Goal: Task Accomplishment & Management: Manage account settings

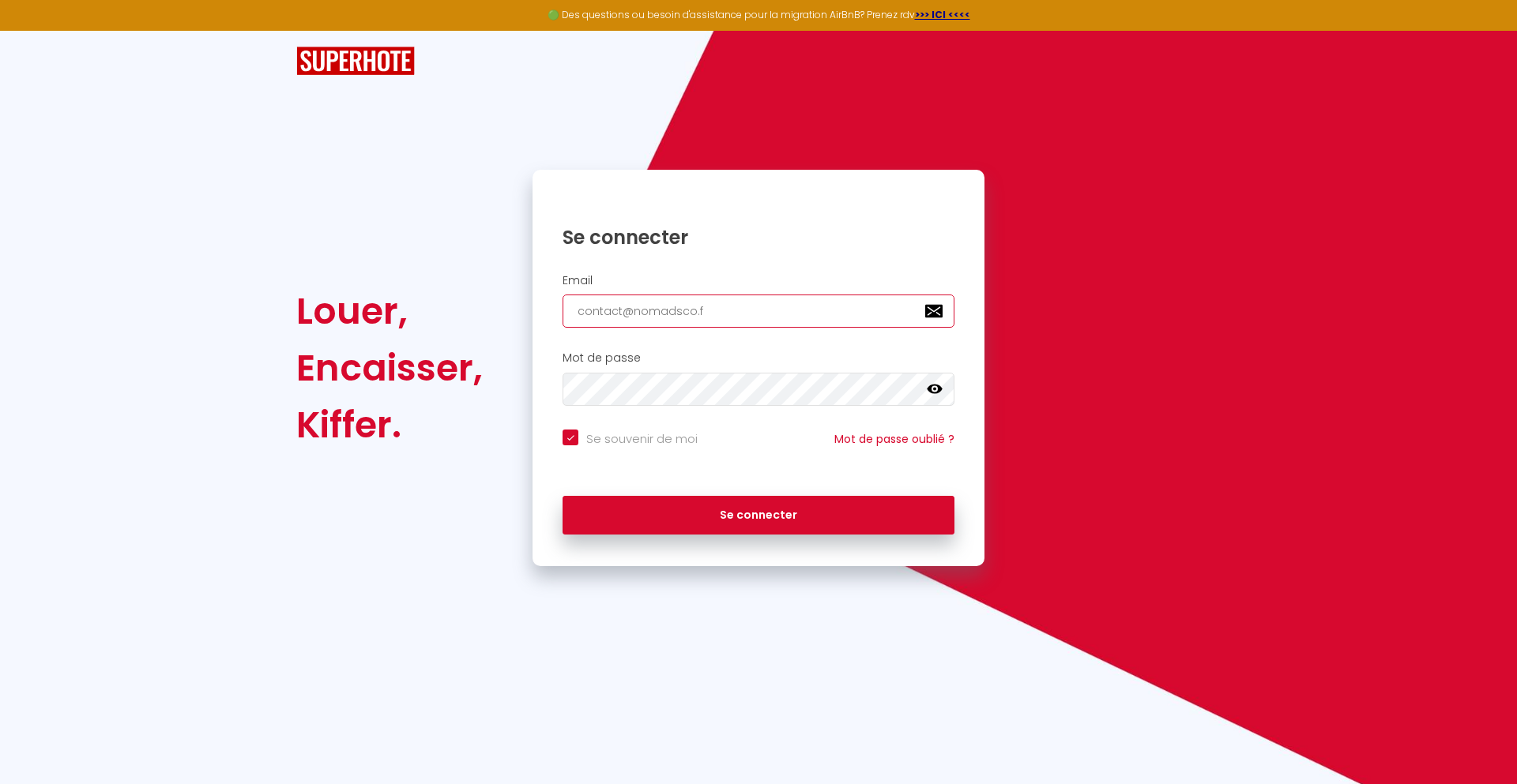
type input "[EMAIL_ADDRESS][DOMAIN_NAME]"
checkbox input "true"
type input "[EMAIL_ADDRESS][DOMAIN_NAME]"
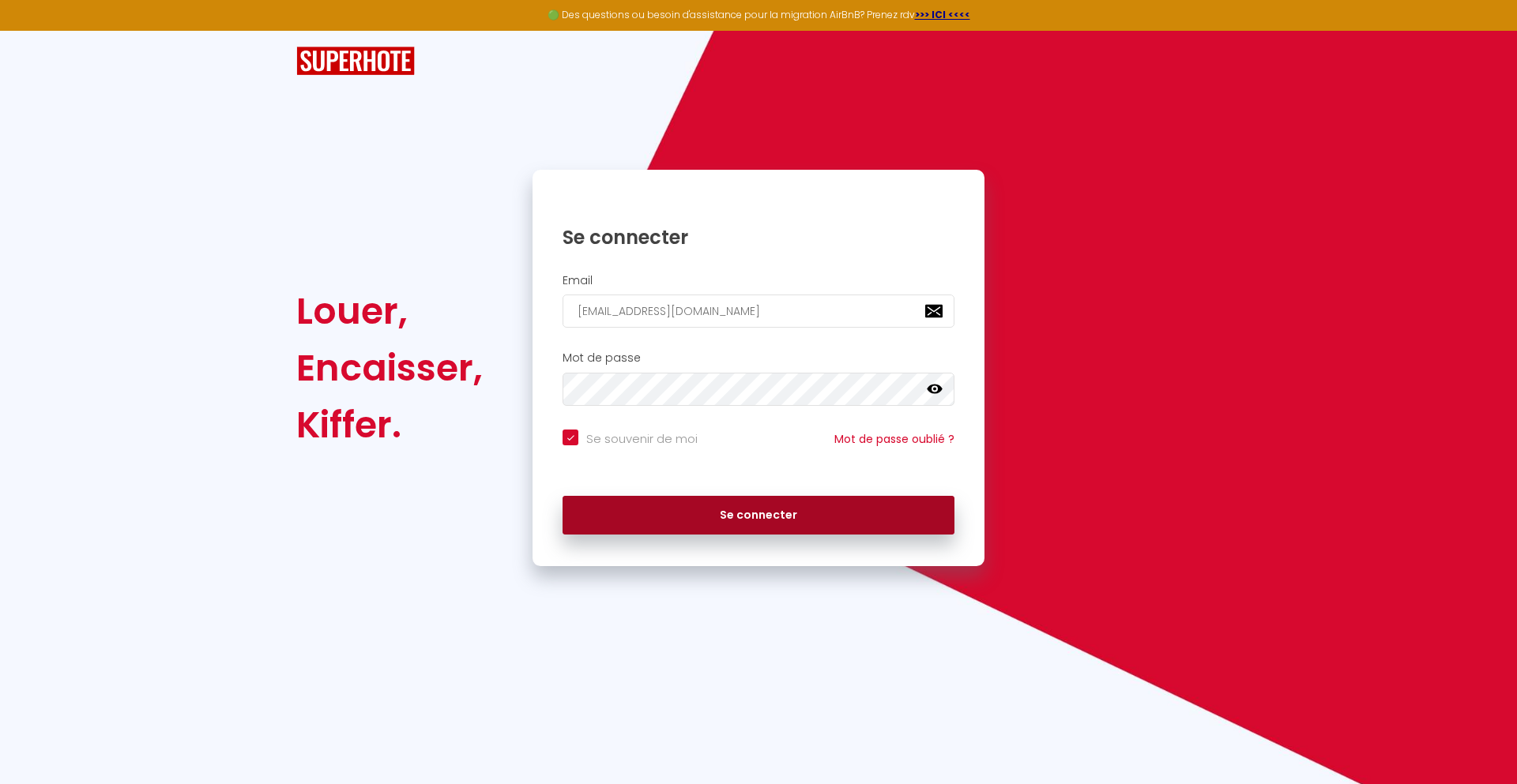
click at [758, 515] on button "Se connecter" at bounding box center [758, 515] width 392 height 39
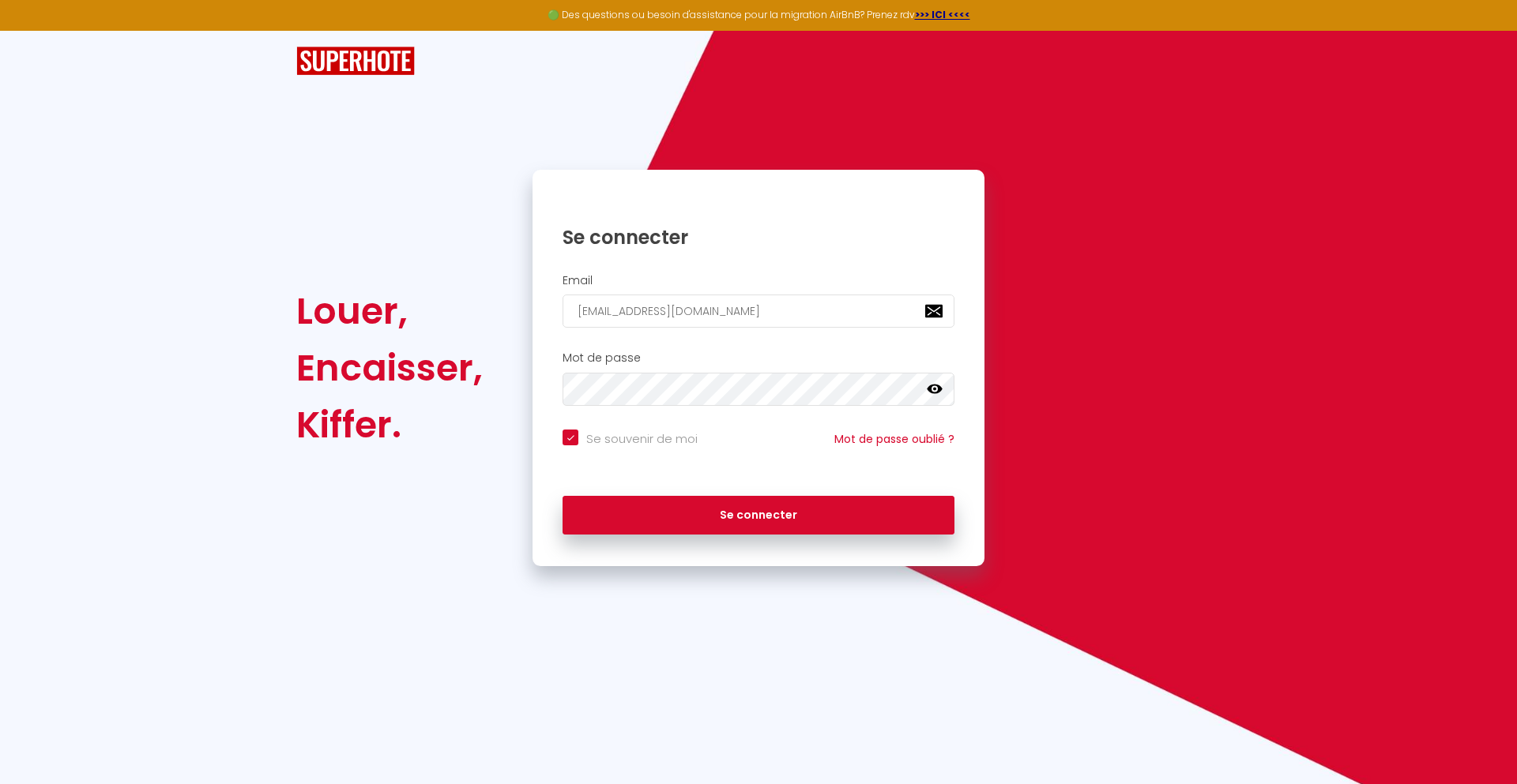
checkbox input "true"
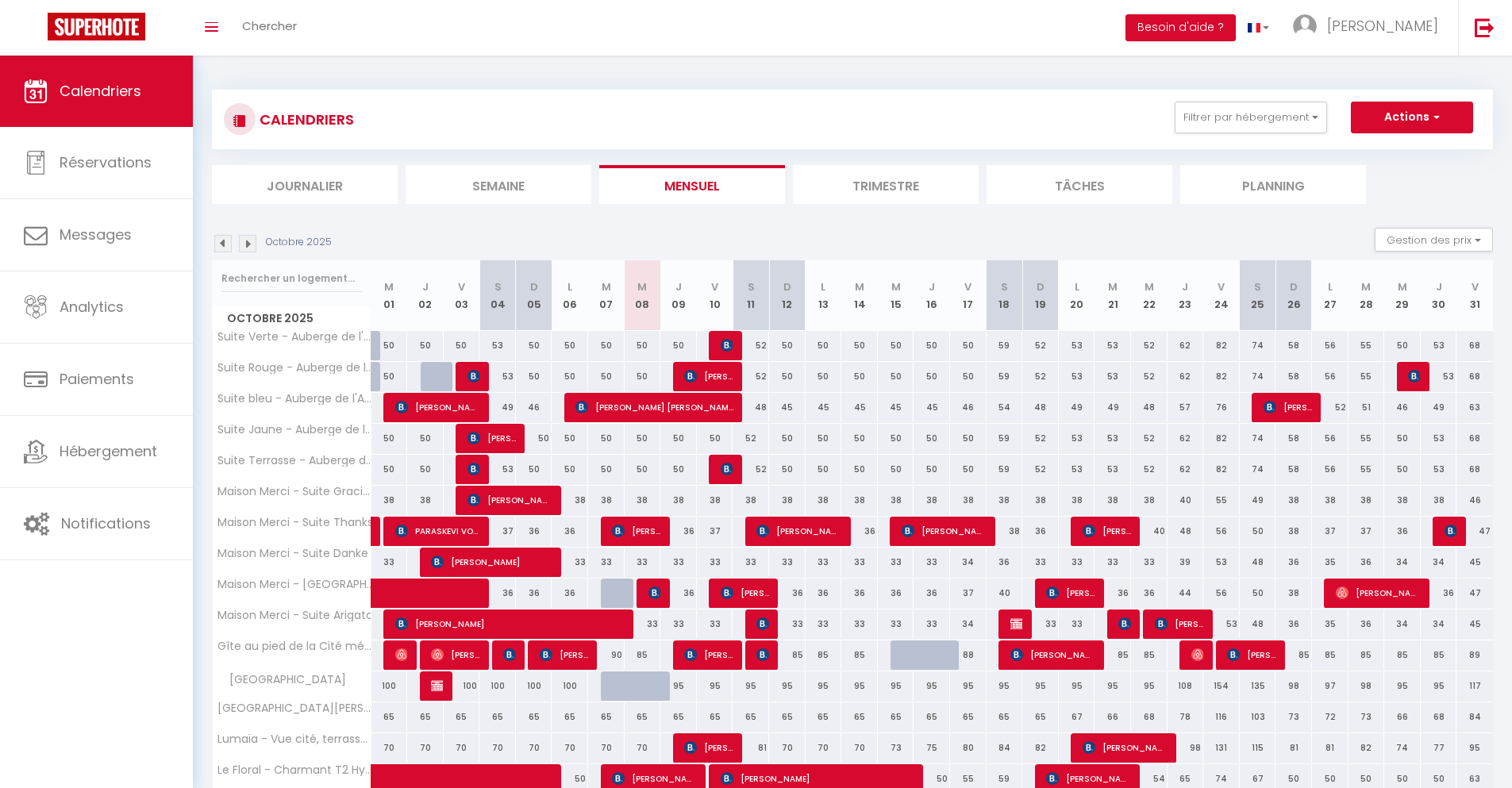
click at [305, 184] on li "Journalier" at bounding box center [305, 185] width 186 height 39
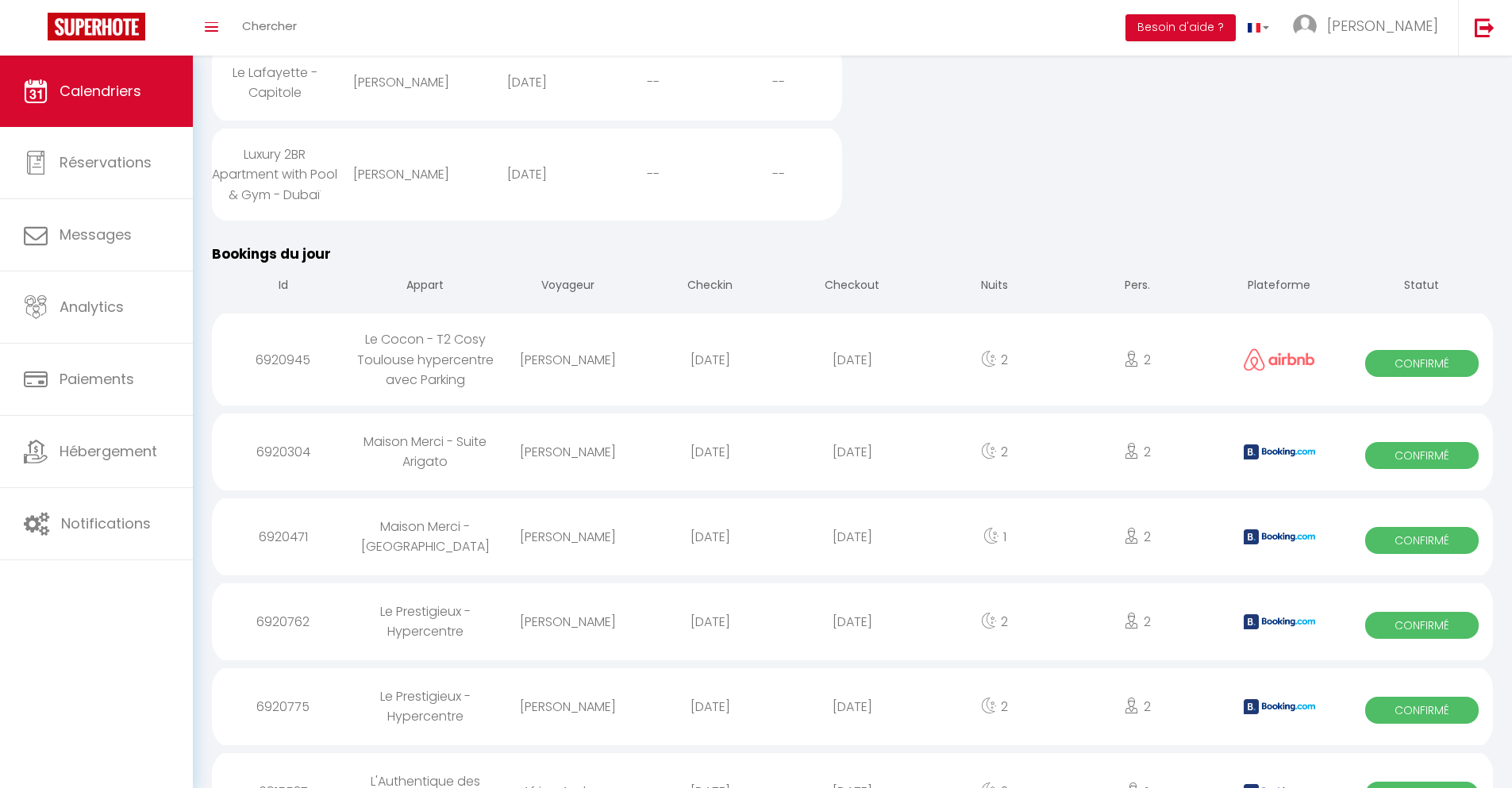
scroll to position [795, 0]
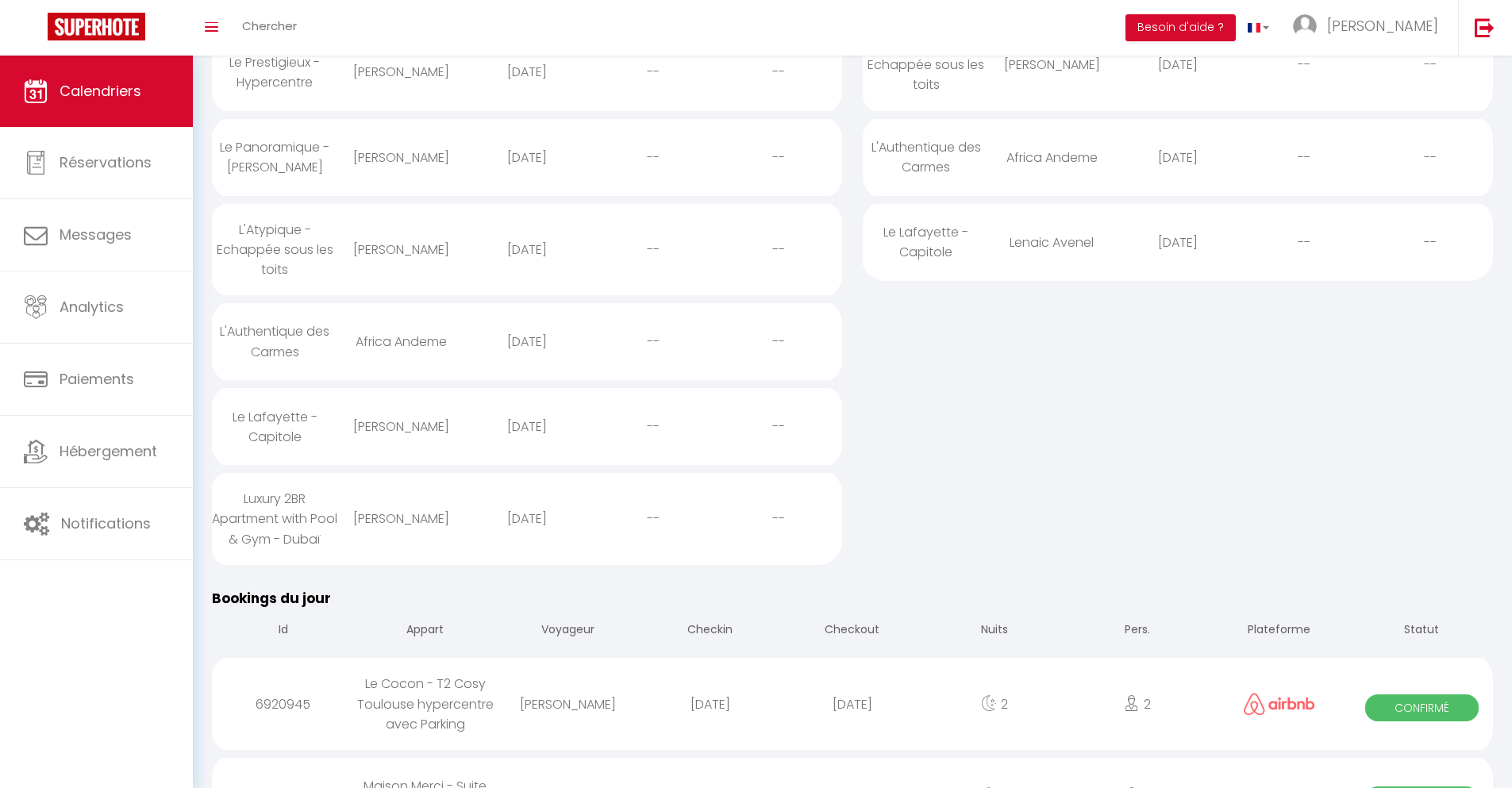
click at [853, 731] on div "[DATE]" at bounding box center [852, 704] width 142 height 52
select select "0"
select select "1"
select select
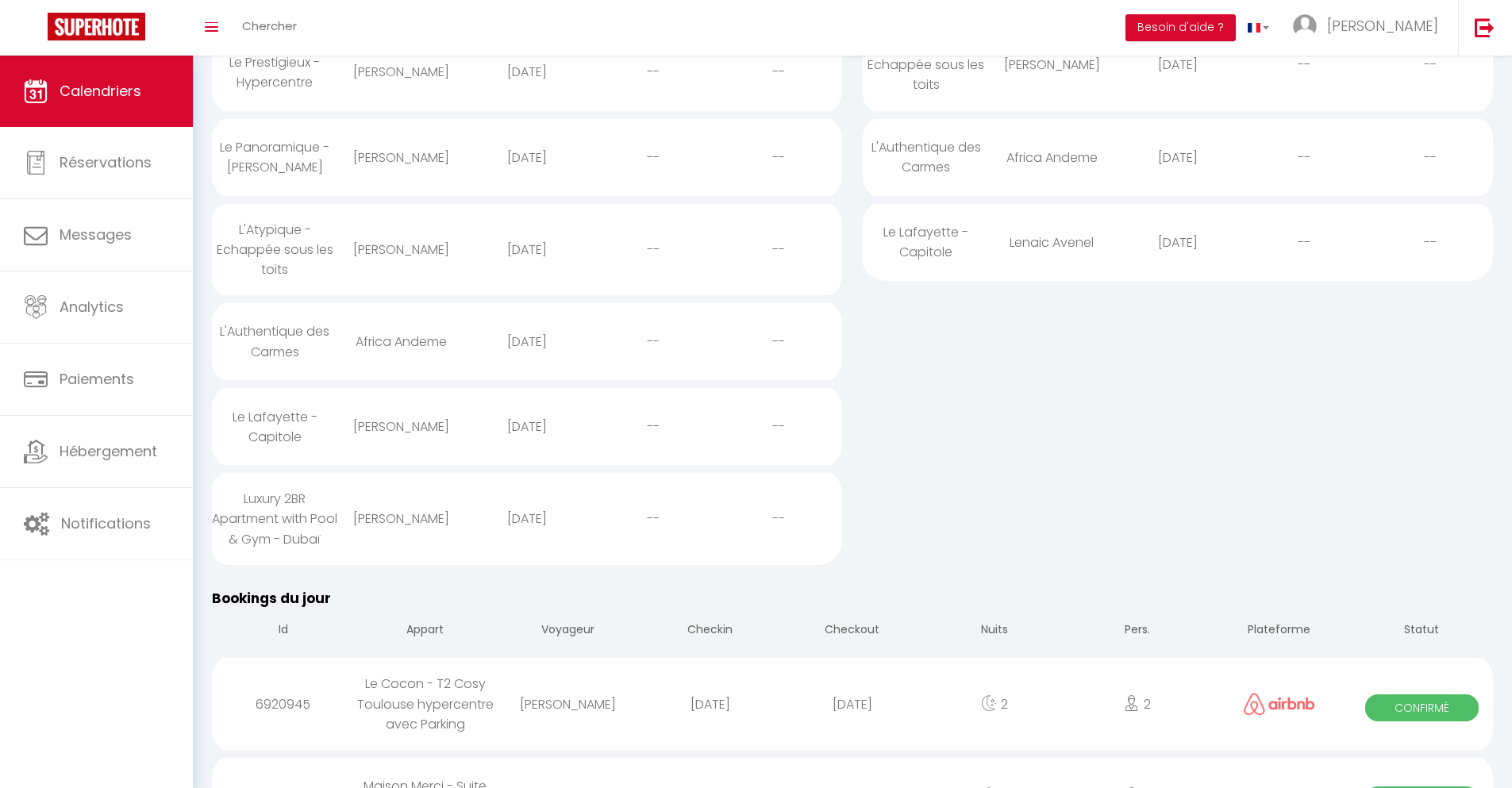
select select
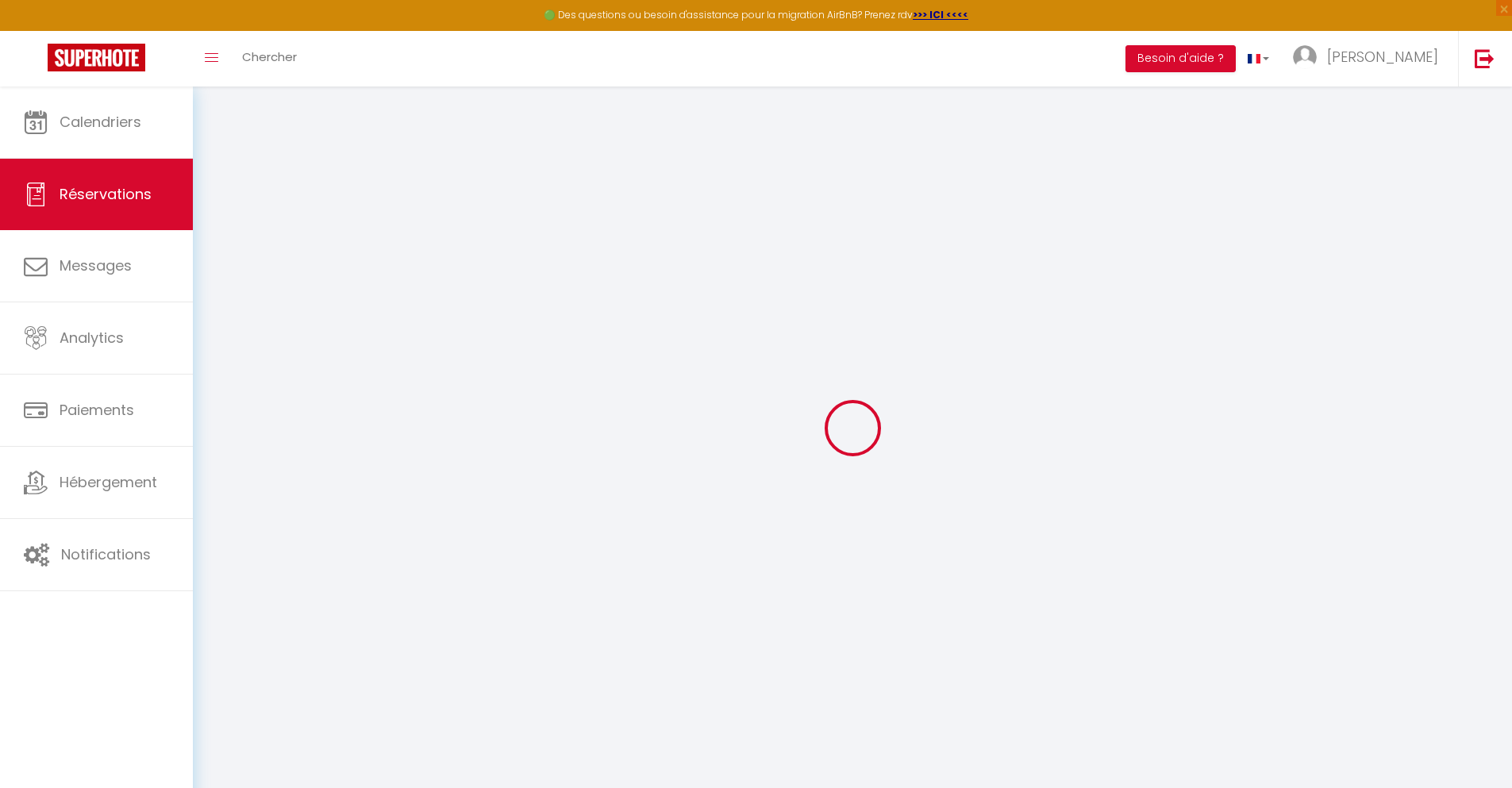
select select
checkbox input "false"
select select
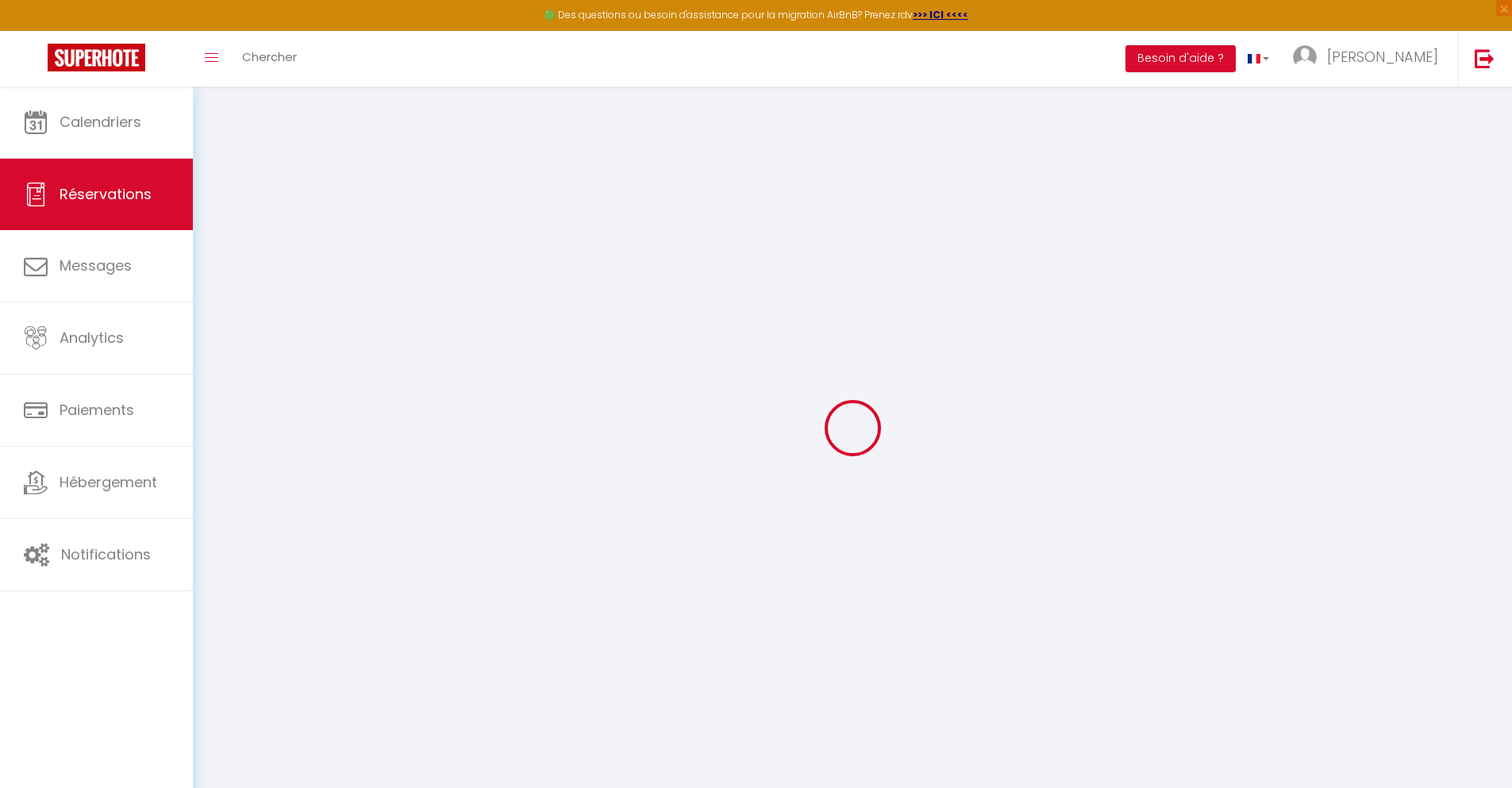
select select
checkbox input "false"
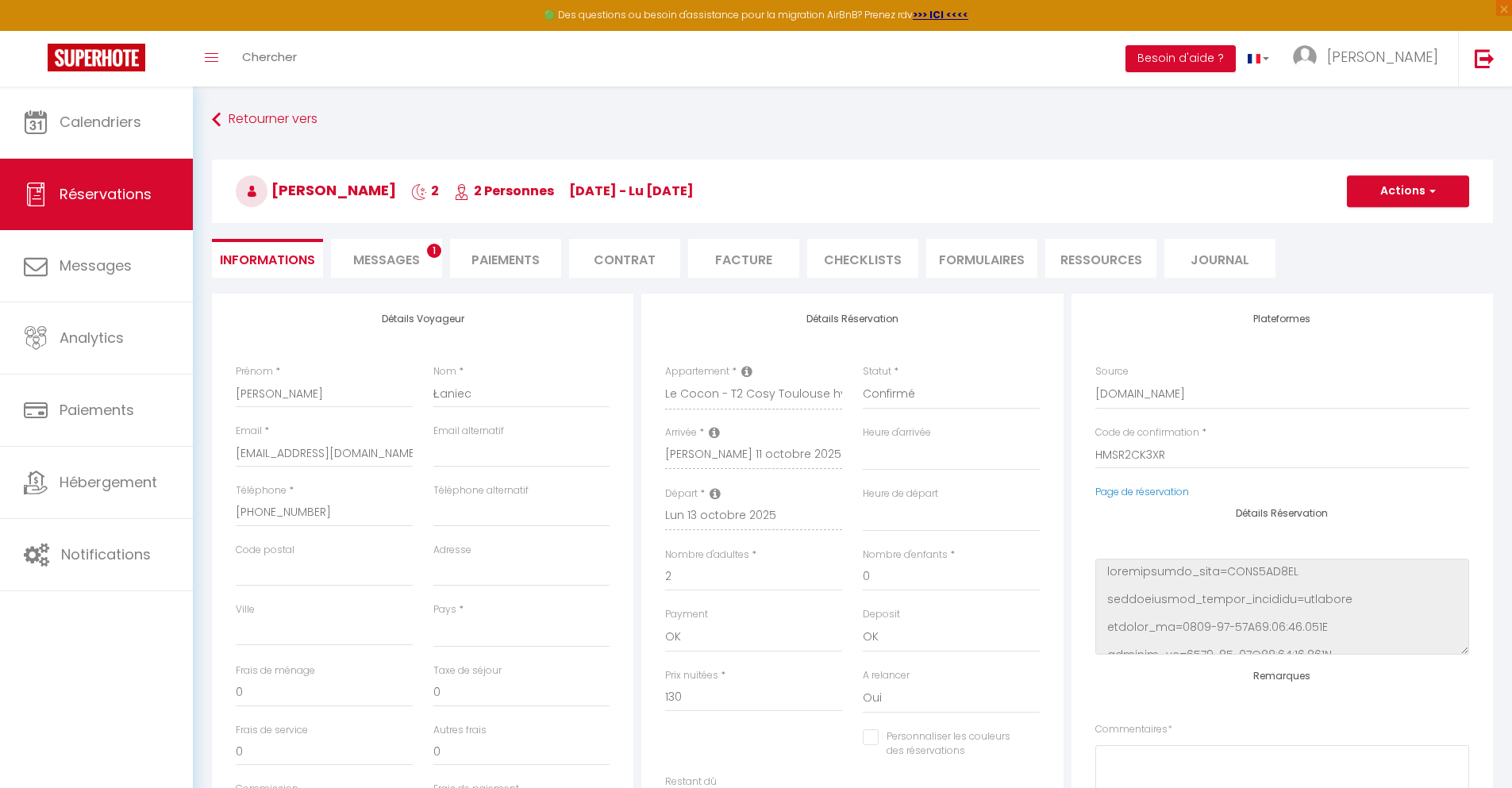
select select
type input "40"
type input "9.36"
select select
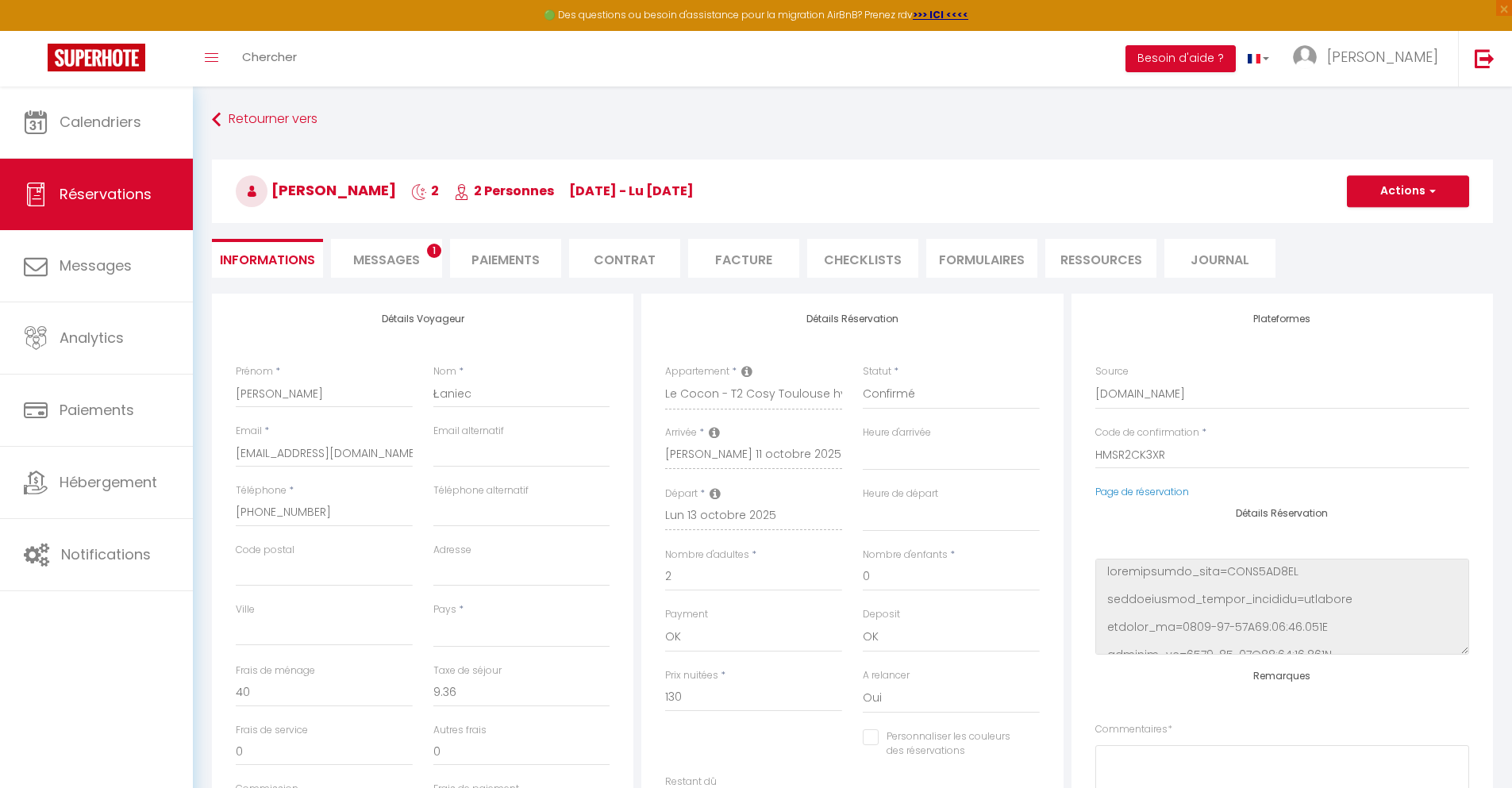
checkbox input "false"
select select
checkbox input "false"
select select
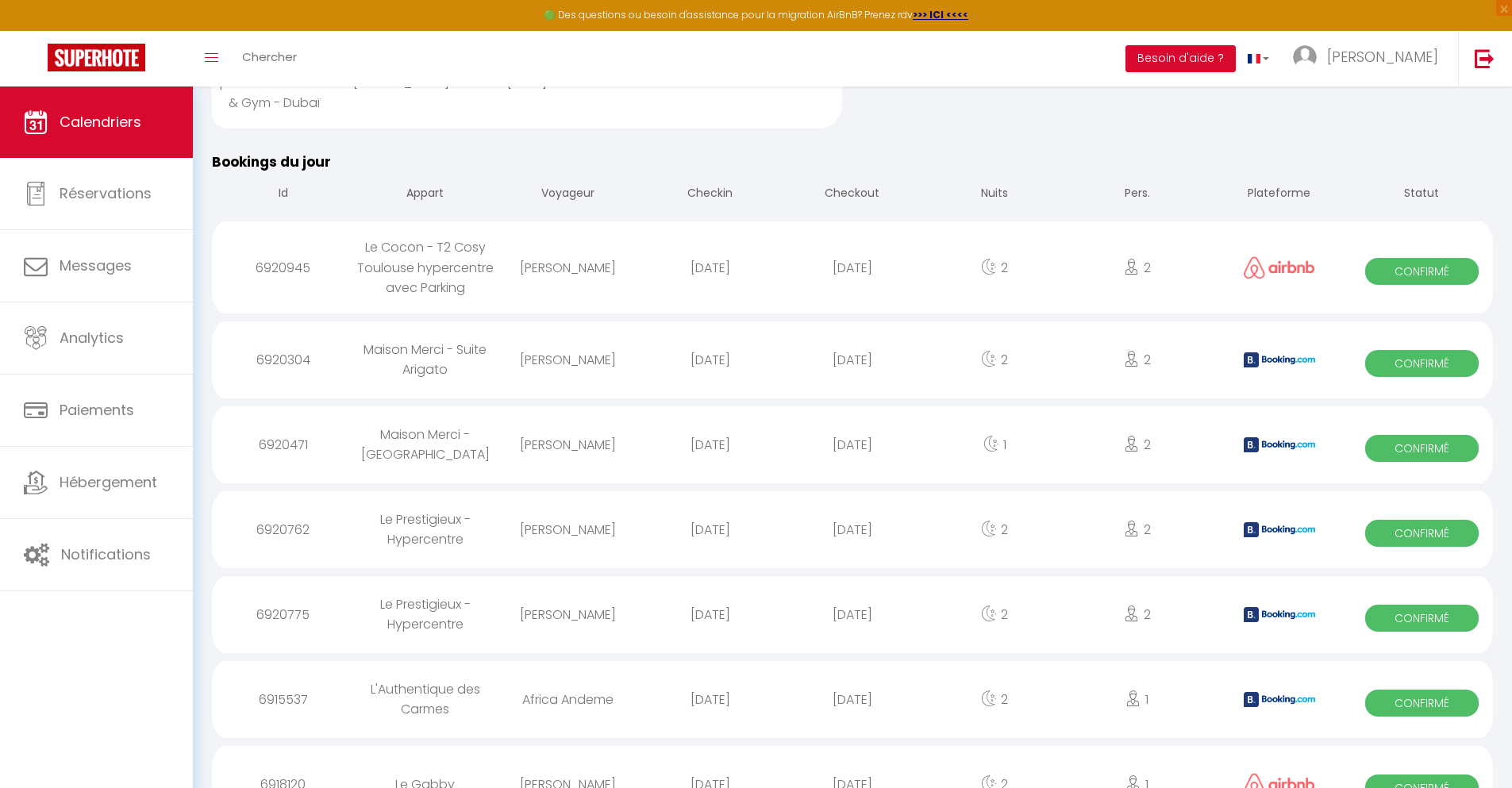
scroll to position [910, 0]
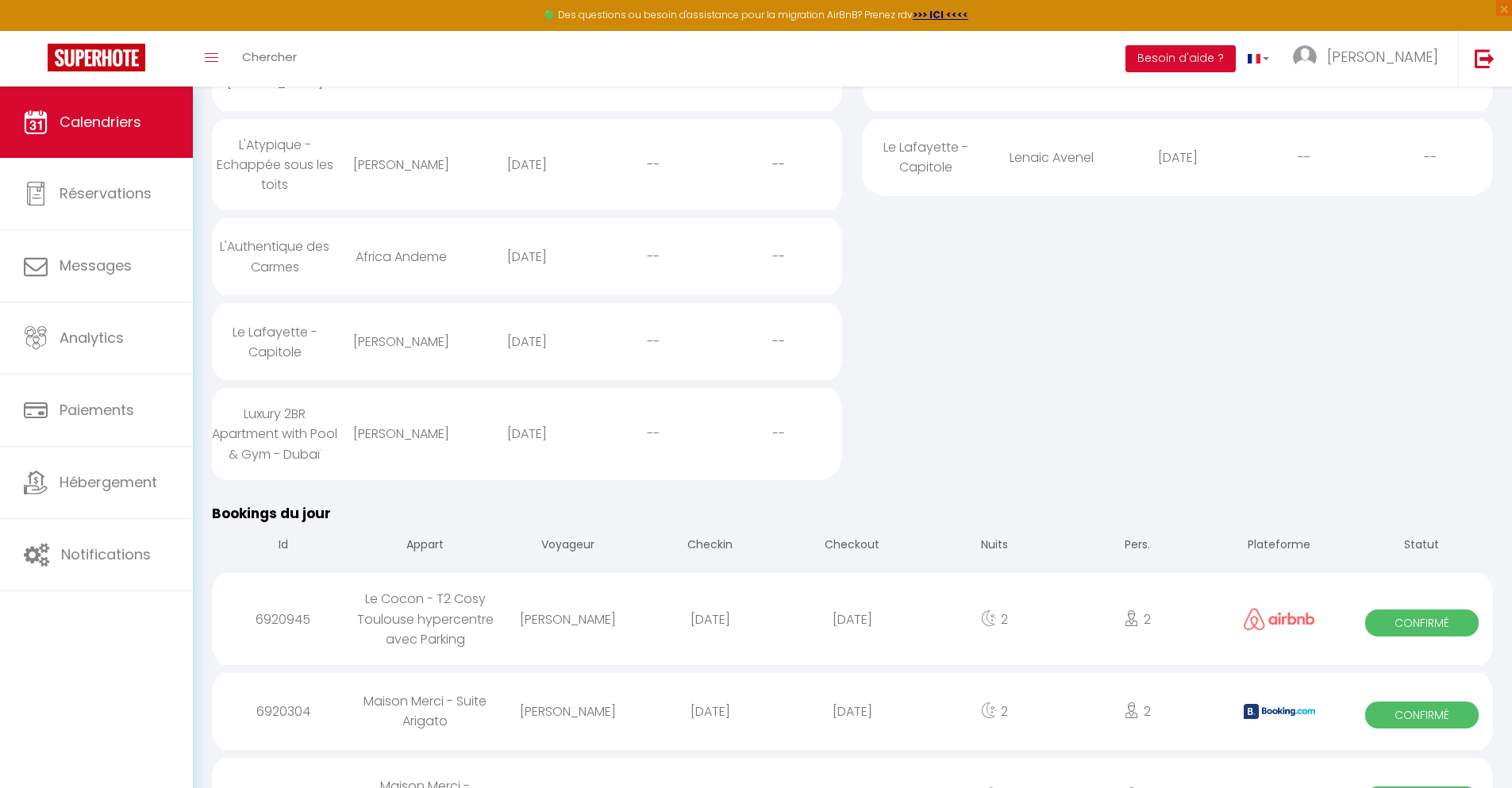
click at [853, 737] on div "[DATE]" at bounding box center [852, 711] width 142 height 52
select select "0"
select select "1"
select select
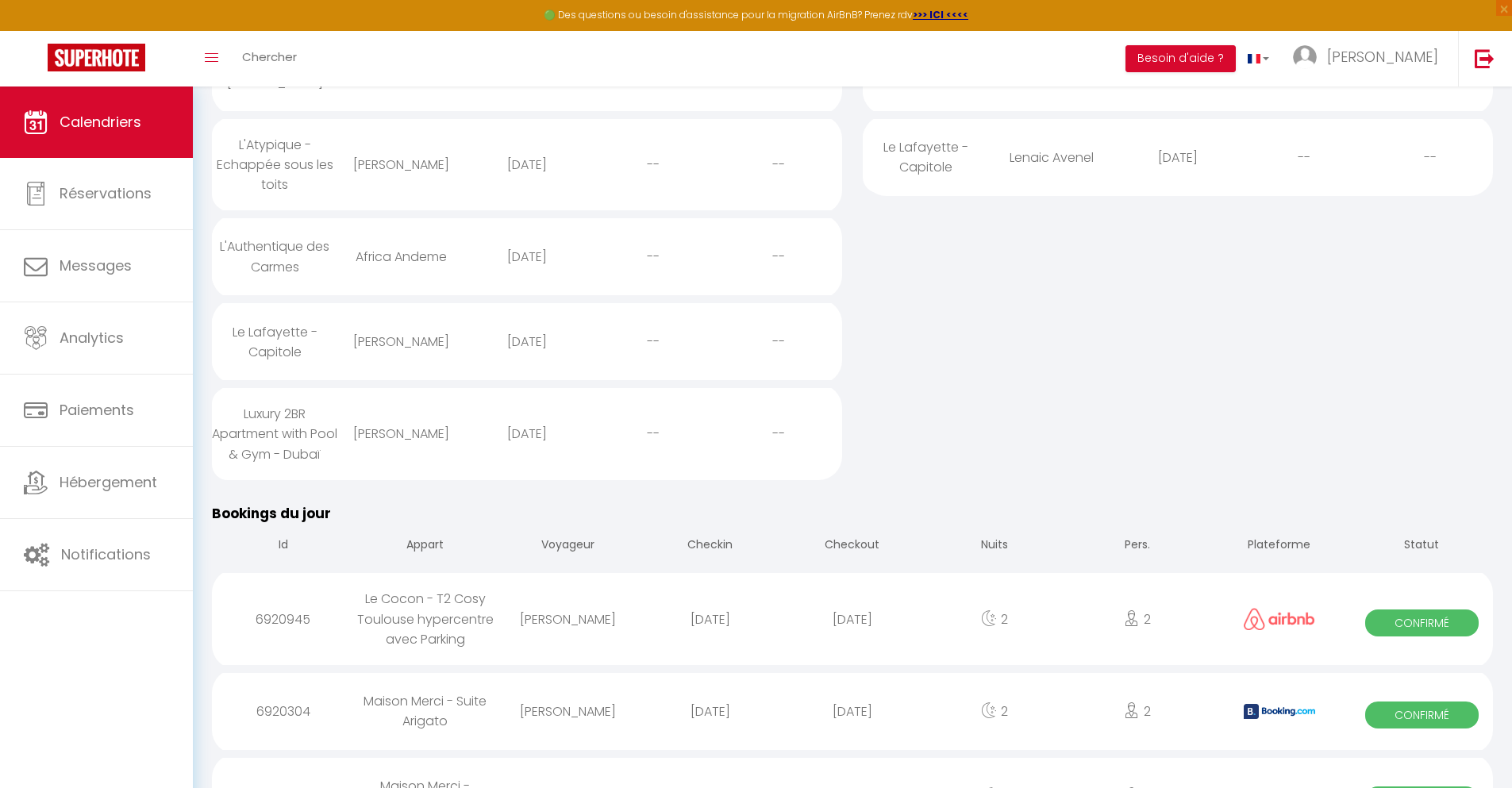
select select
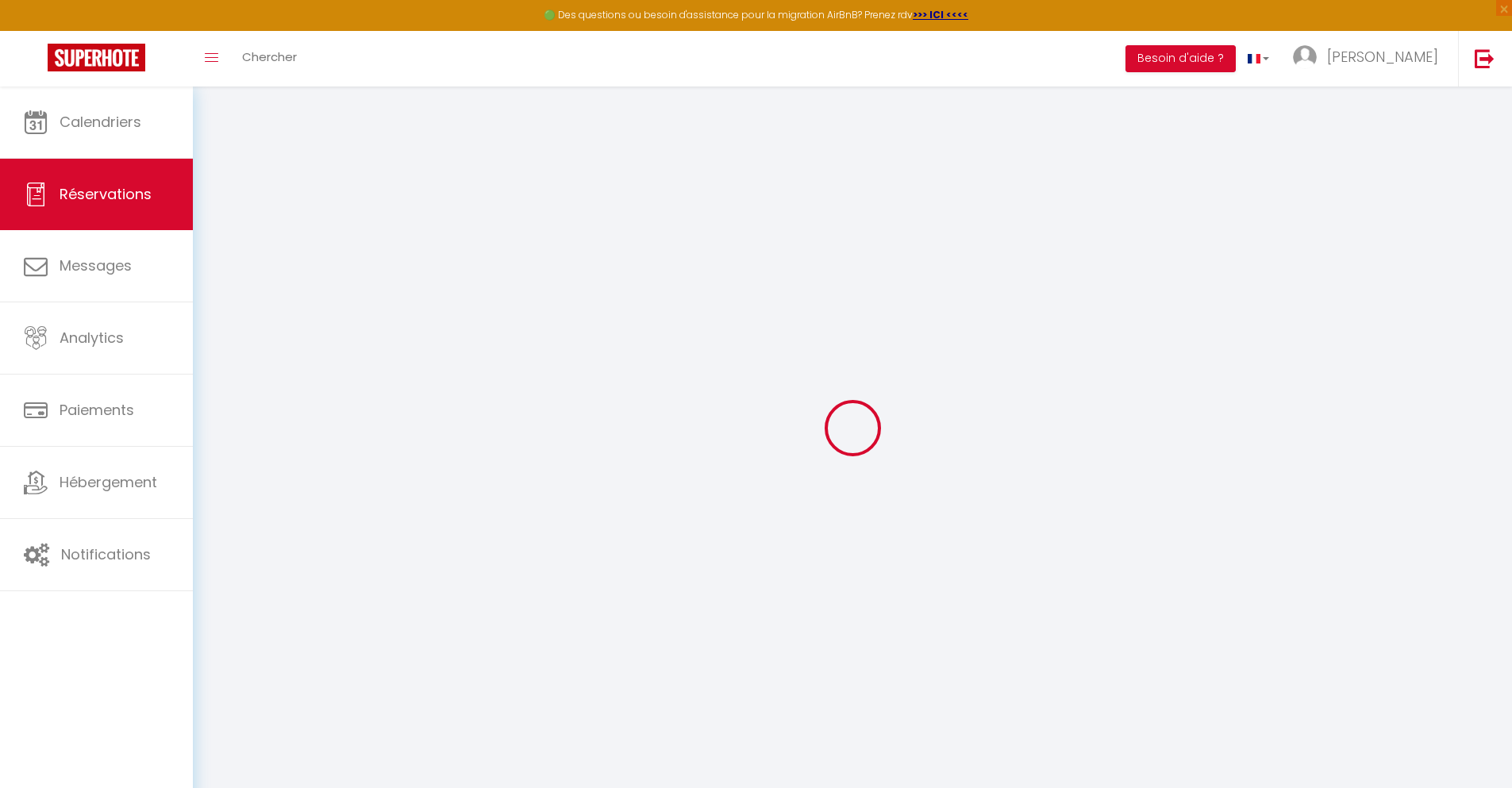
select select
checkbox input "false"
type textarea "** THIS RESERVATION HAS BEEN PRE-PAID ** BOOKING NOTE : Payment charge is EUR 1…"
type input "30"
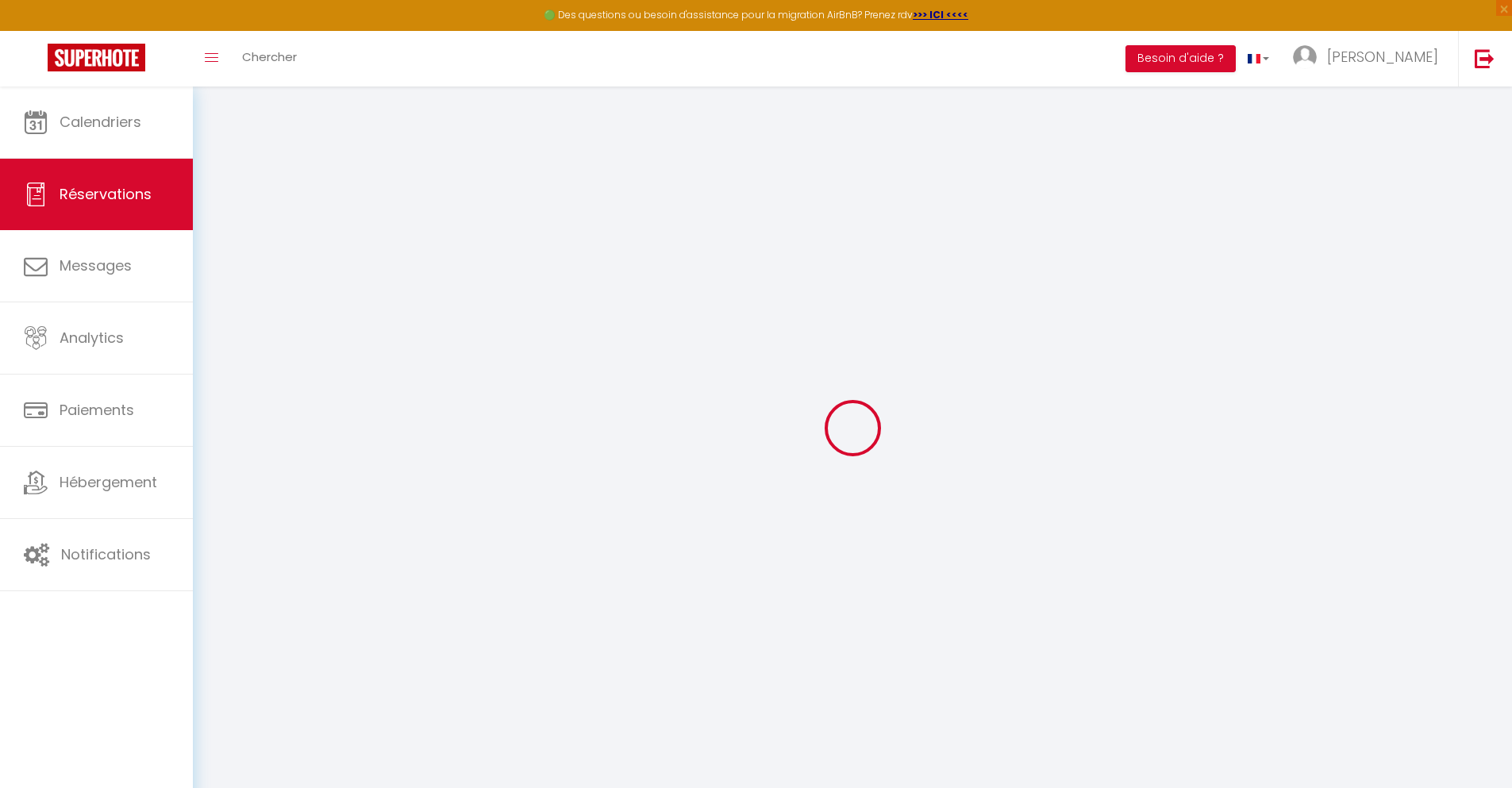
type input "4.89"
select select
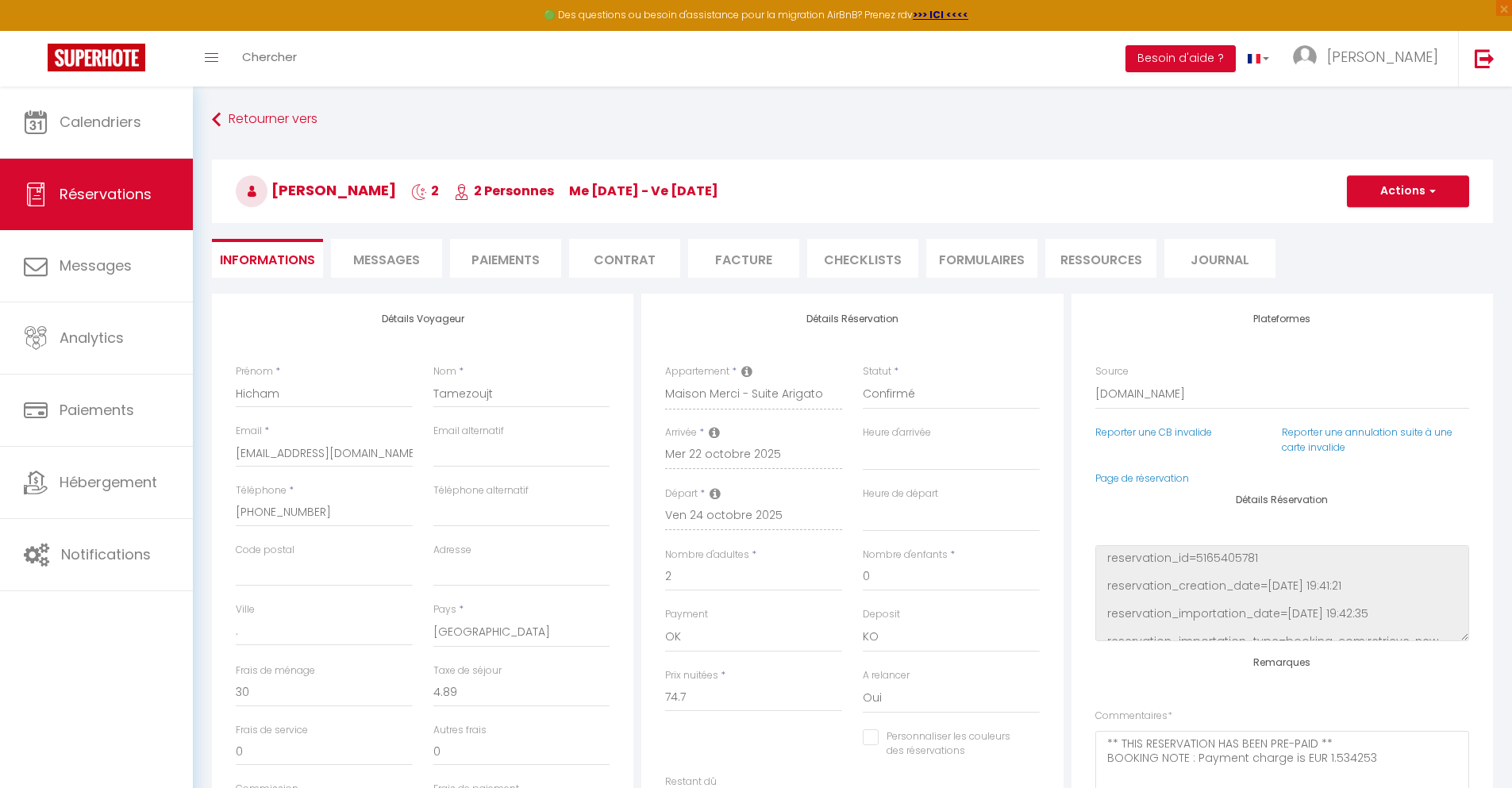
checkbox input "false"
select select
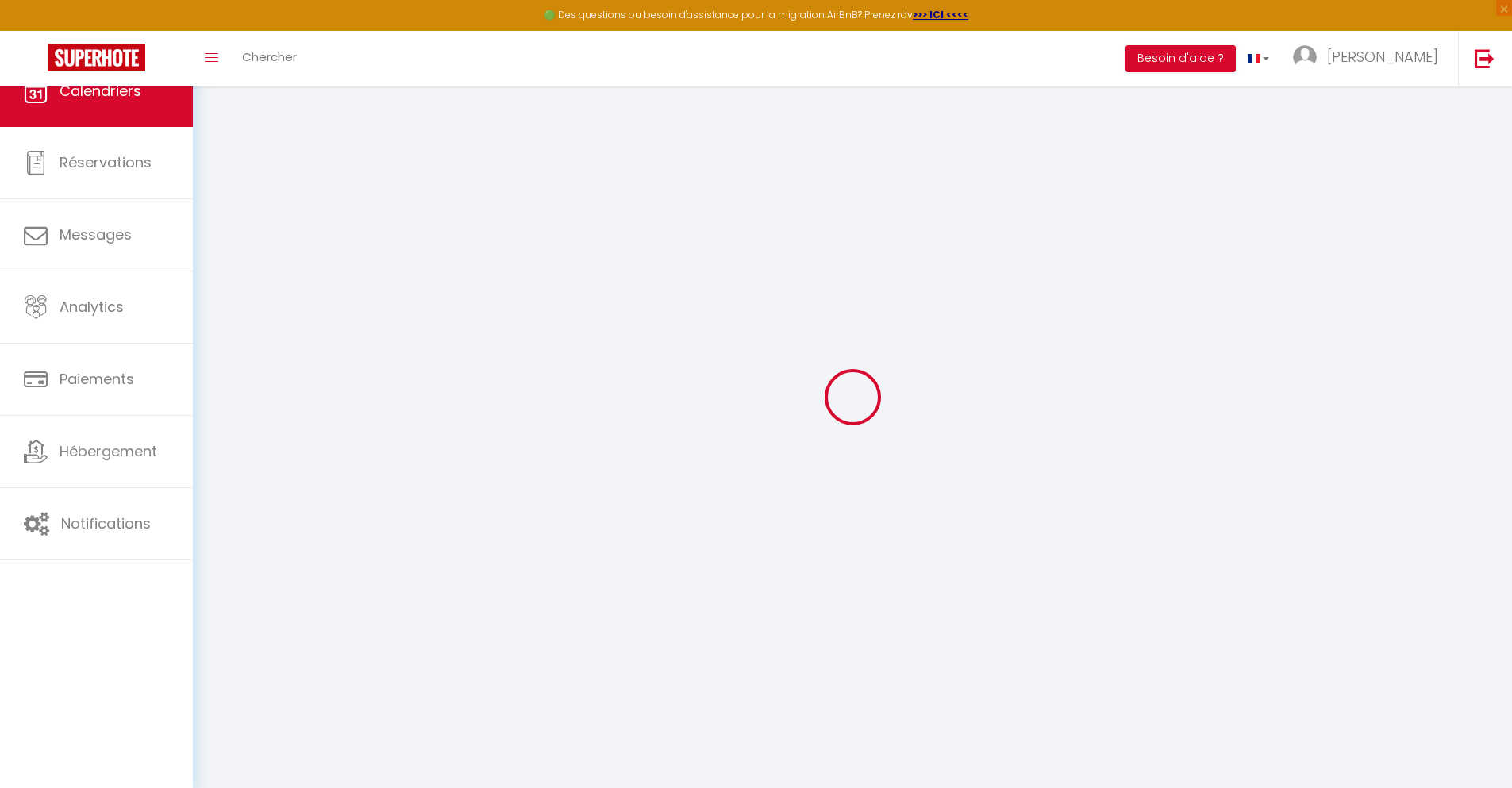
scroll to position [86, 0]
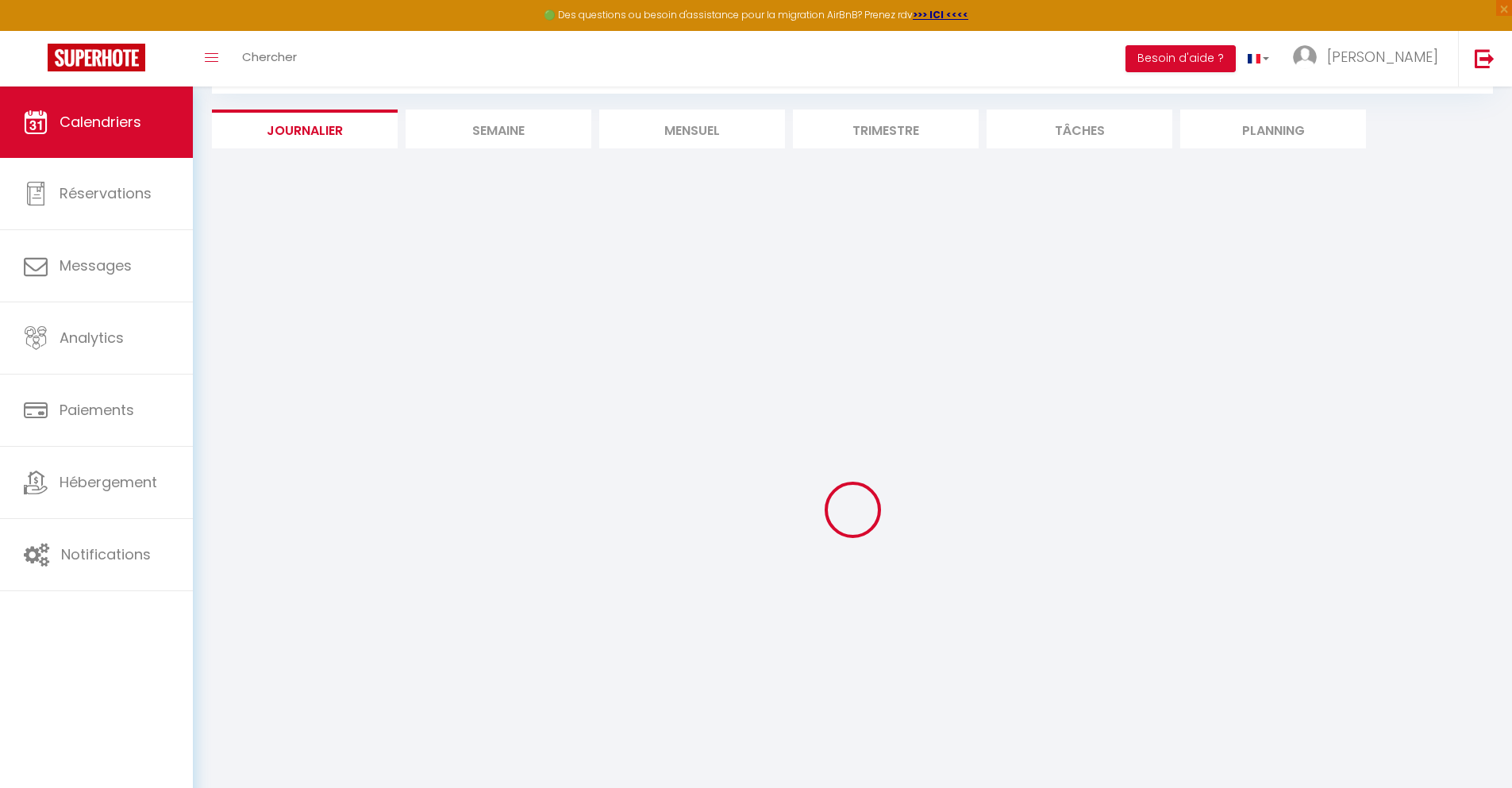
select select
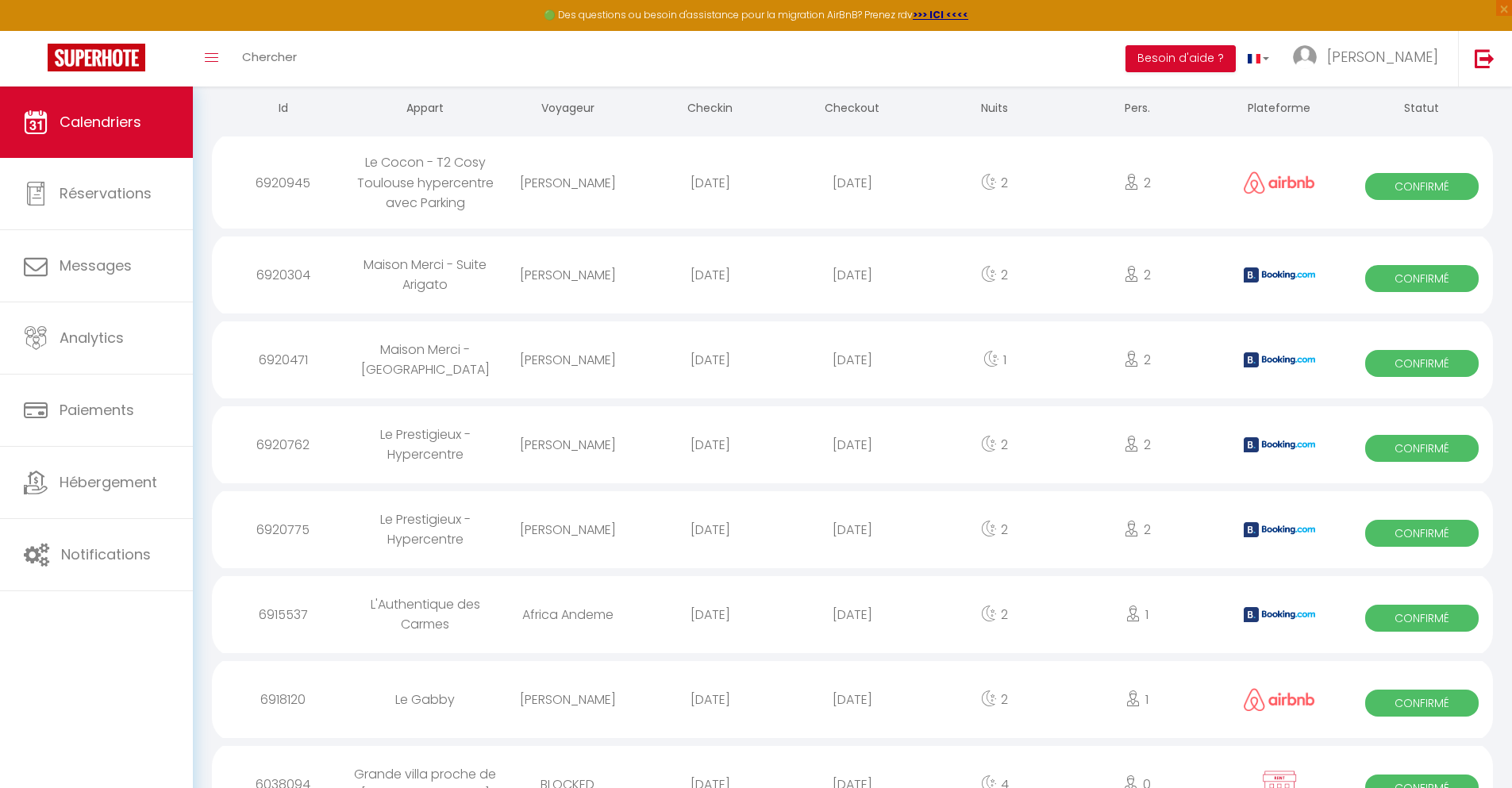
scroll to position [996, 0]
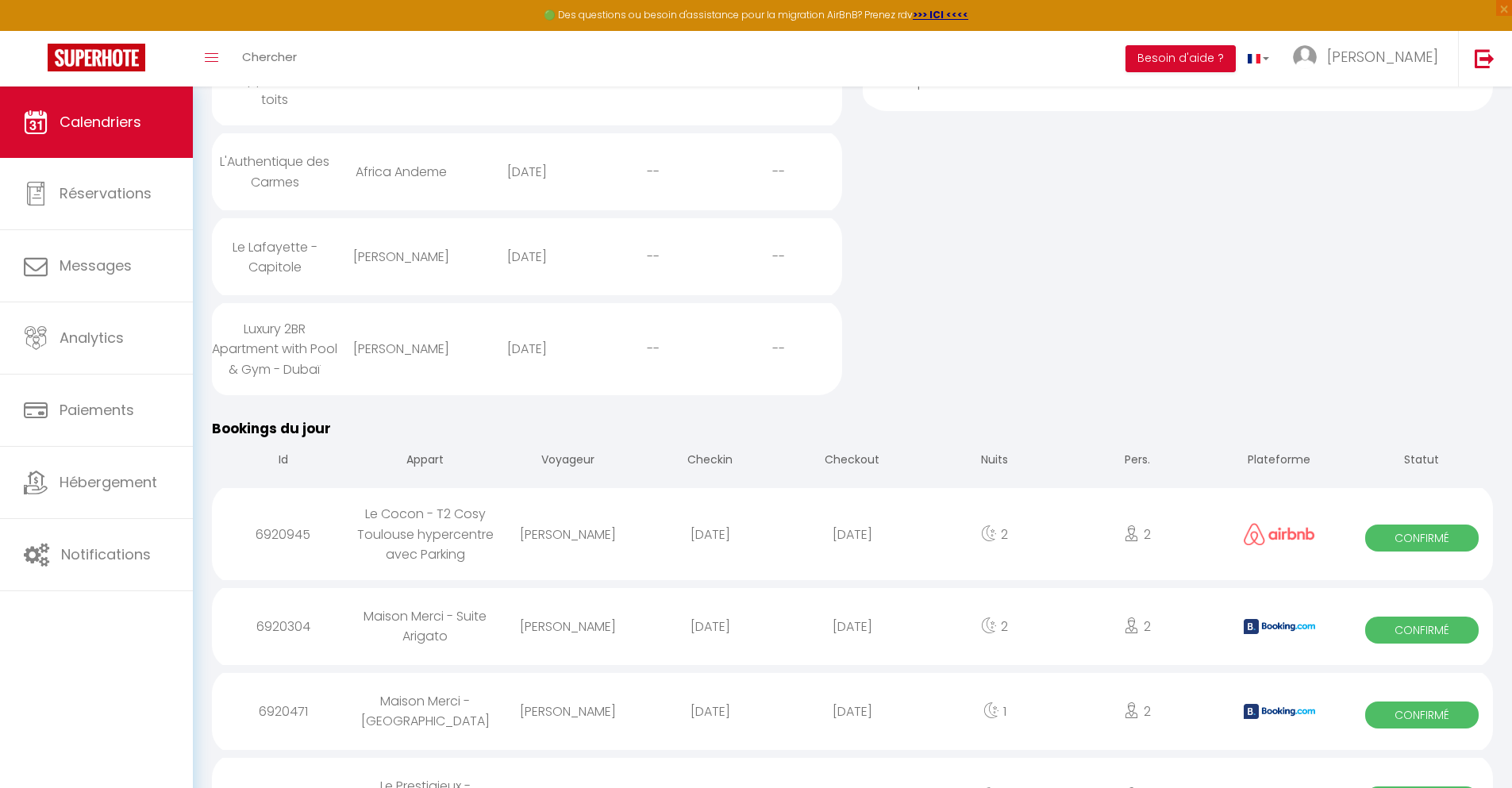
click at [853, 737] on div "[DATE]" at bounding box center [852, 711] width 142 height 52
select select "0"
select select "1"
select select
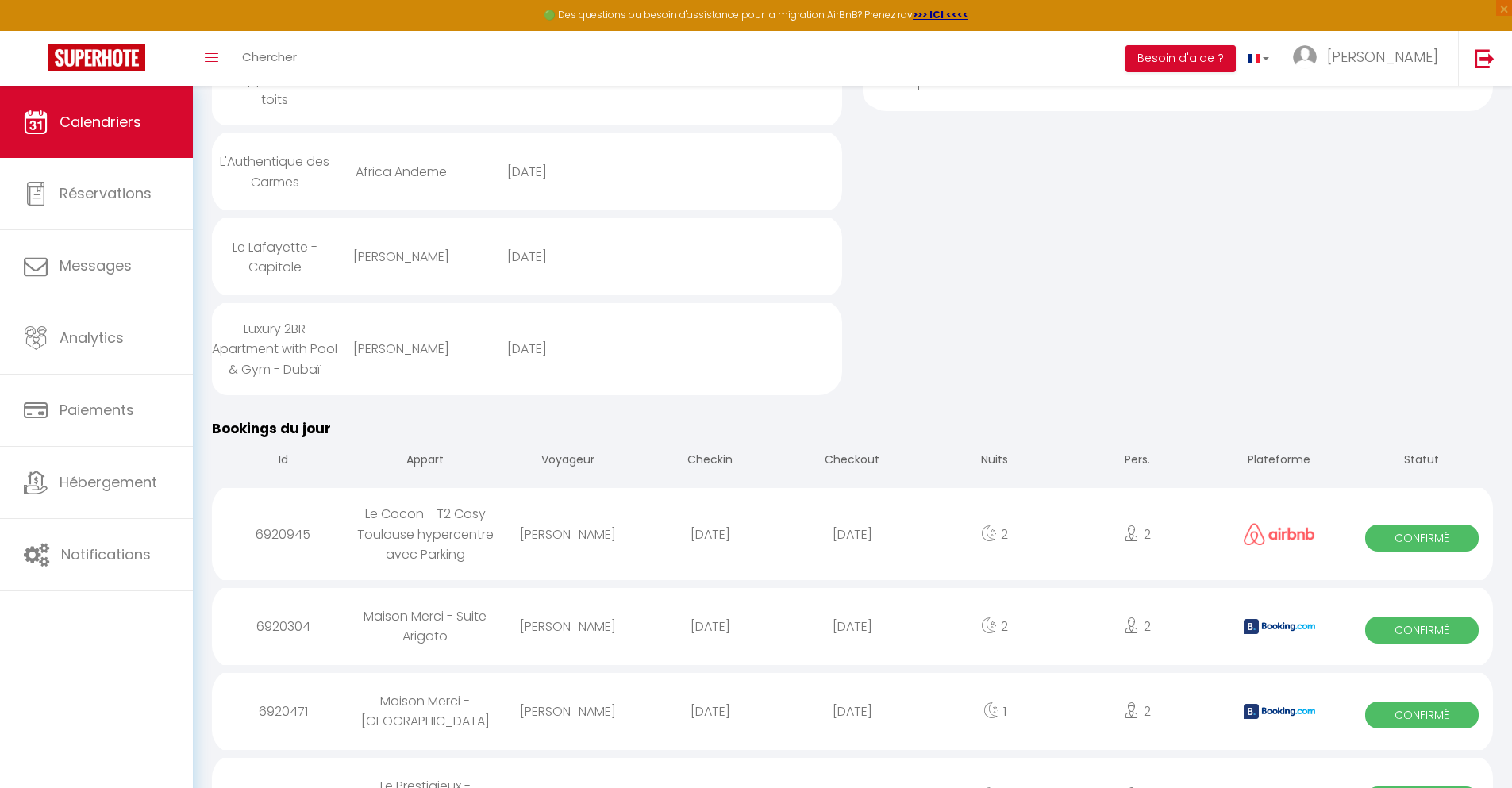
select select
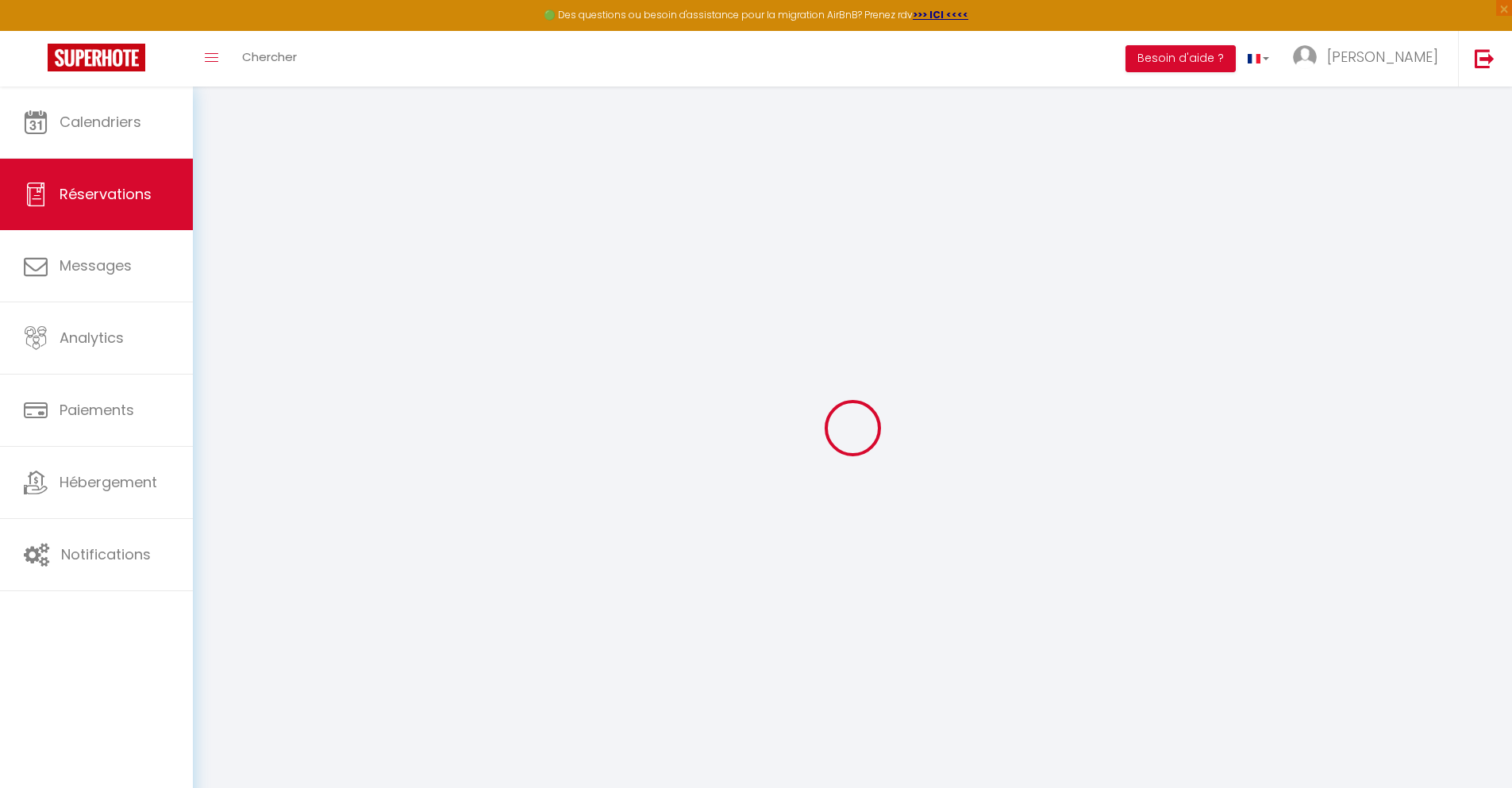
select select
checkbox input "false"
type textarea "** THIS RESERVATION HAS BEEN PRE-PAID ** BOOKING NOTE : Payment charge is EUR 0…"
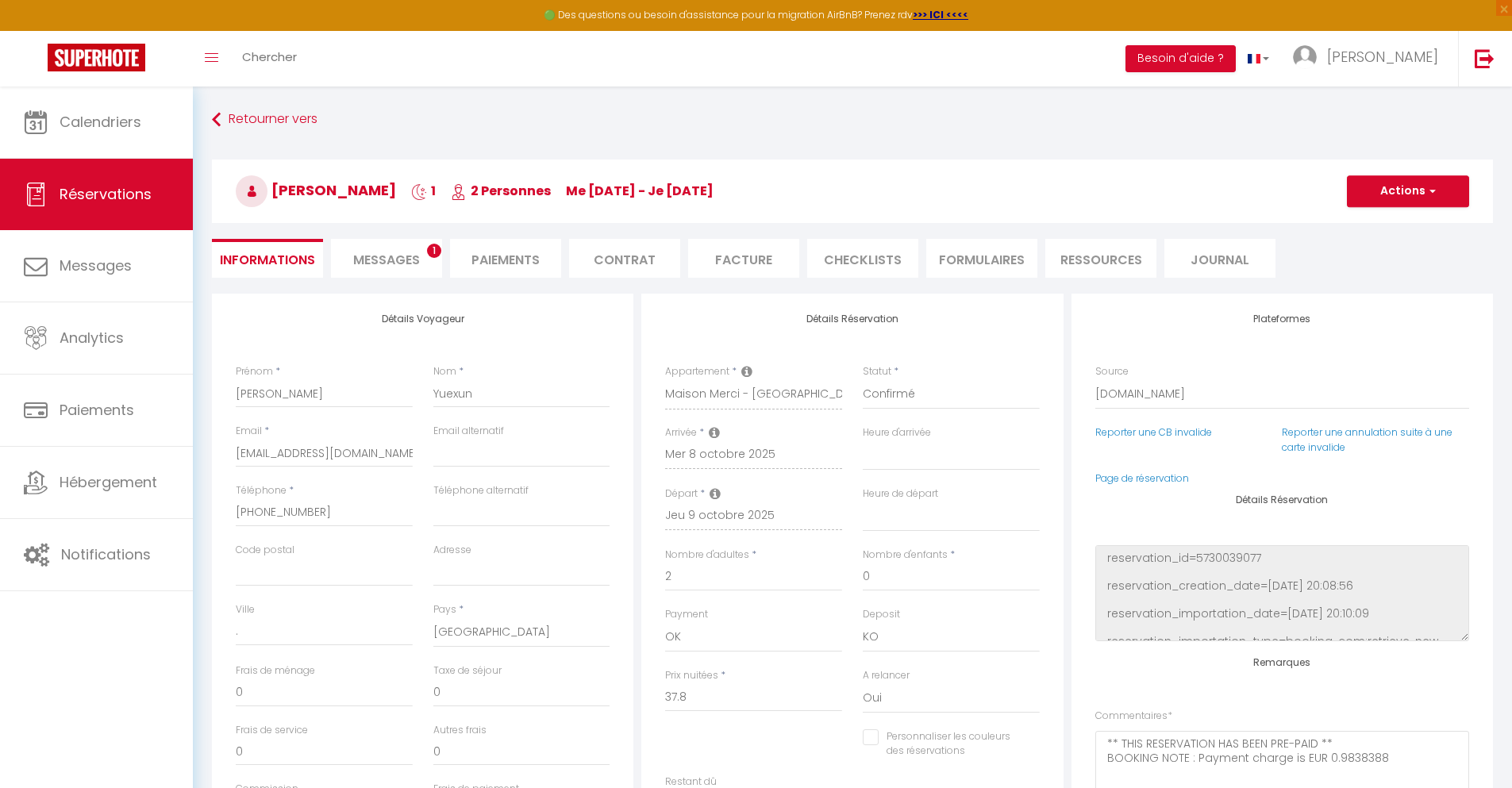
type input "30"
type input "2.47"
select select
checkbox input "false"
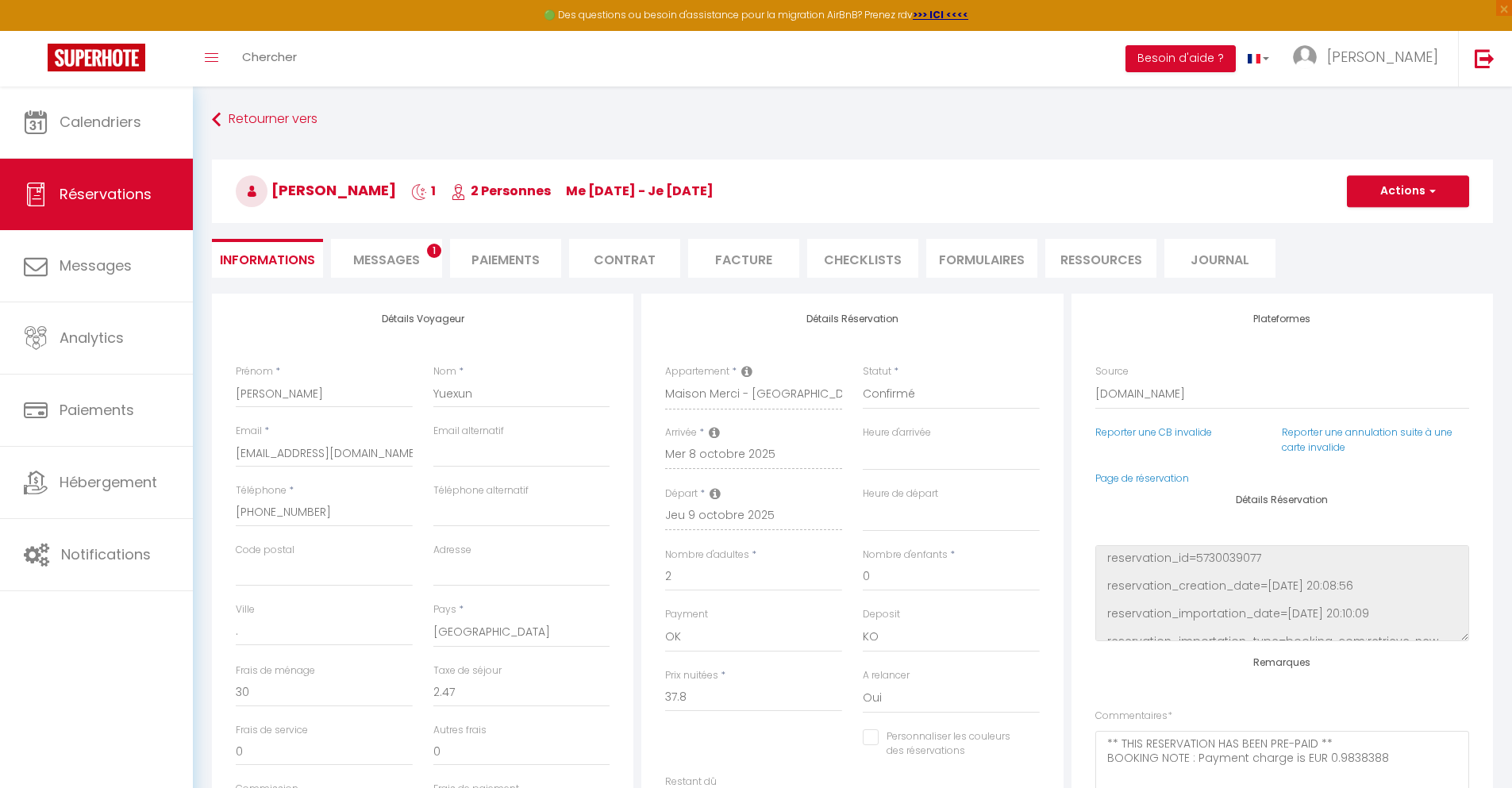
select select
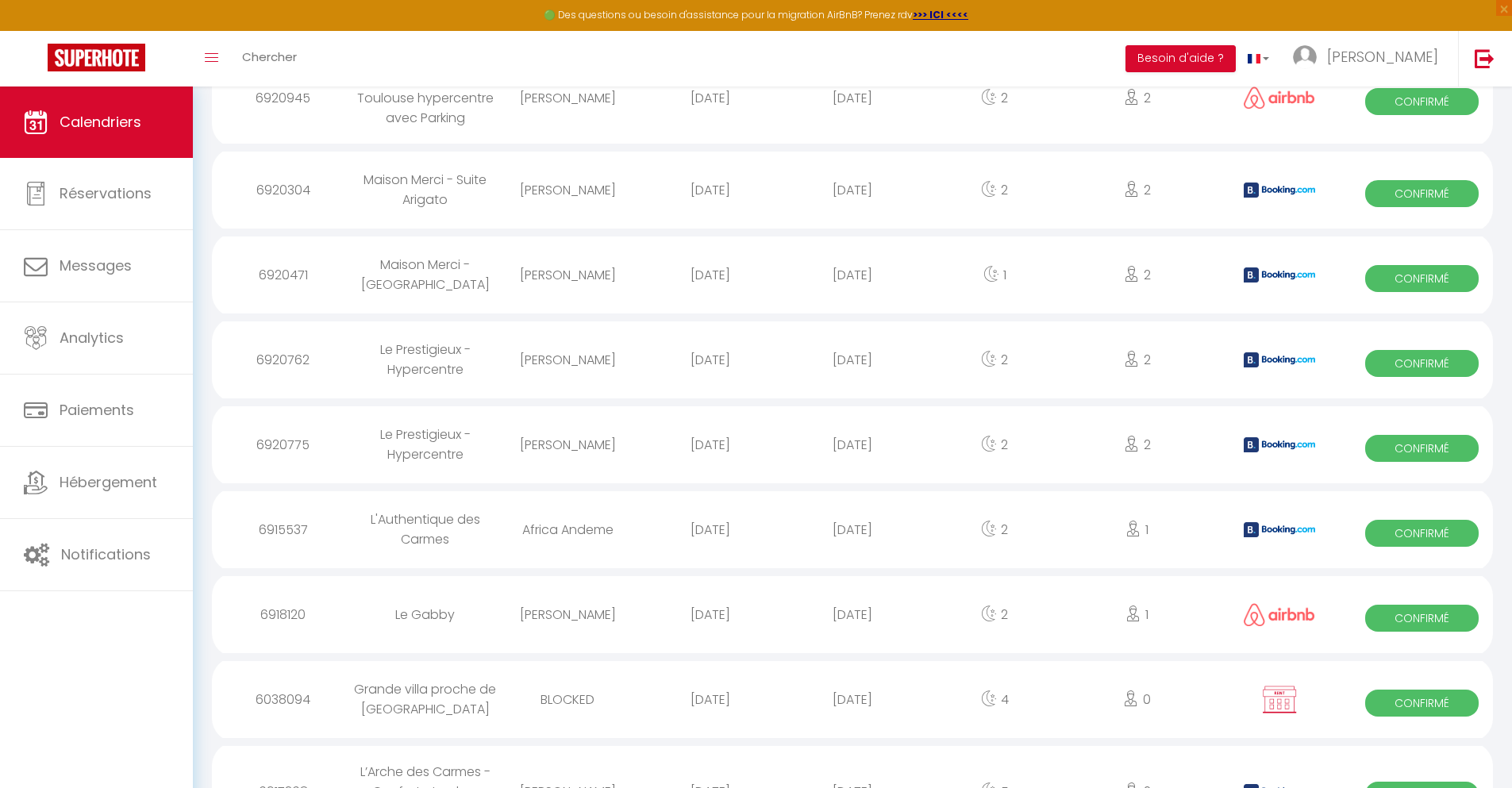
scroll to position [1080, 0]
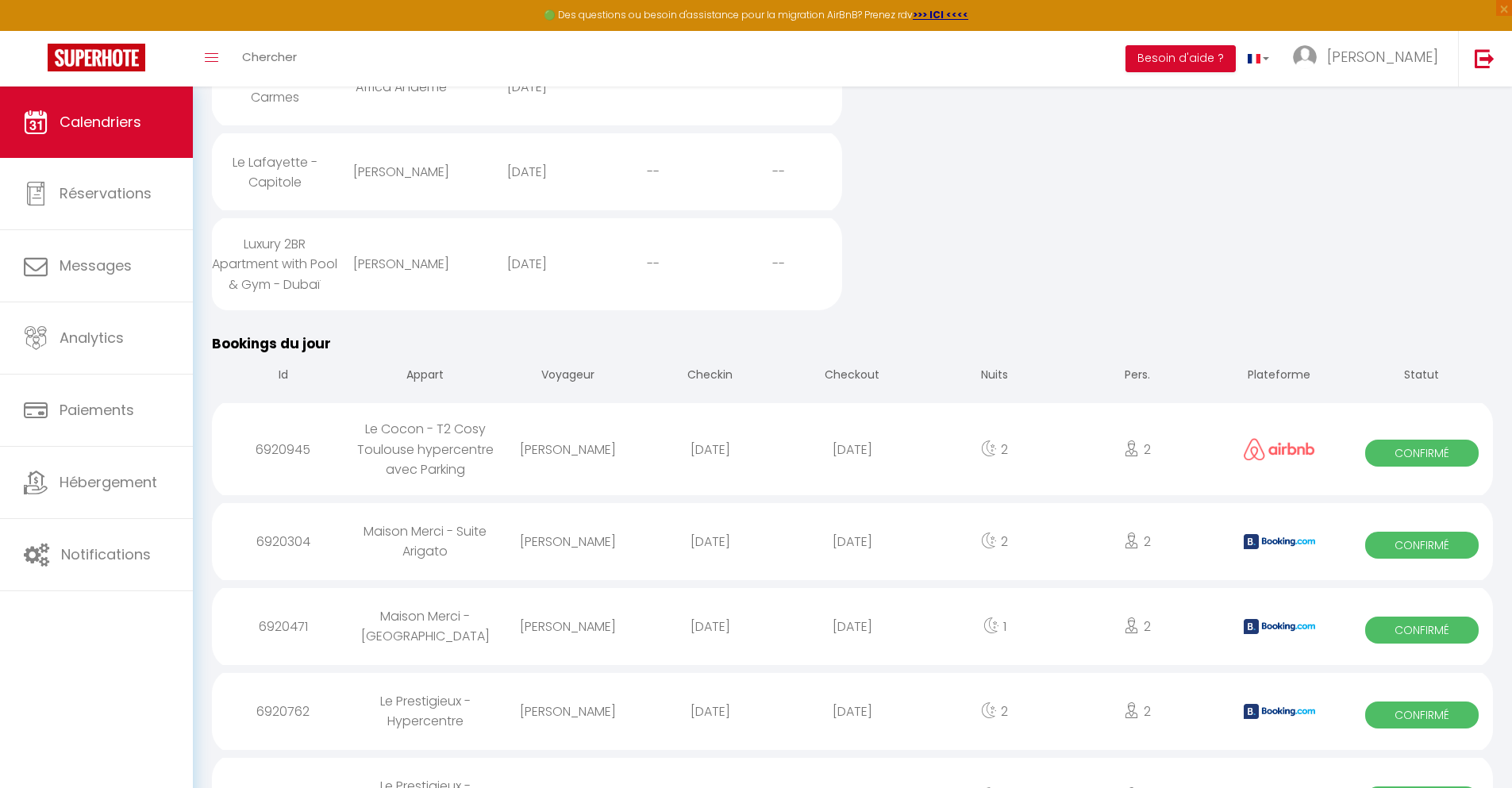
click at [853, 737] on div "[DATE]" at bounding box center [852, 711] width 142 height 52
select select "0"
select select "1"
select select
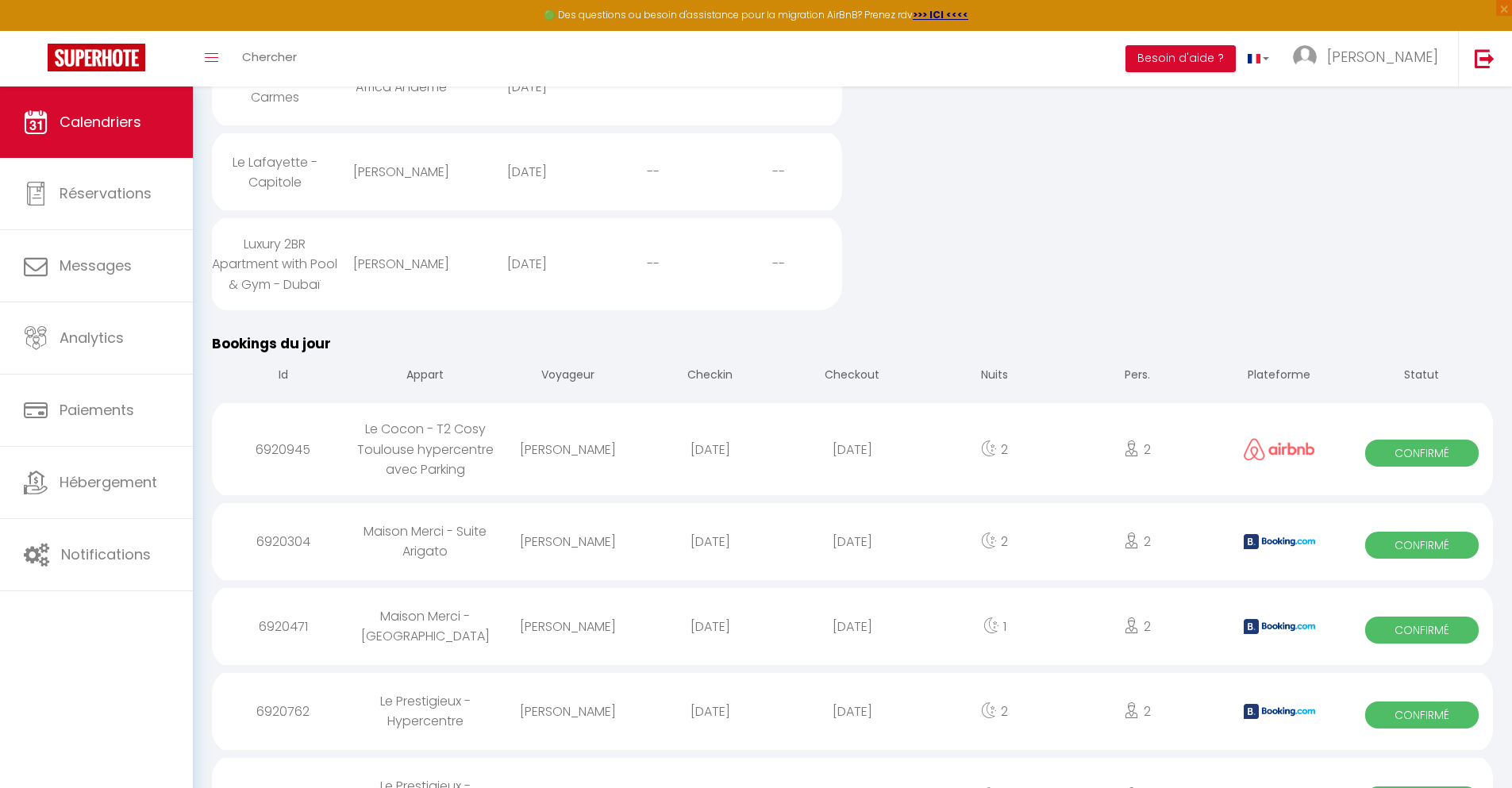
select select
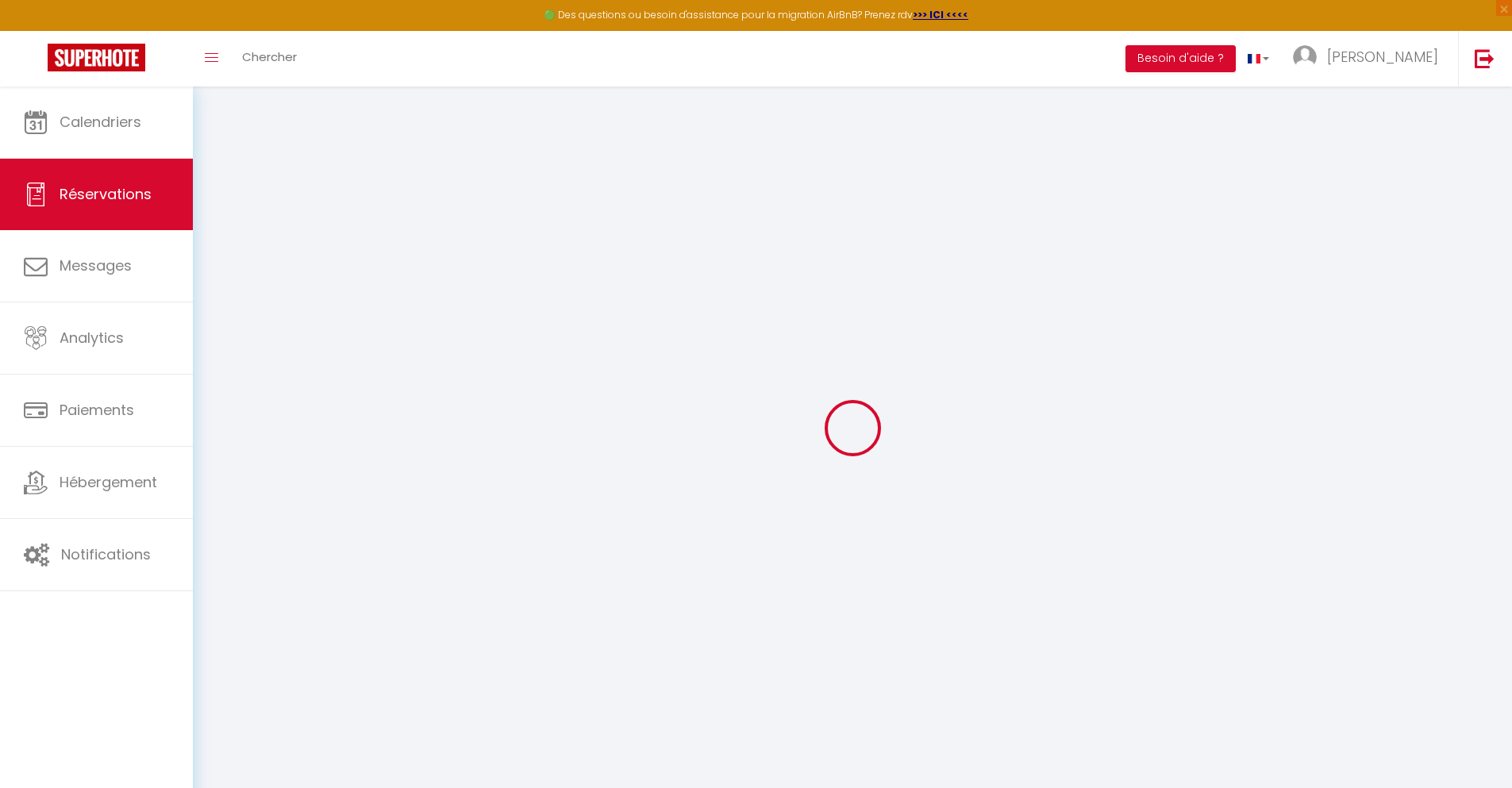
select select
checkbox input "false"
select select
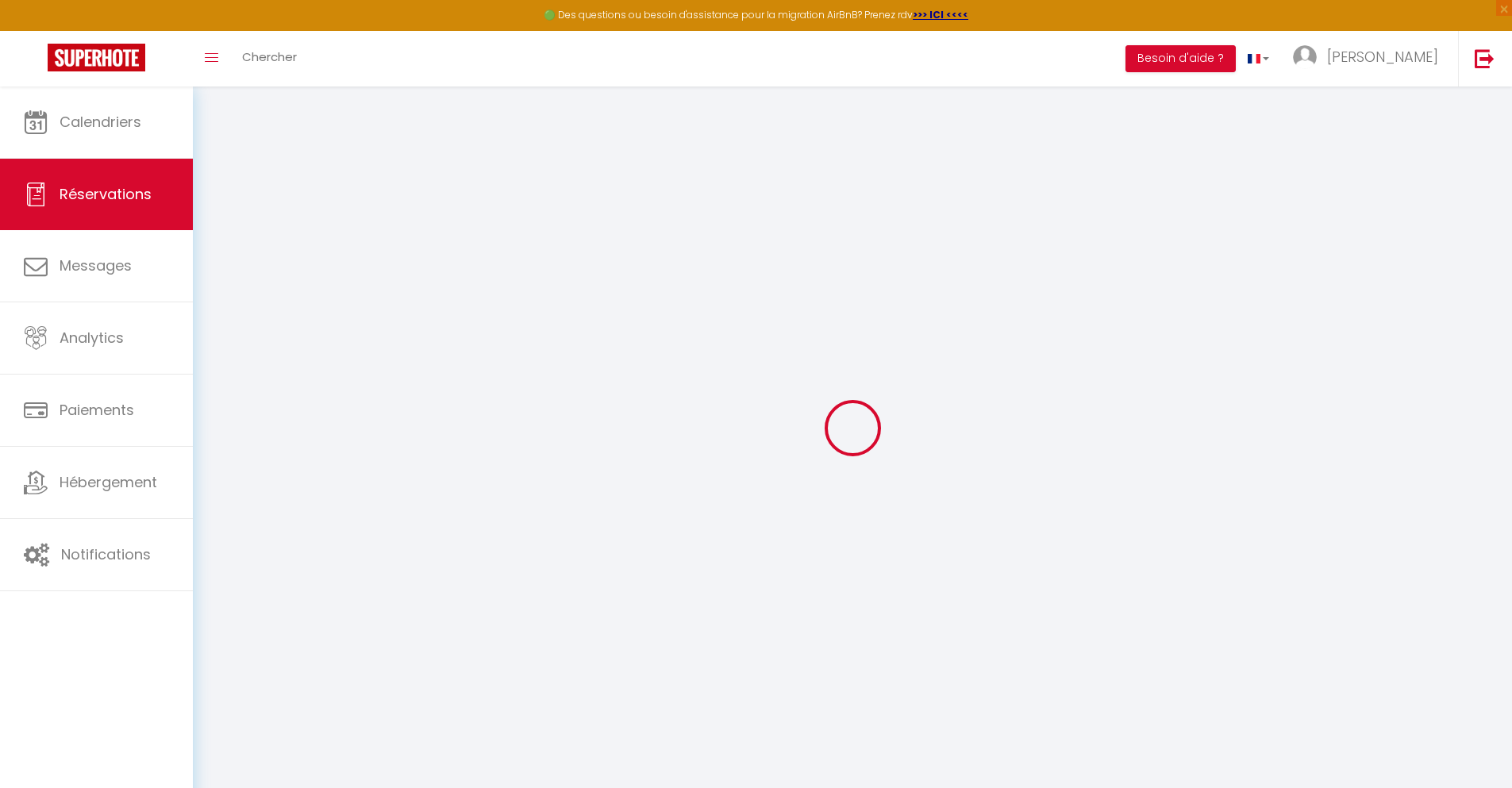
checkbox input "false"
select select
checkbox input "false"
type textarea "** THIS RESERVATION HAS BEEN PRE-PAID ** BOOKING NOTE : Payment charge is EUR 2…"
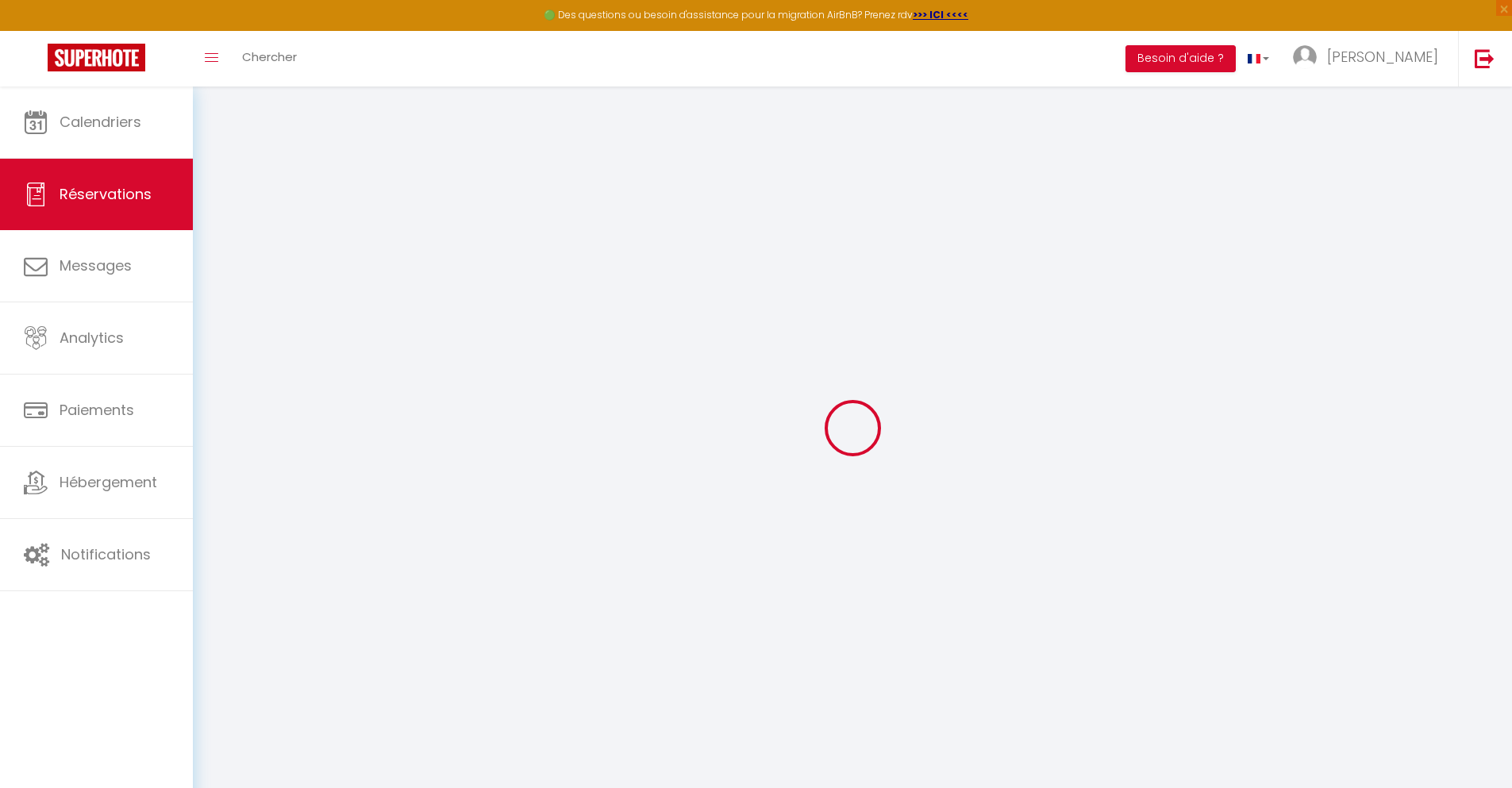
type input "40"
type input "7.78"
select select
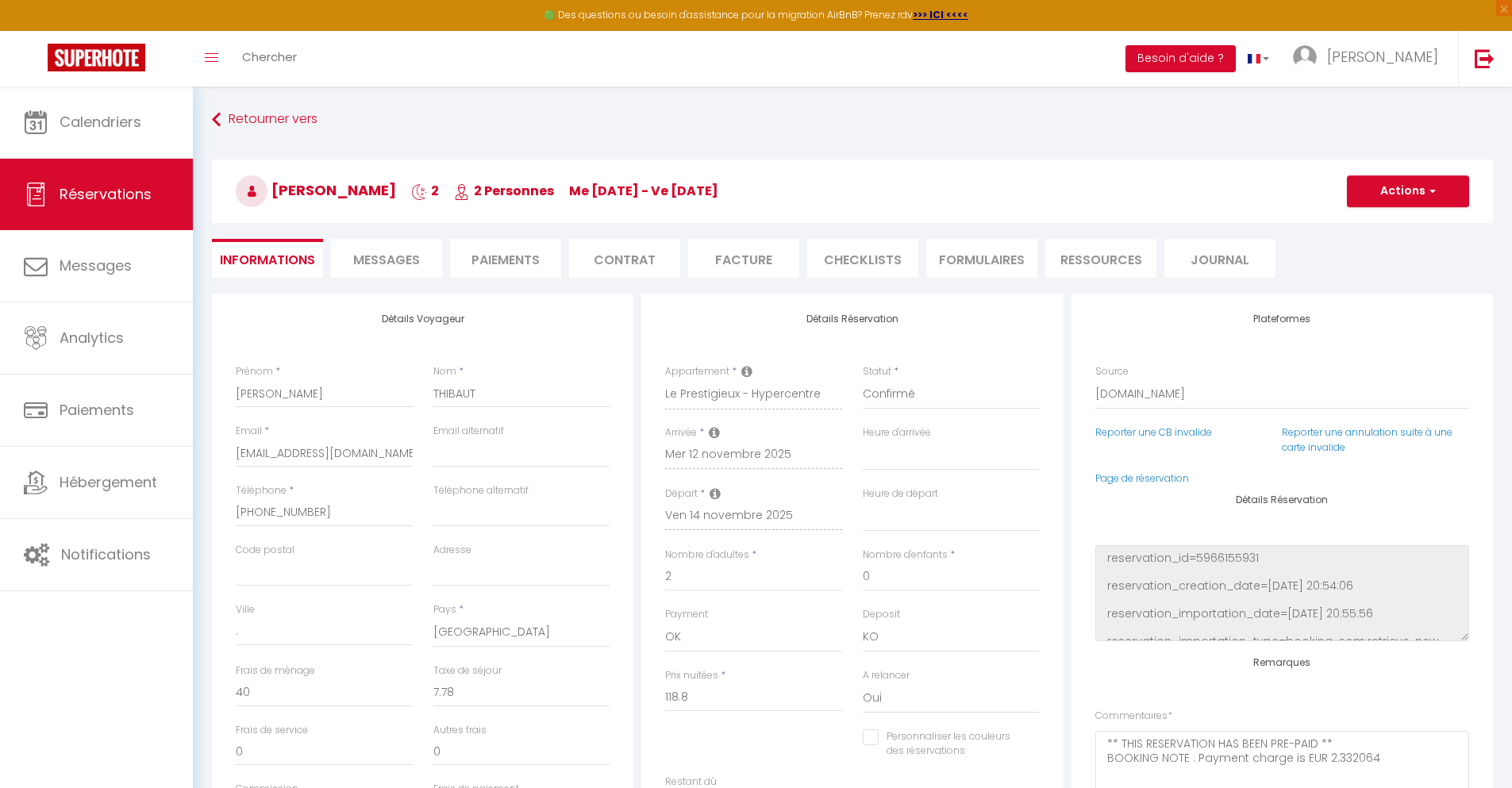
checkbox input "false"
select select
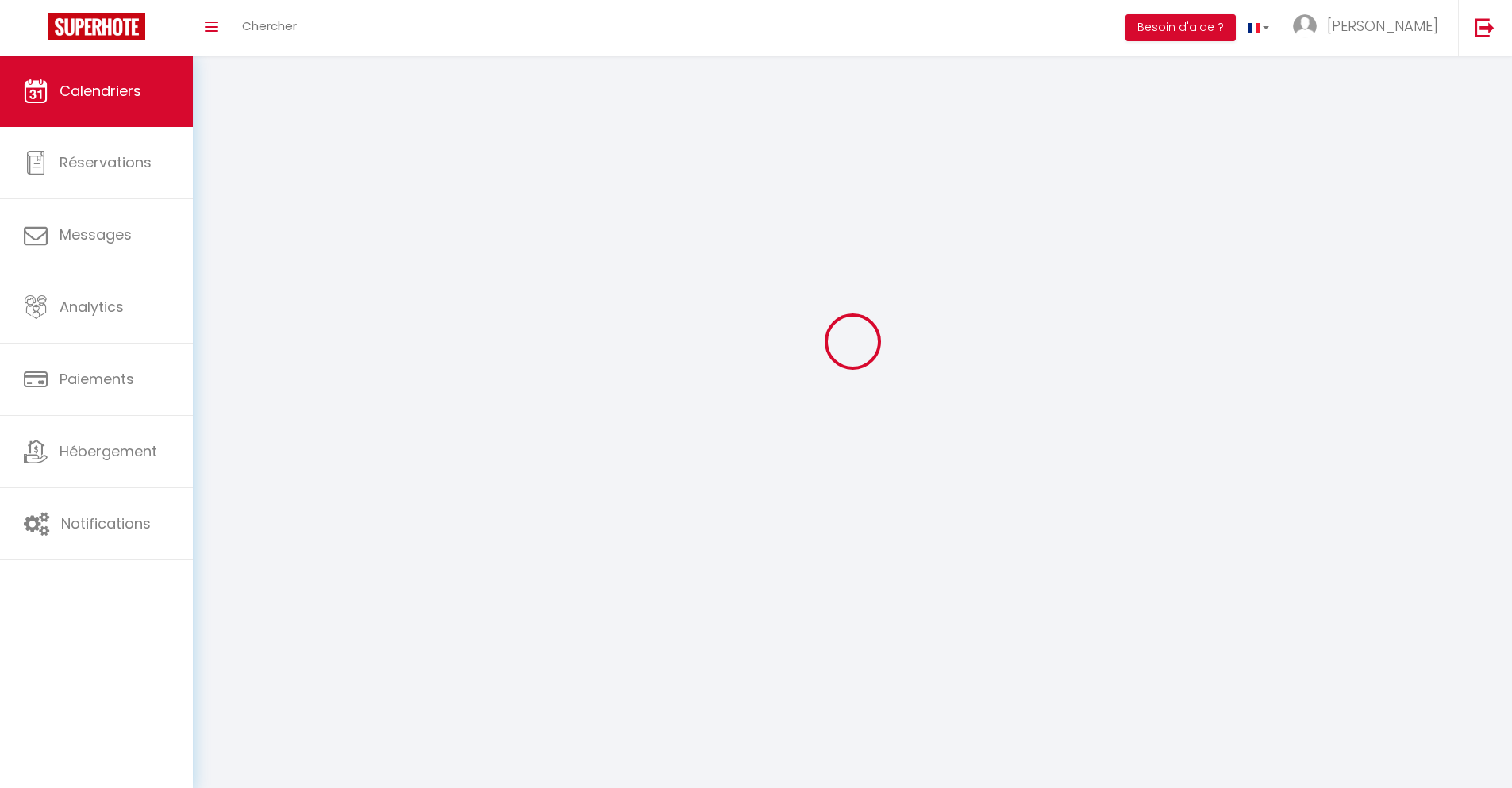
scroll to position [86, 0]
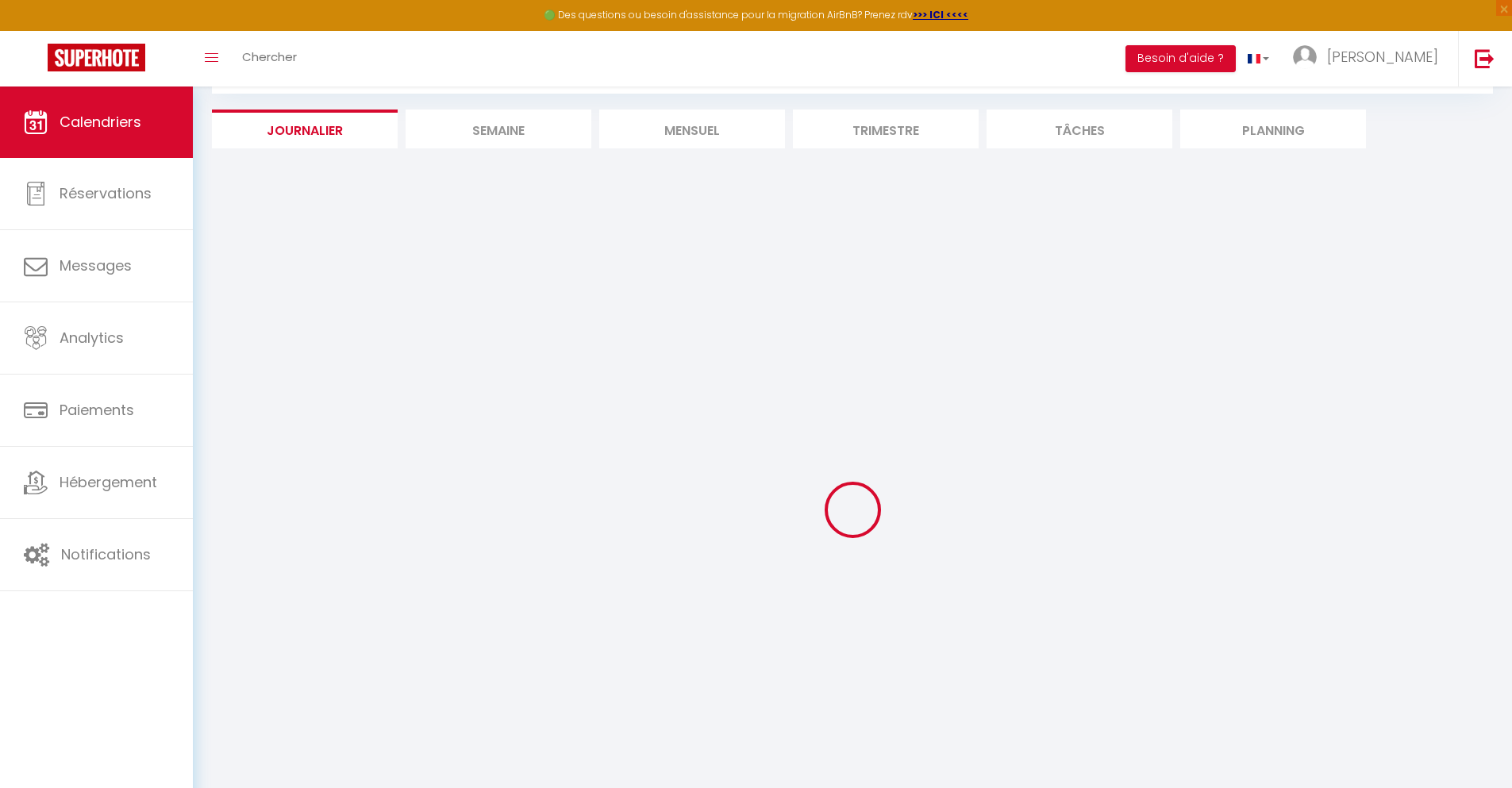
select select
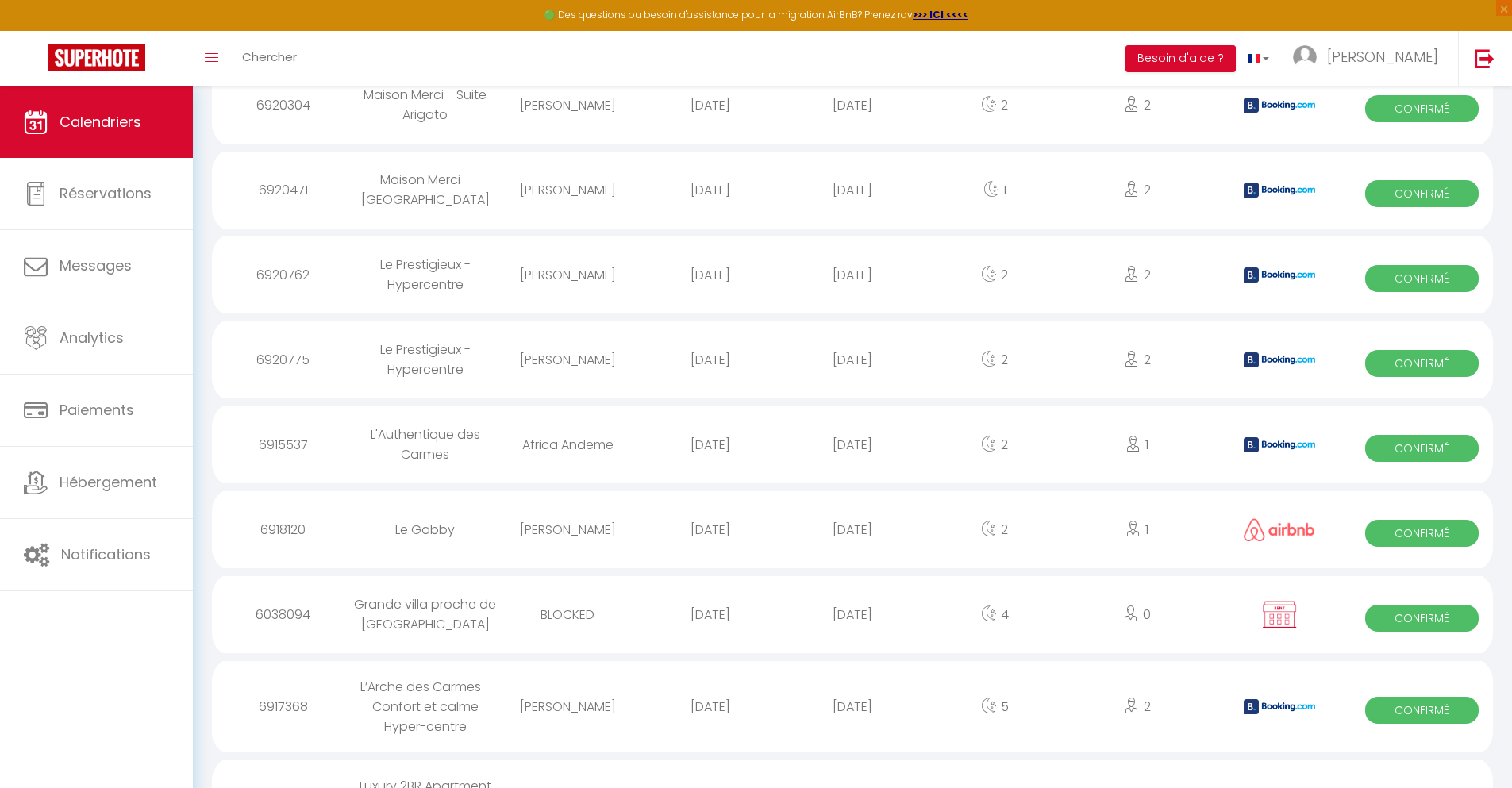
scroll to position [1166, 0]
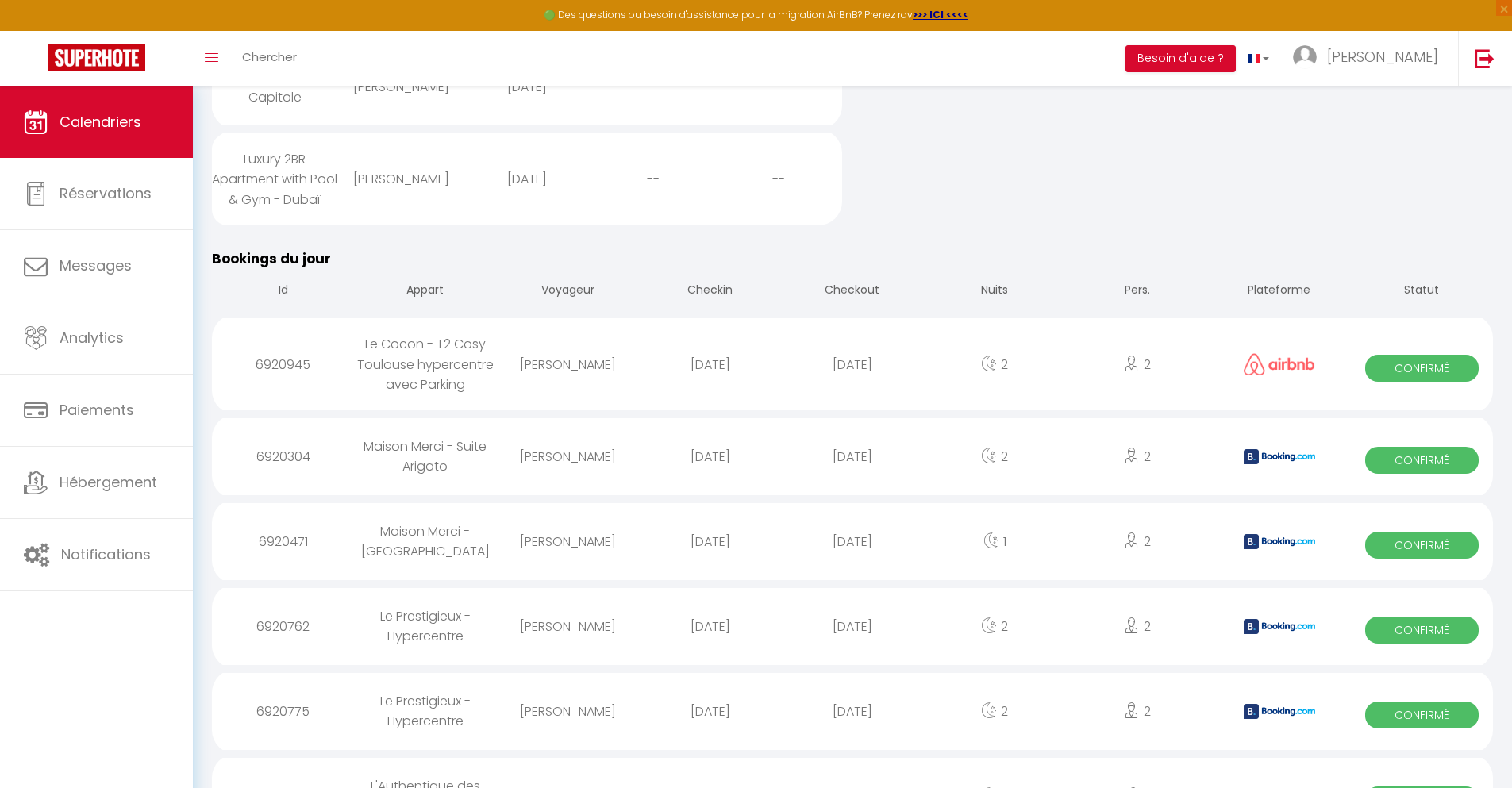
click at [853, 737] on div "[DATE]" at bounding box center [852, 711] width 142 height 52
select select "0"
select select "1"
select select
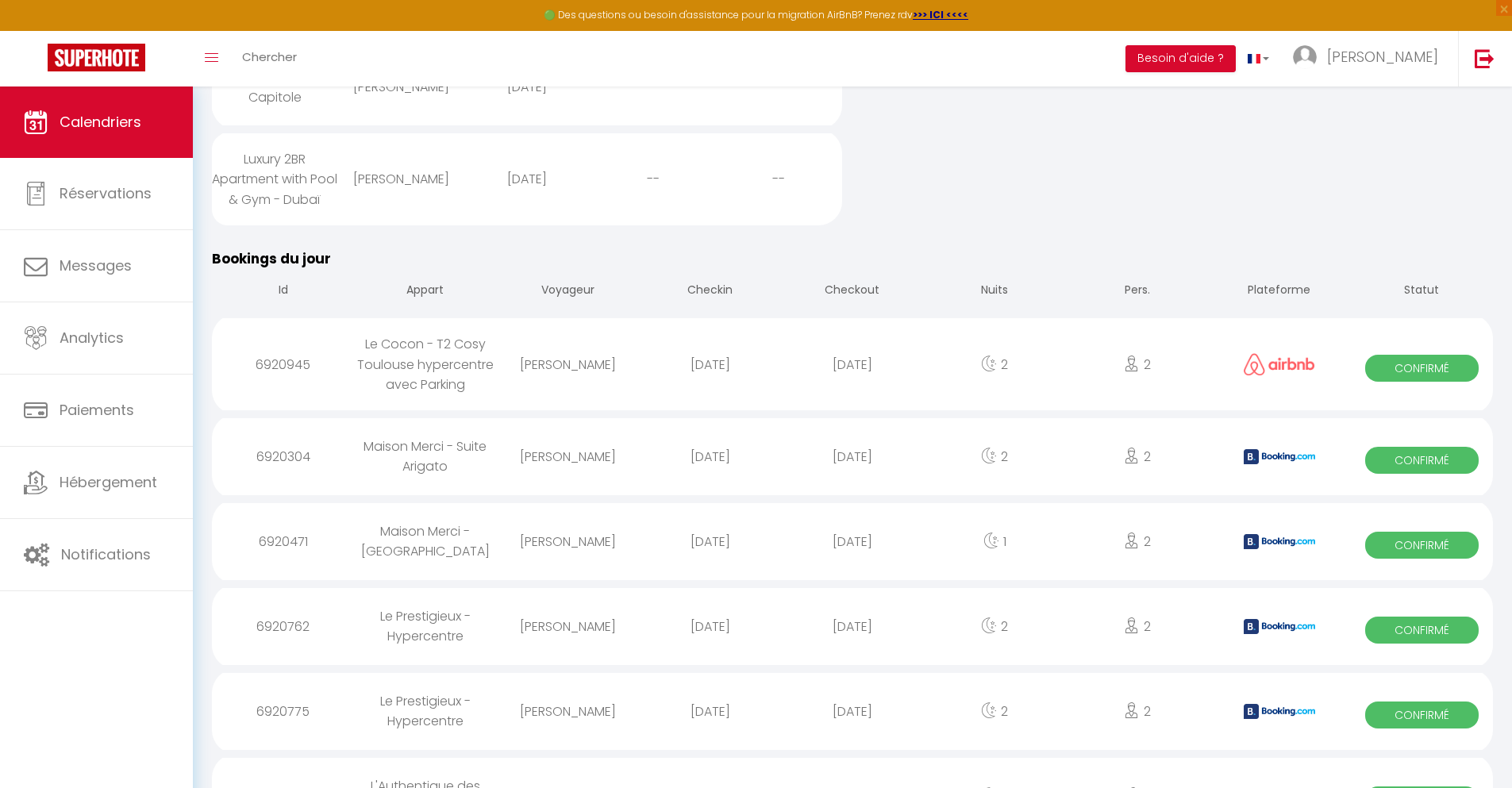
select select
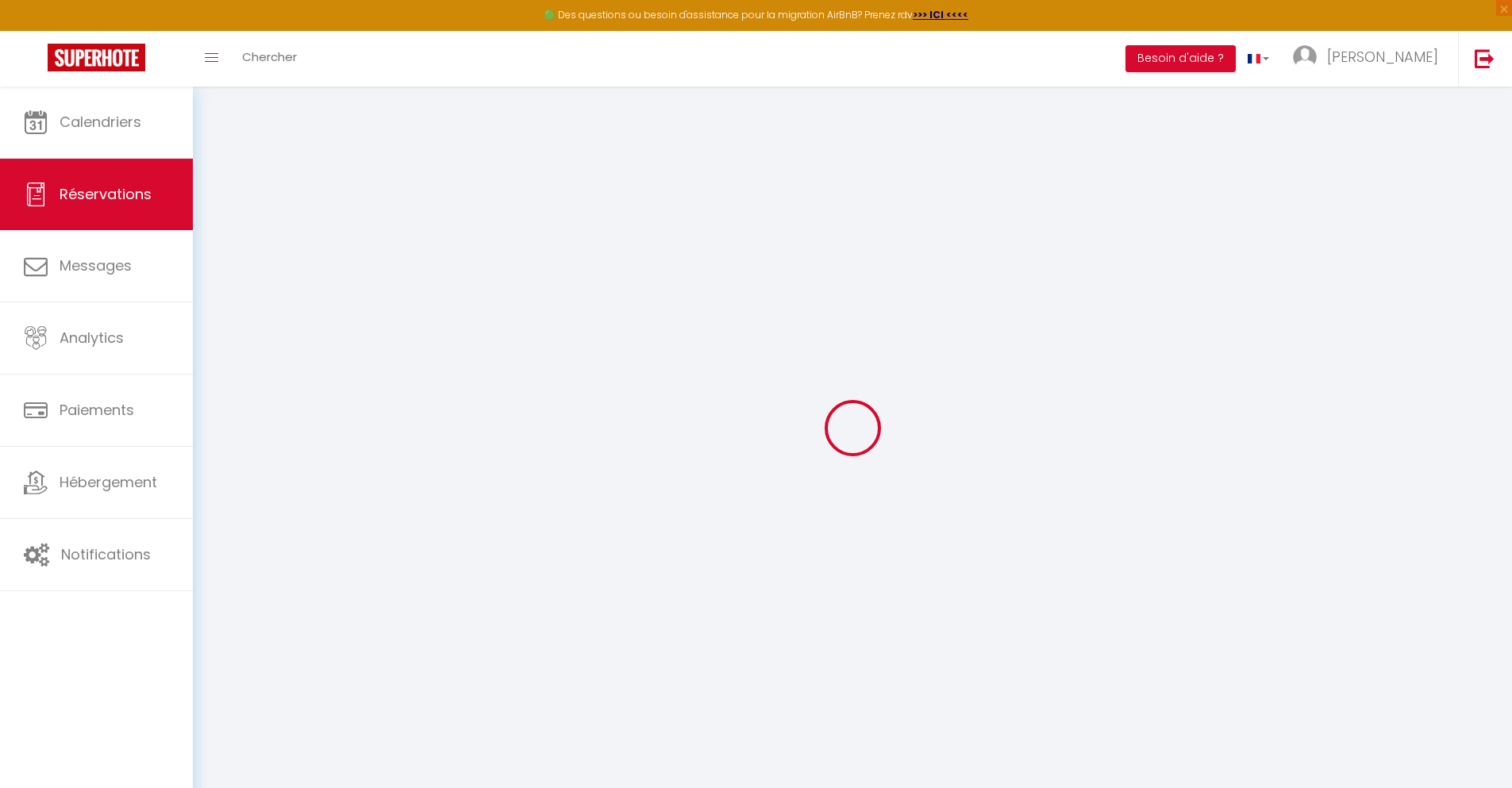
type input "[PERSON_NAME]"
type input "THIBAUT"
type input "[EMAIL_ADDRESS][DOMAIN_NAME]"
type input "[PHONE_NUMBER]"
type input "."
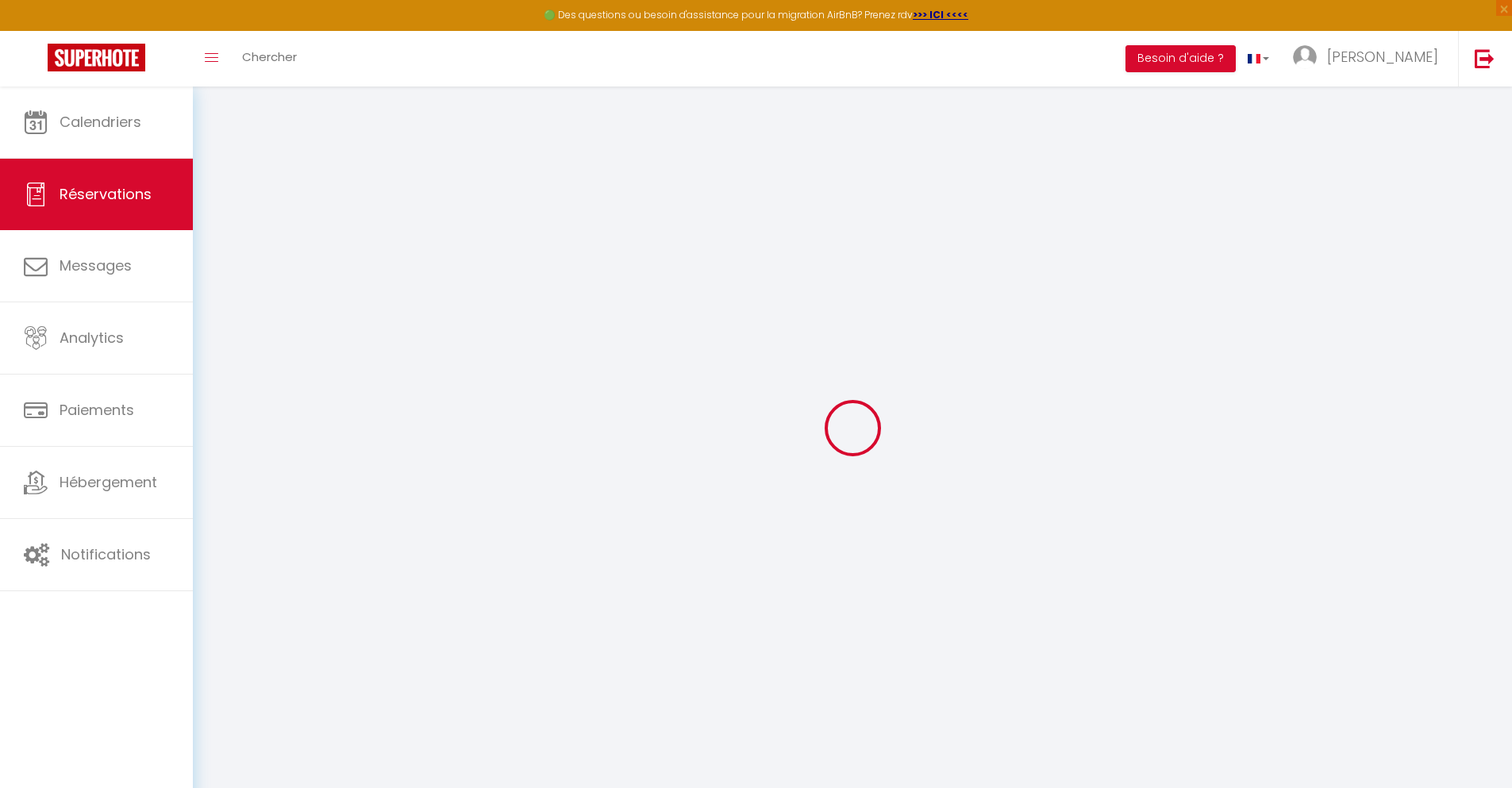
select select "FR"
type input "30.52"
type input "2.64"
select select "43252"
select select "1"
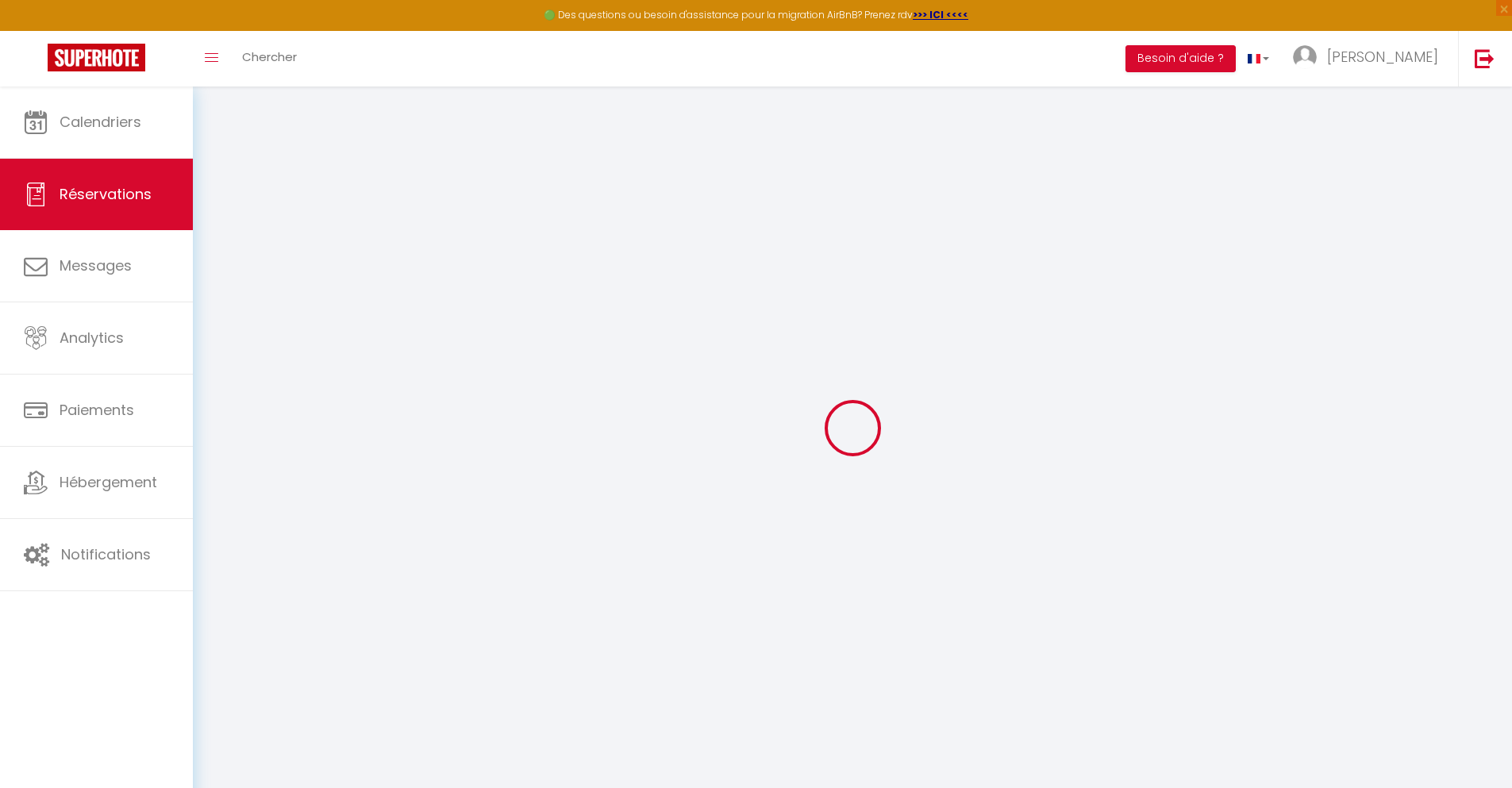
select select
type input "2"
select select "12"
select select
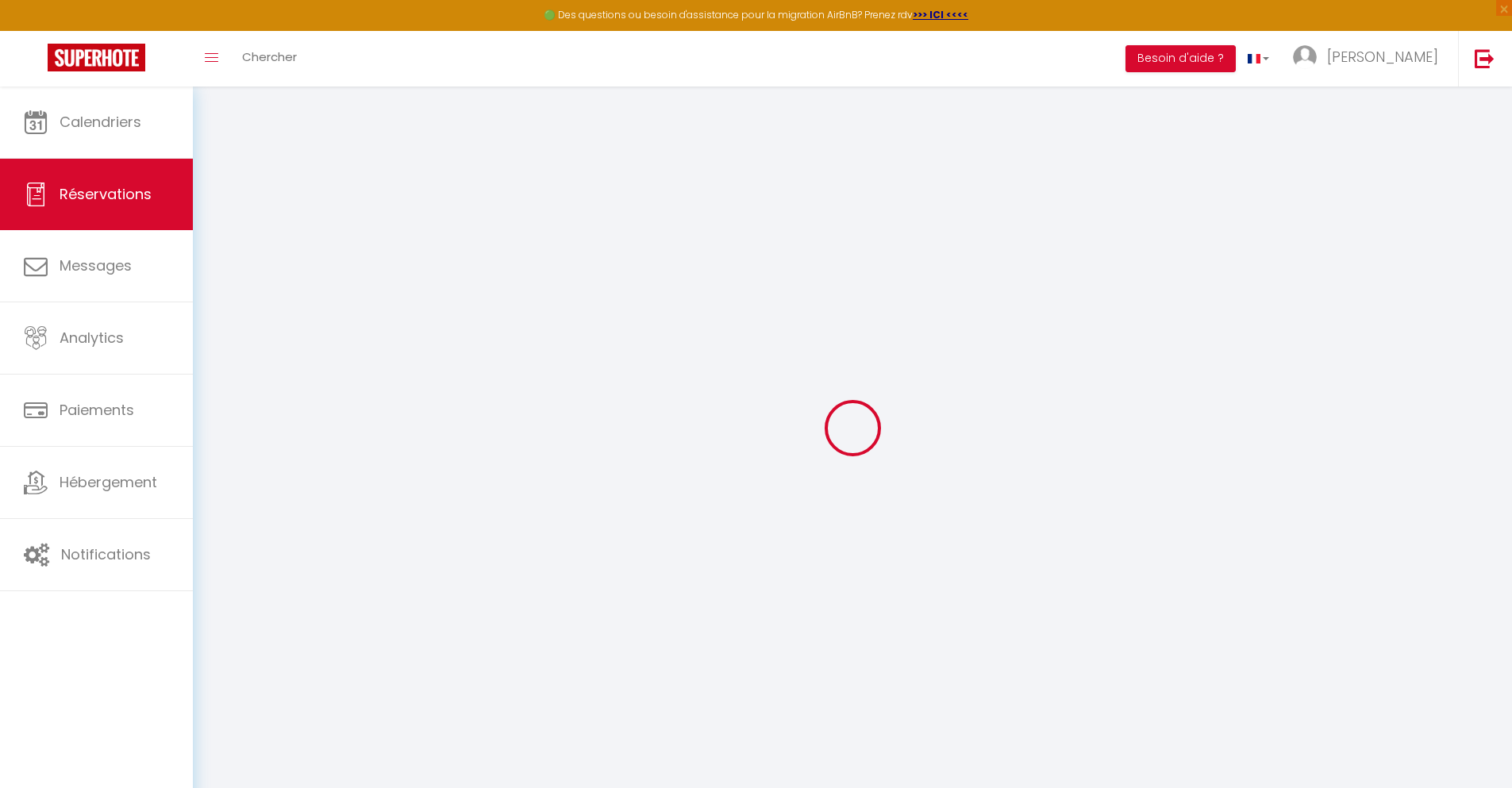
type input "139.5"
checkbox input "false"
type input "0"
select select "2"
type input "0"
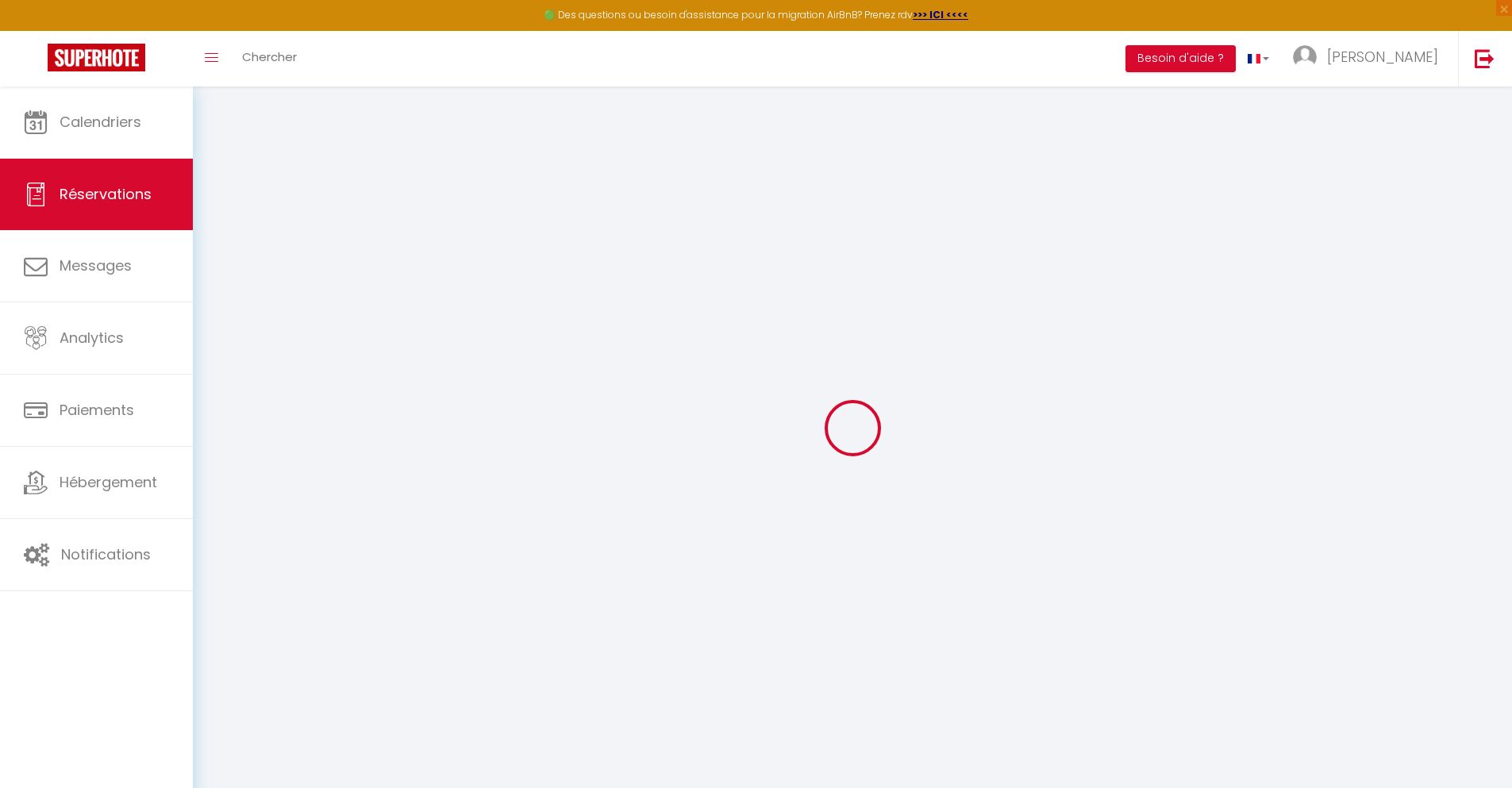
type input "0"
select select
select select "14"
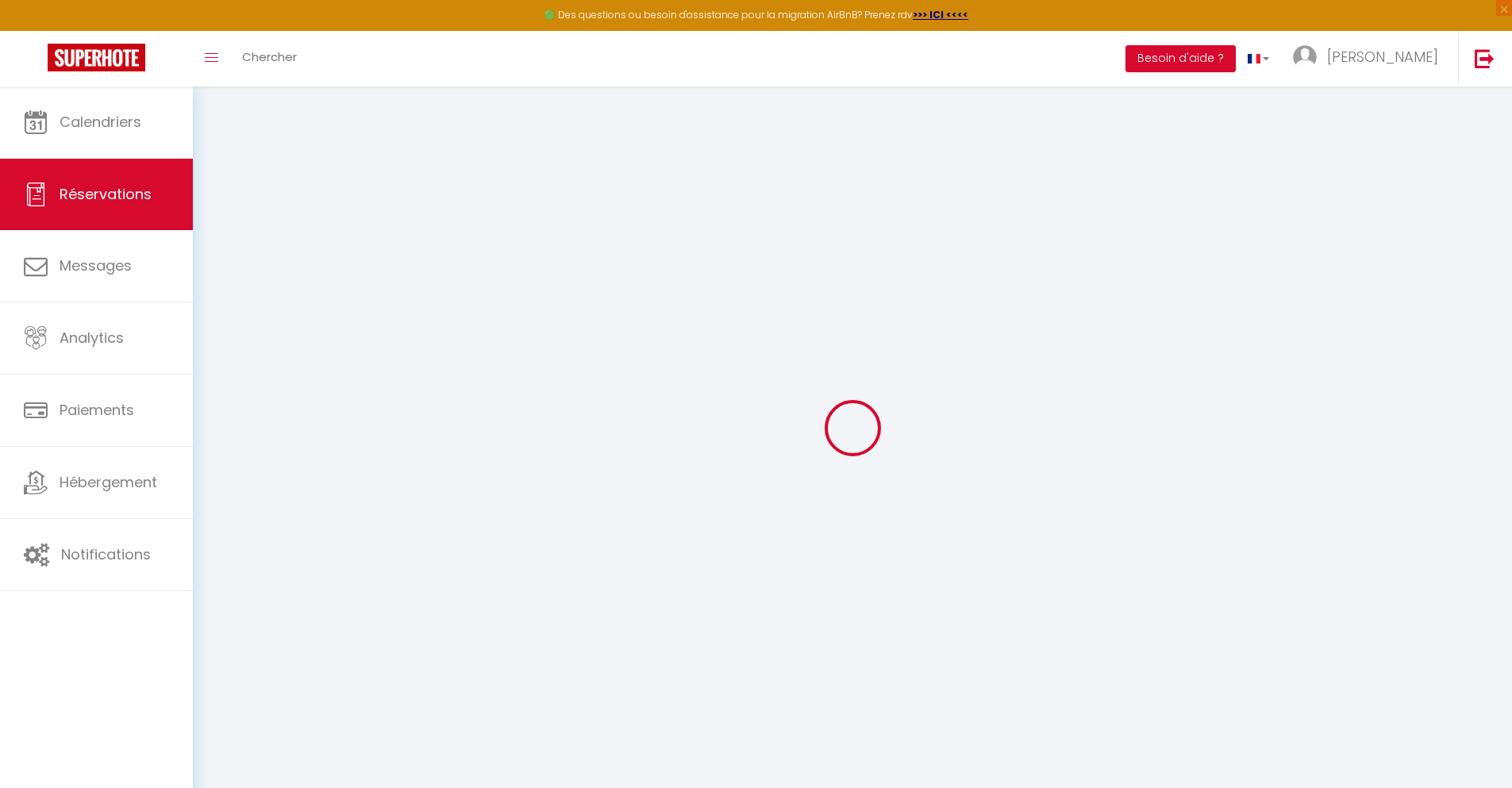
checkbox input "false"
select select
checkbox input "false"
select select
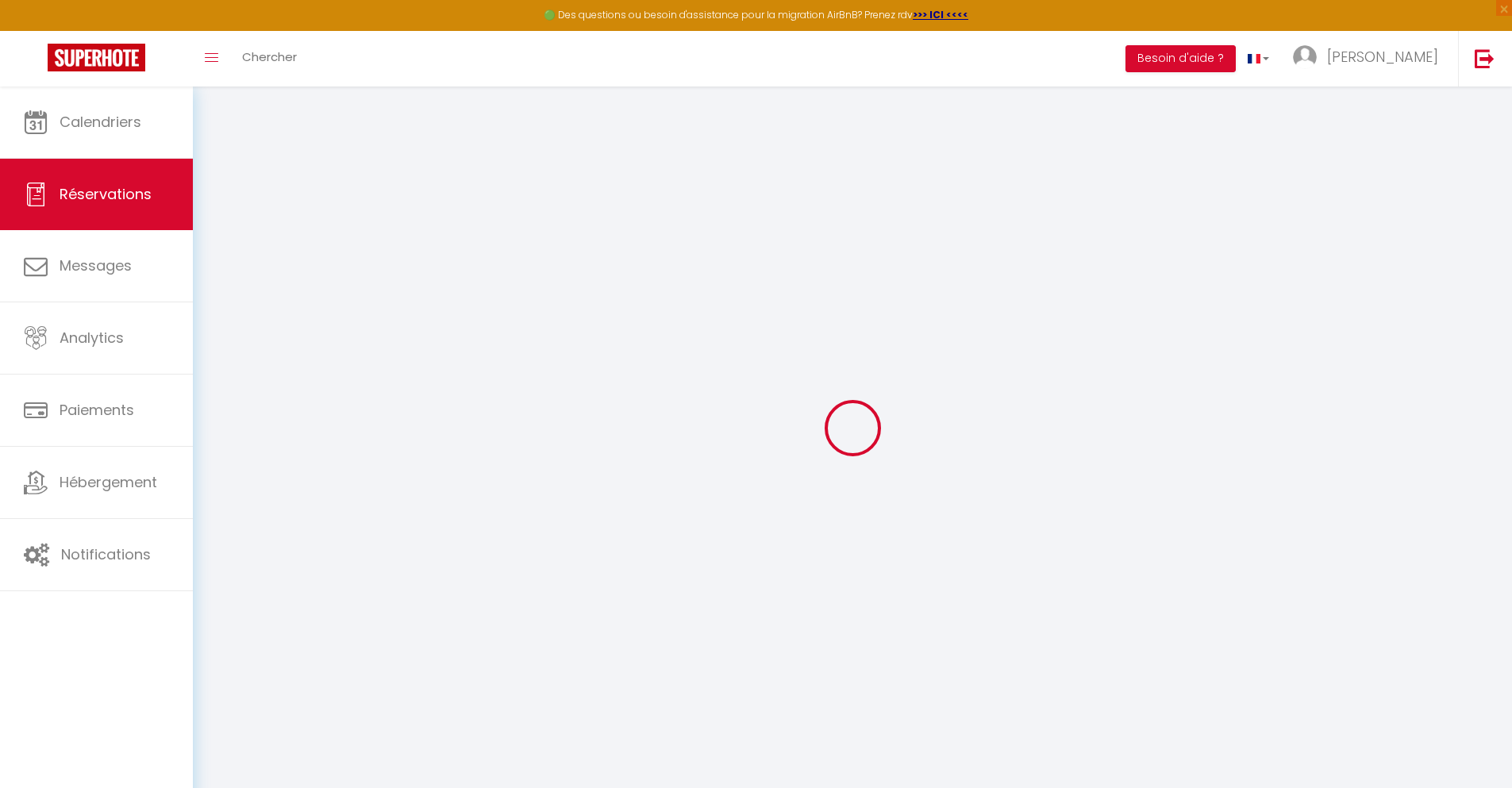
select select
checkbox input "false"
type textarea "** THIS RESERVATION HAS BEEN PRE-PAID ** BOOKING NOTE : Payment charge is EUR 2…"
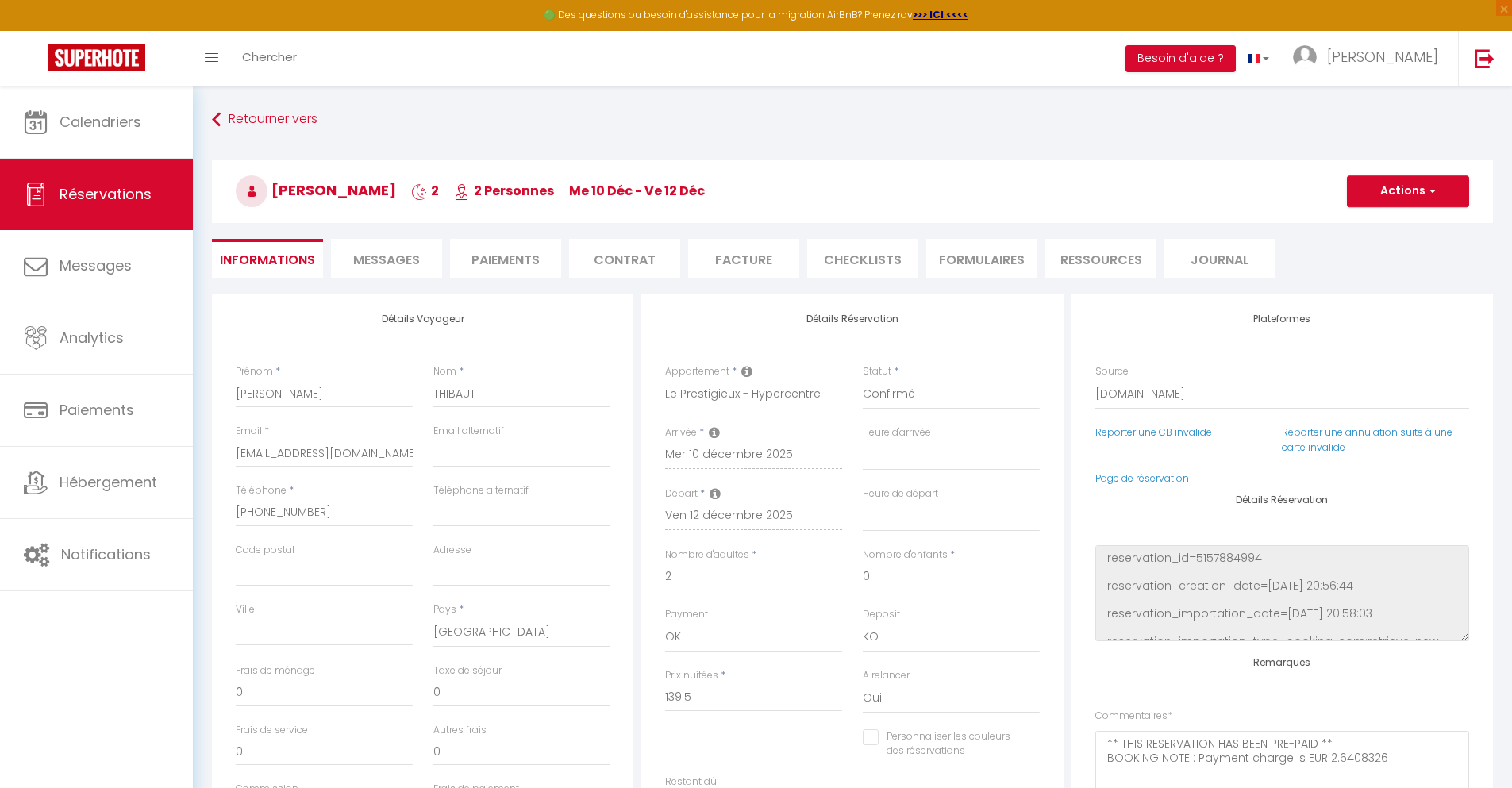
type input "40"
type input "9.13"
select select
checkbox input "false"
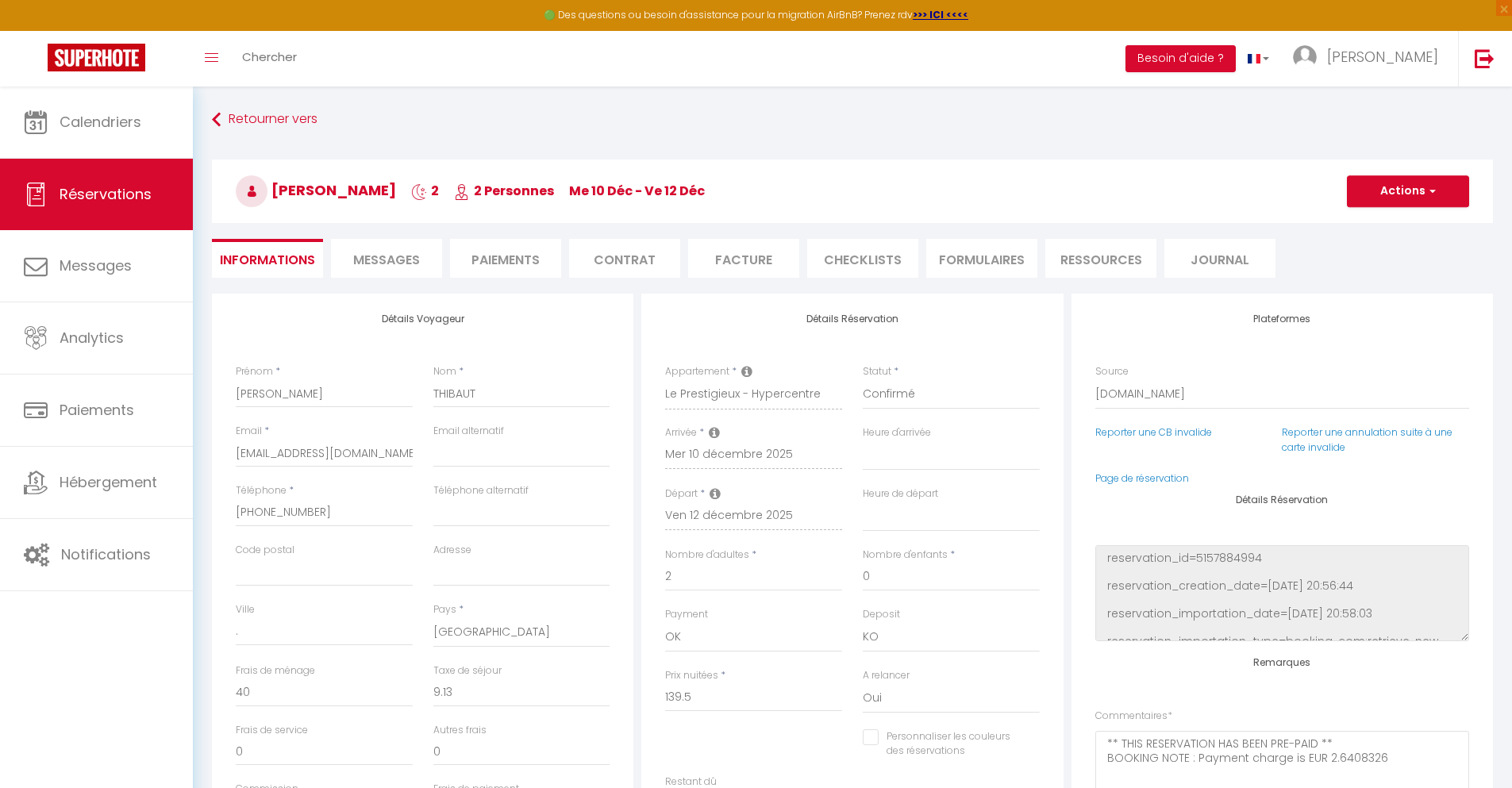
select select
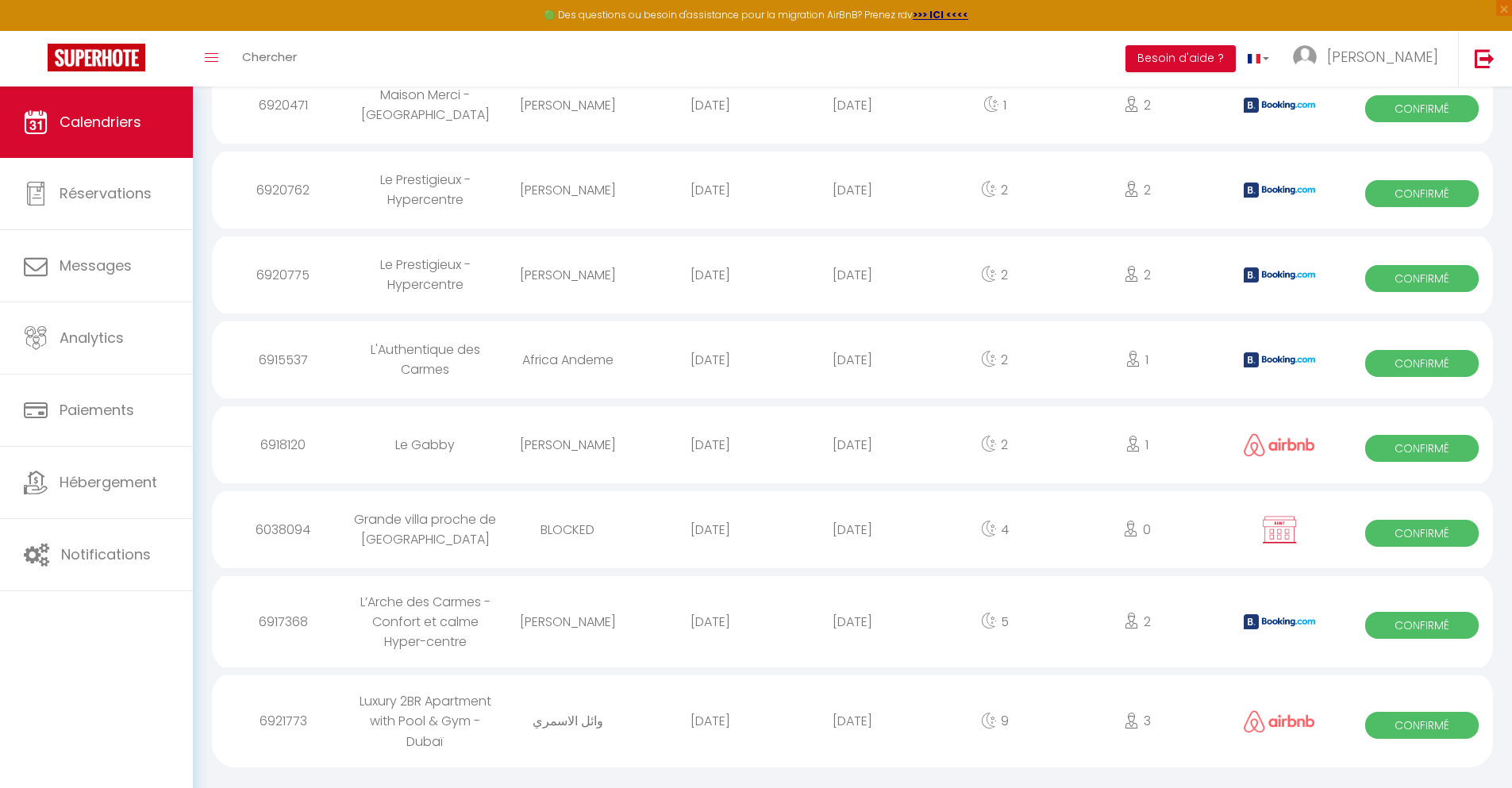
scroll to position [1250, 0]
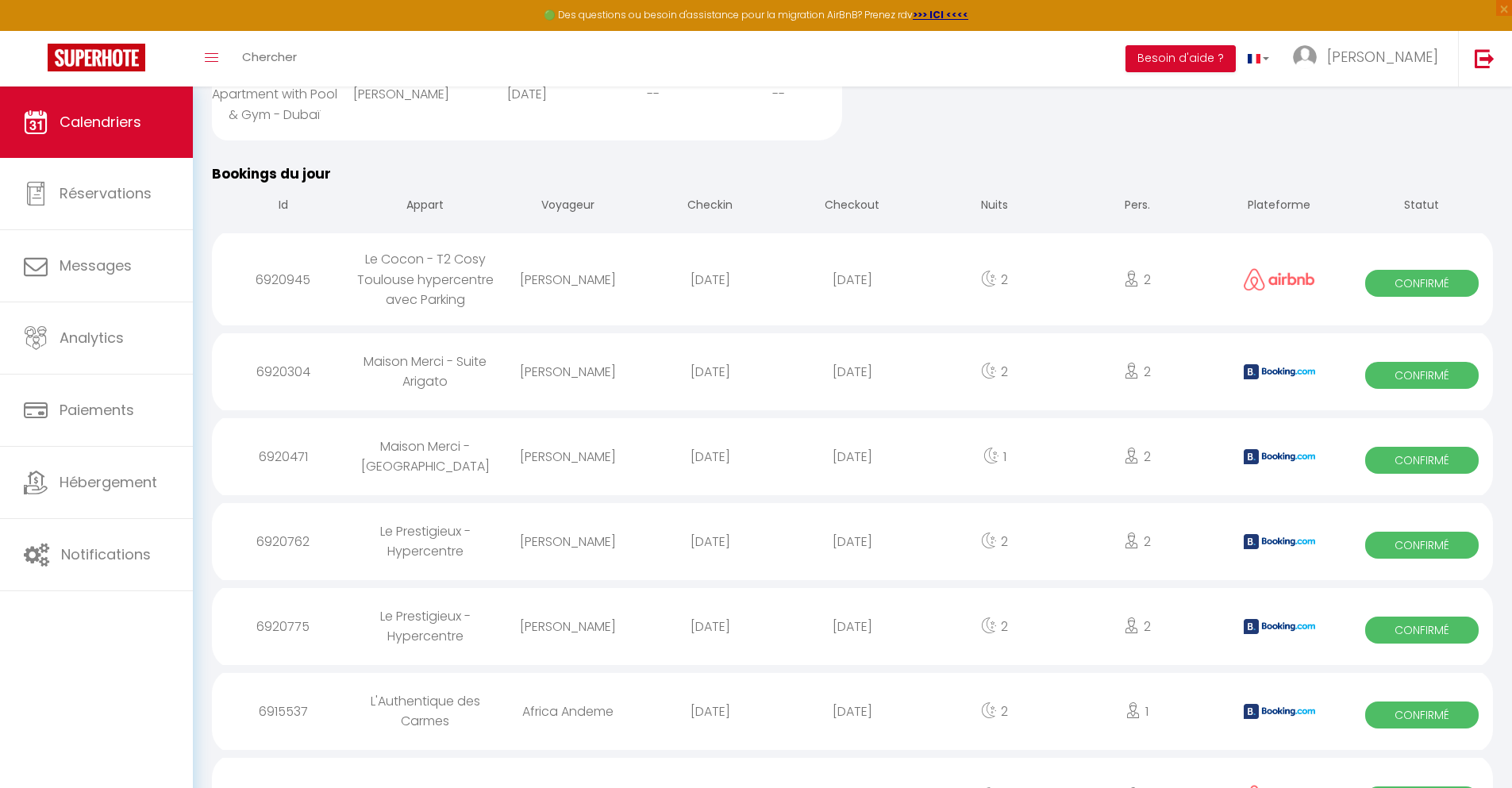
click at [853, 737] on div "[DATE]" at bounding box center [852, 711] width 142 height 52
select select "0"
select select "1"
select select
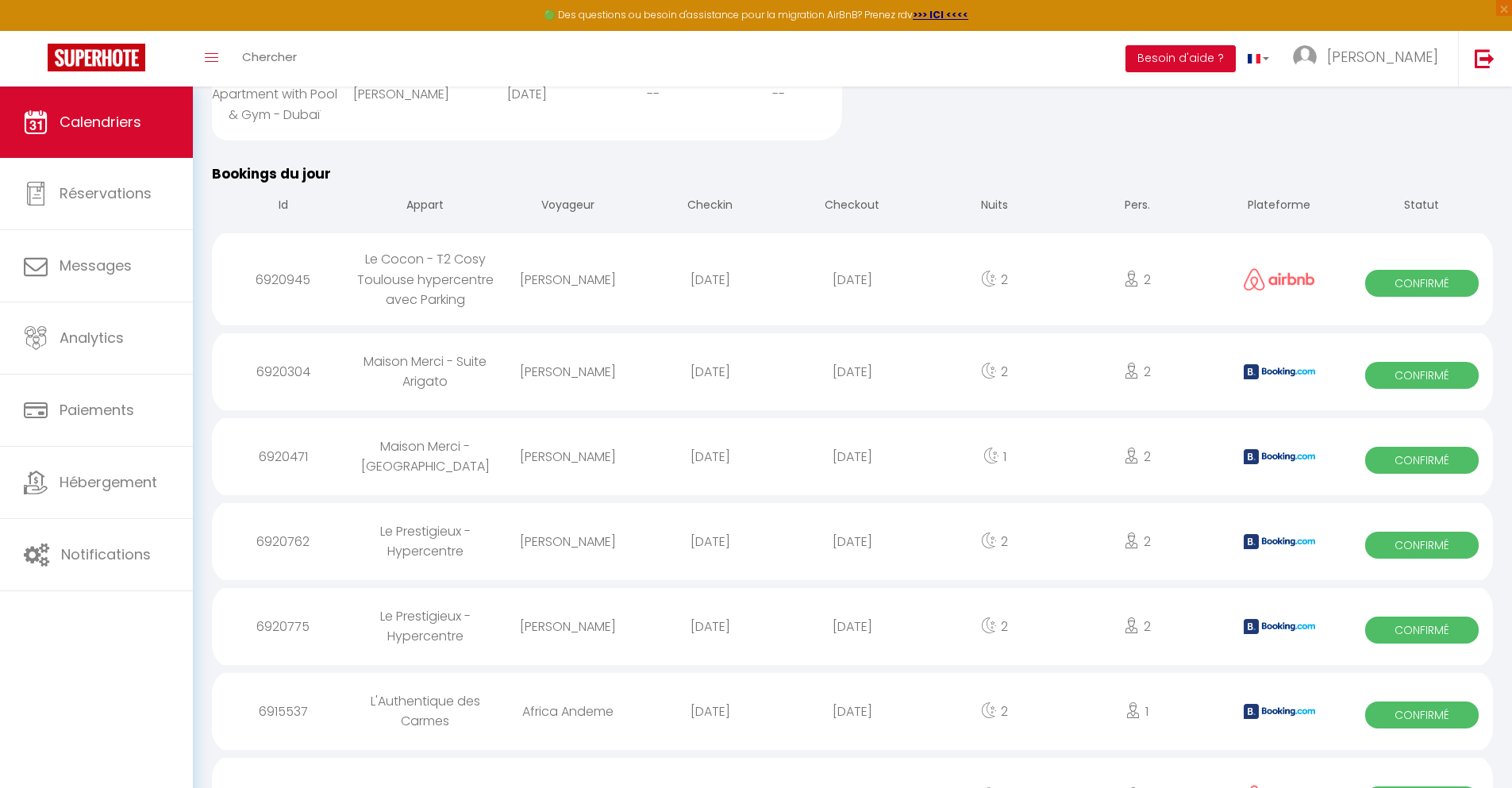
select select
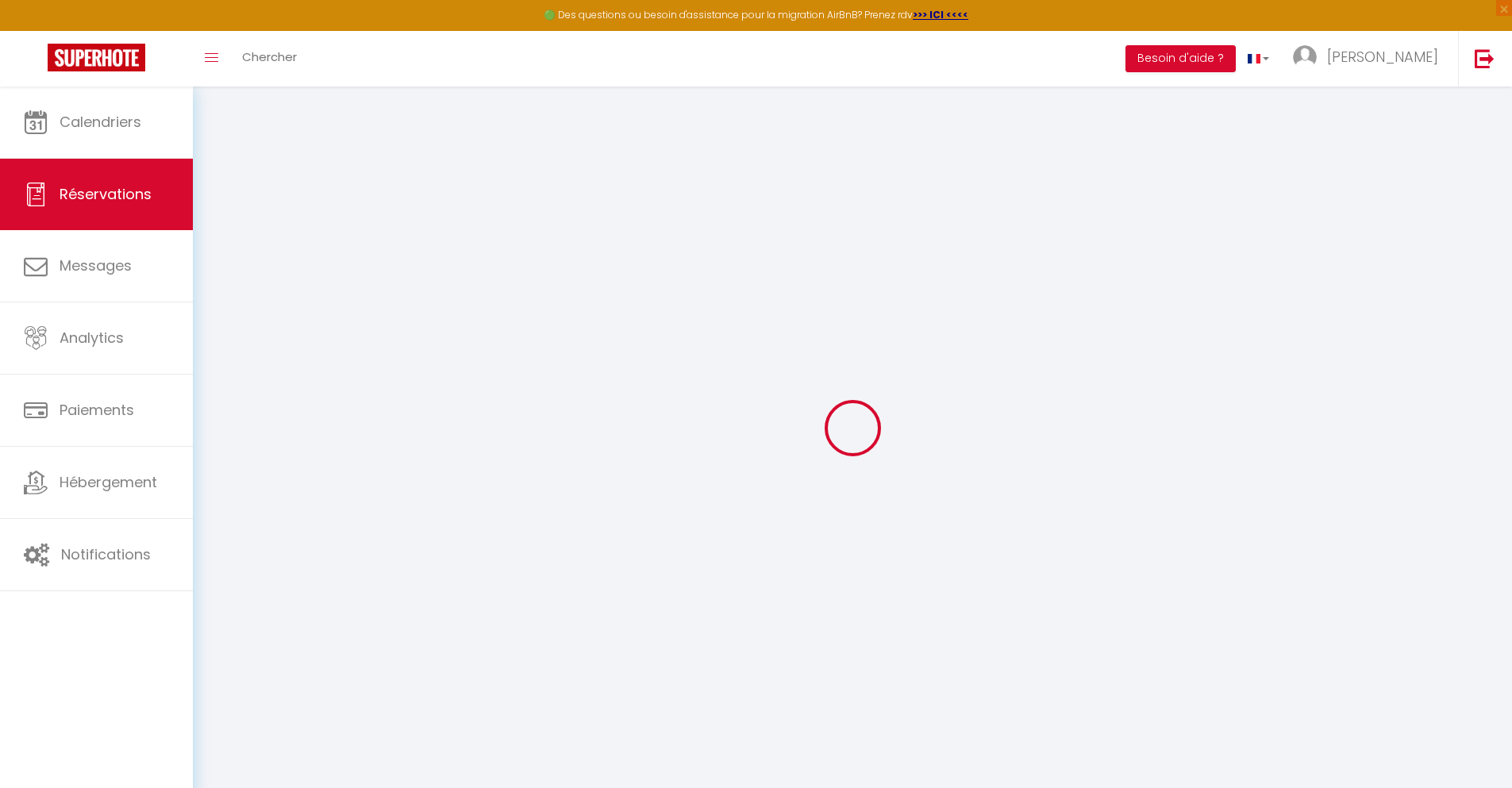
select select
checkbox input "false"
type textarea "** THIS RESERVATION HAS BEEN PRE-PAID ** BOOKING NOTE : Payment charge is EUR 2…"
type input "66"
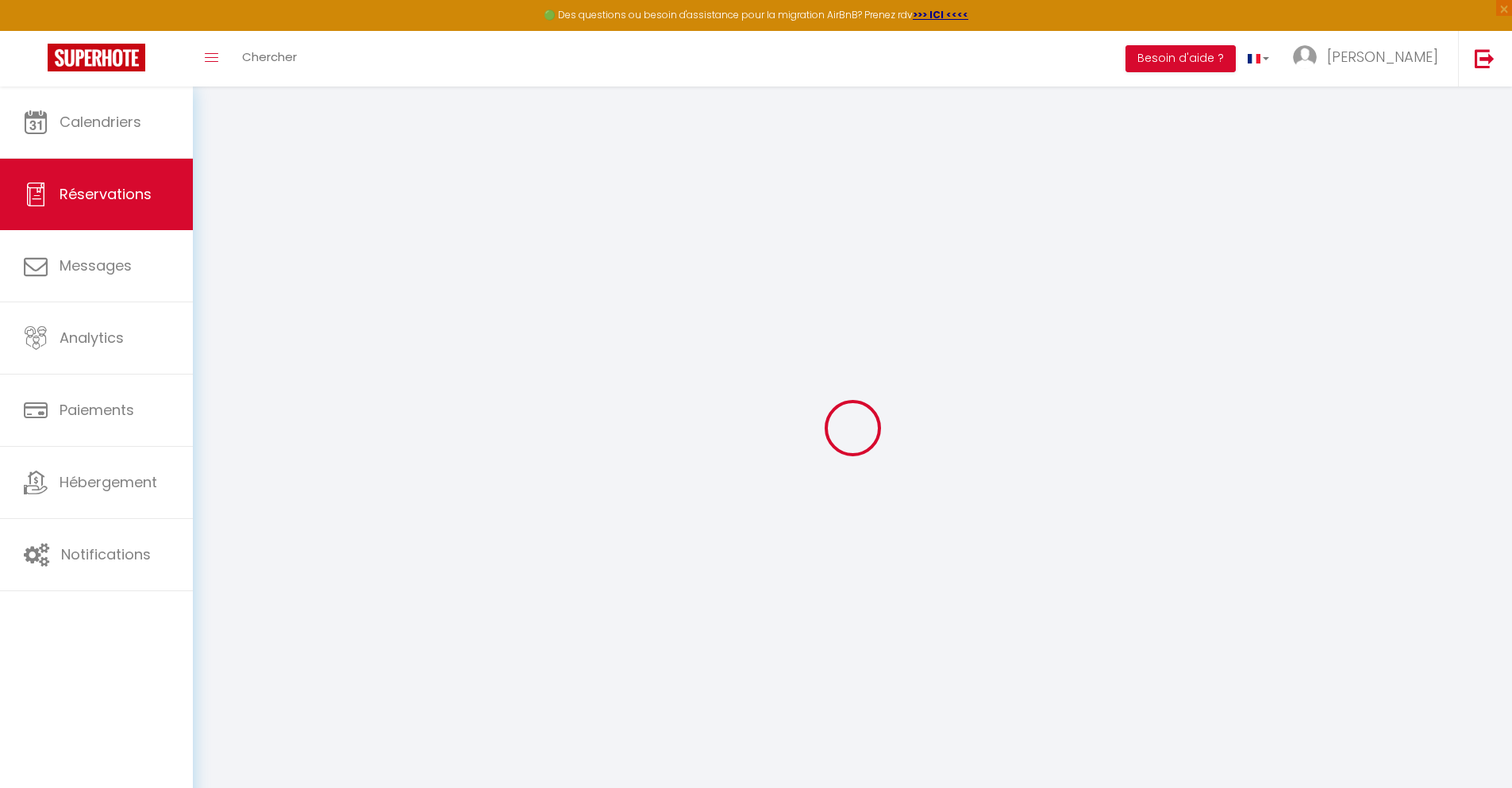
type input "9.01"
select select
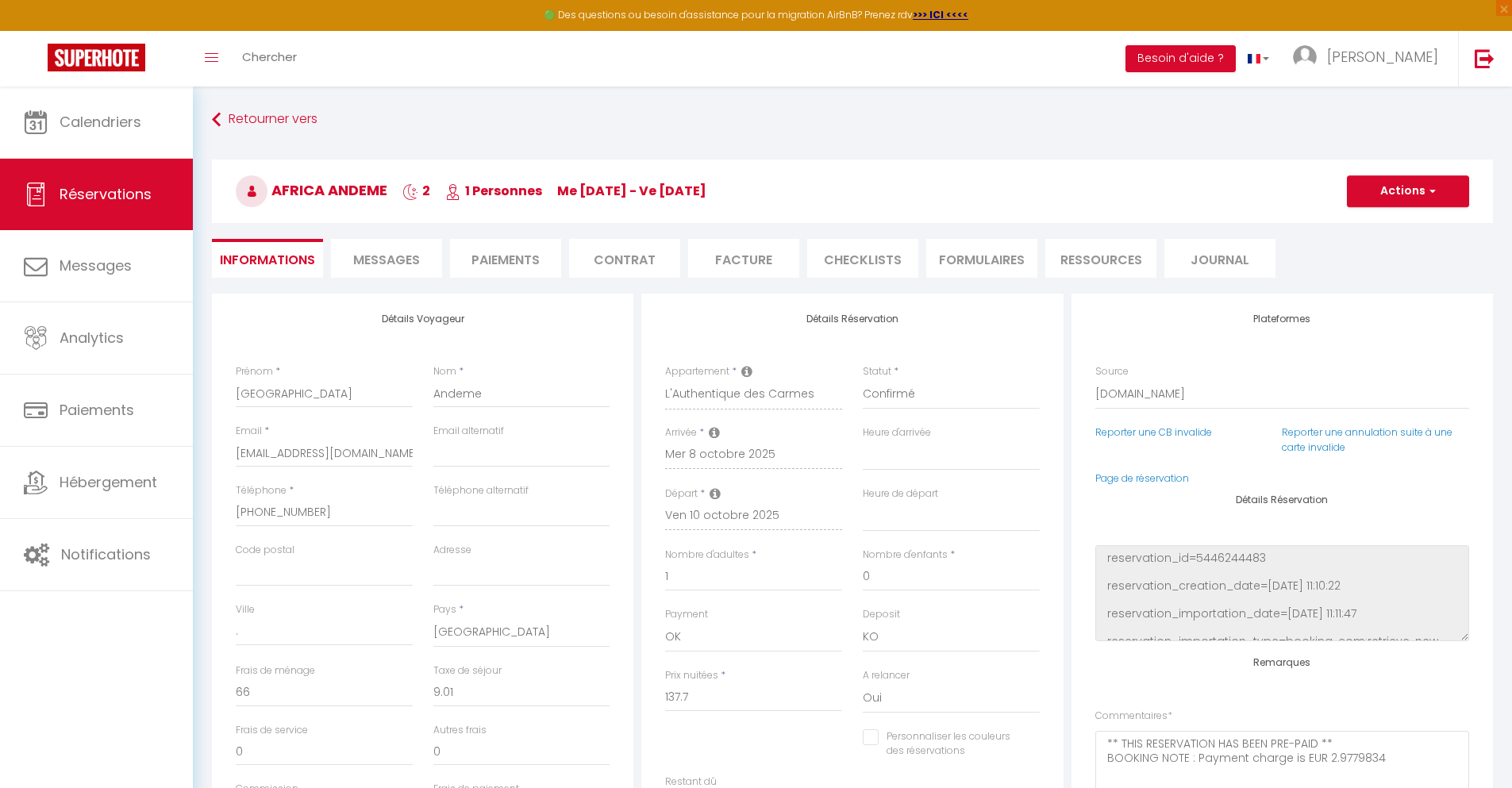
checkbox input "false"
select select
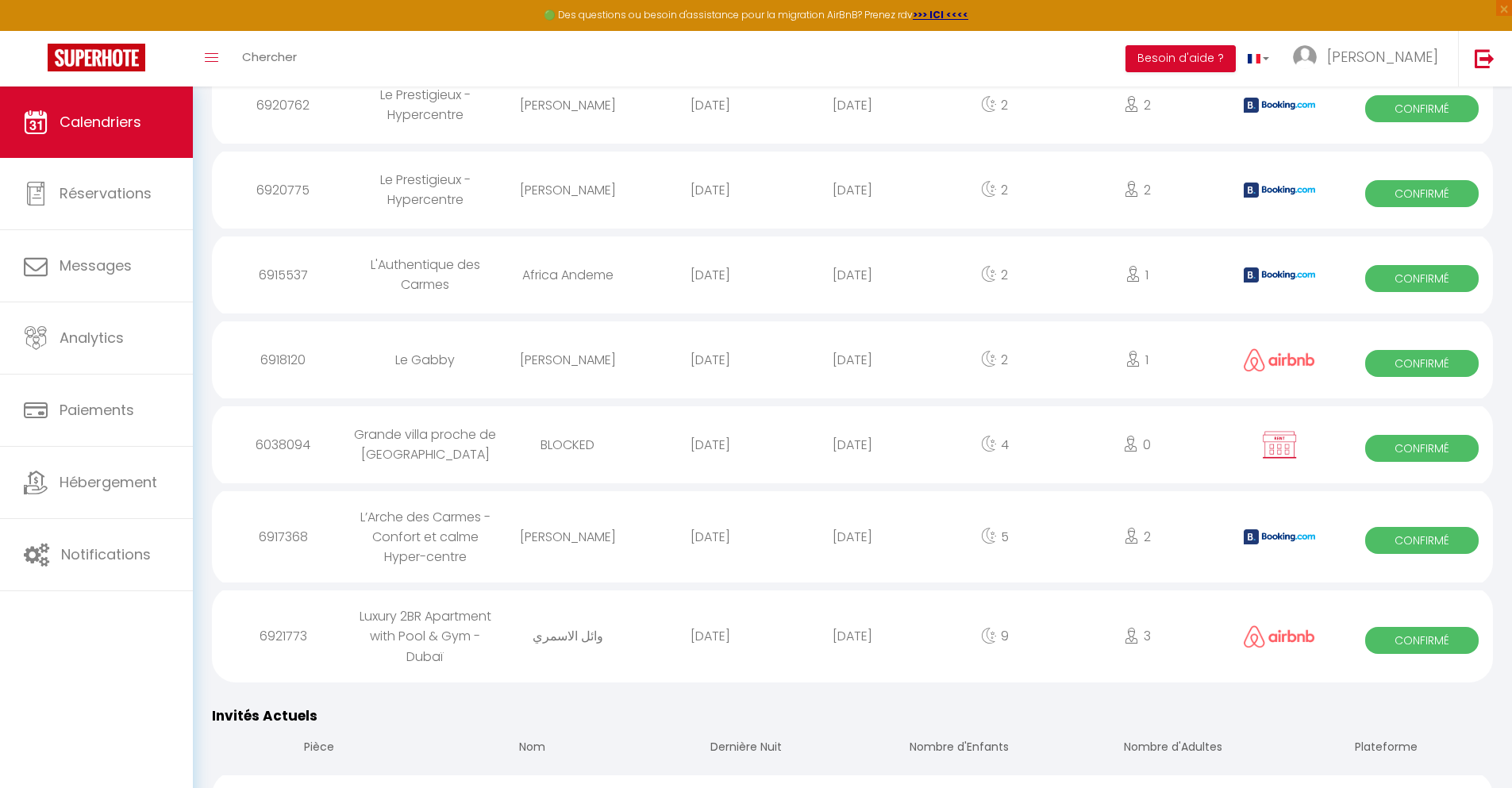
scroll to position [1335, 0]
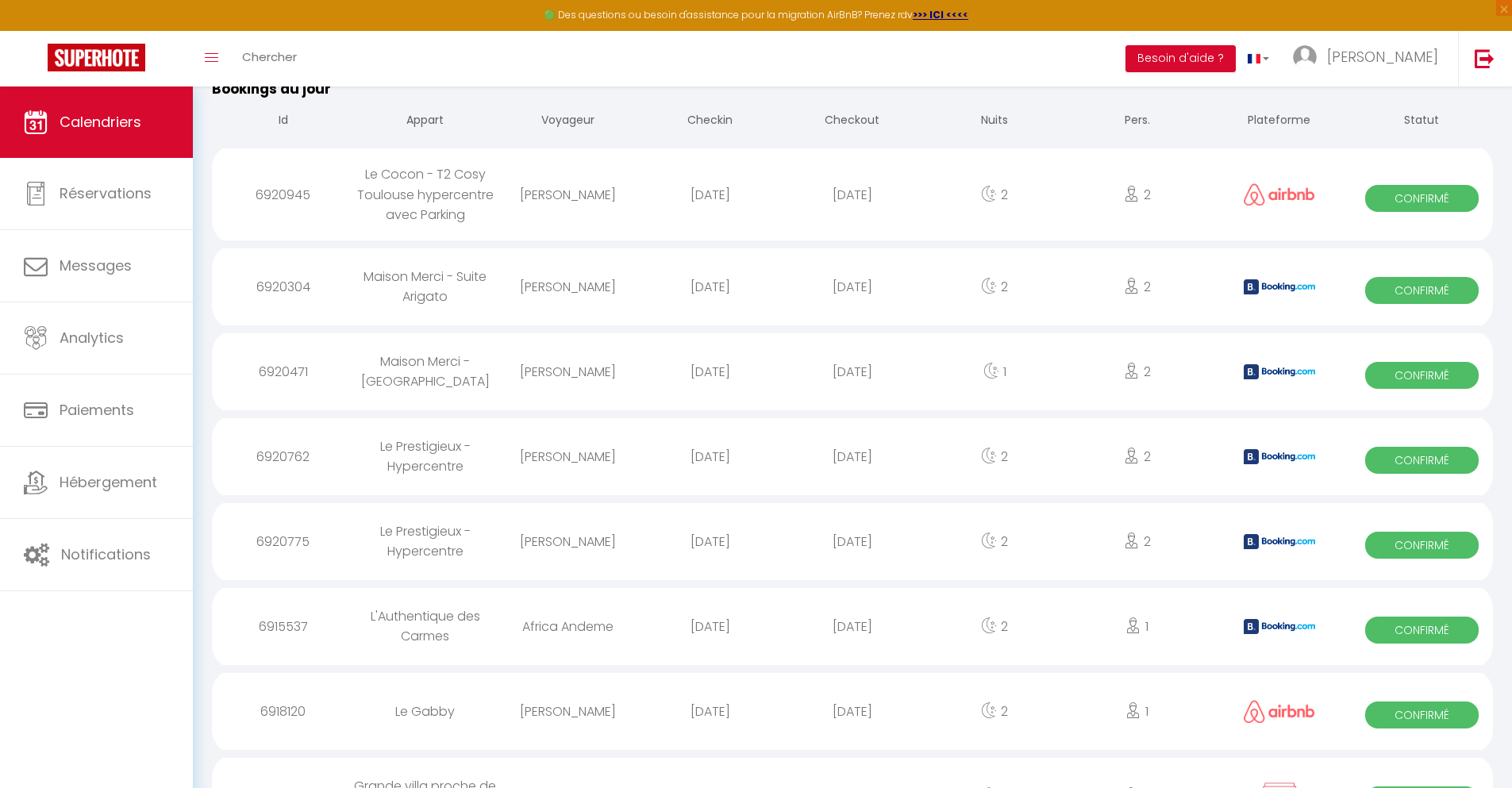
click at [853, 737] on div "[DATE]" at bounding box center [852, 711] width 142 height 52
select select "0"
select select "1"
select select
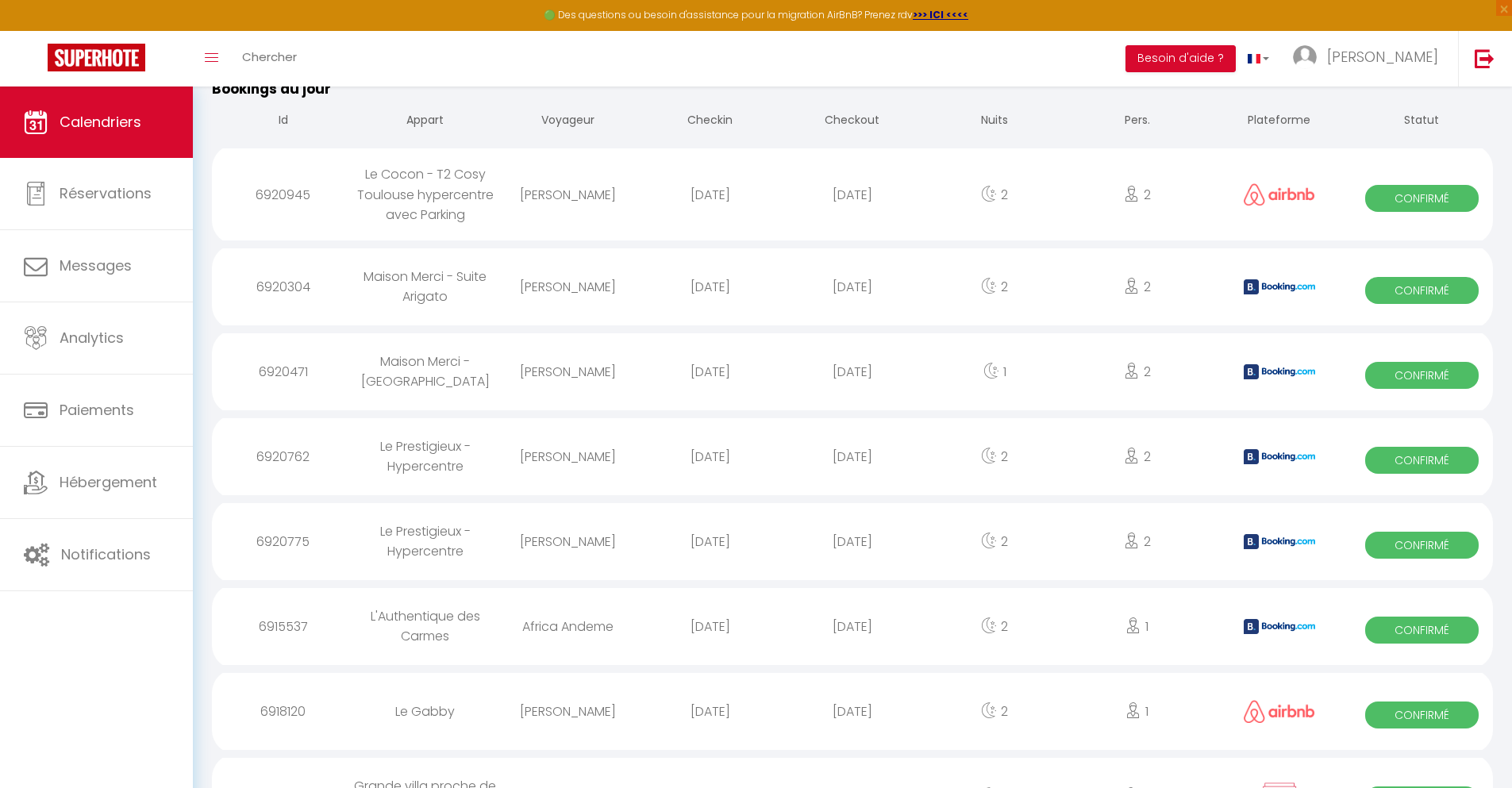
select select
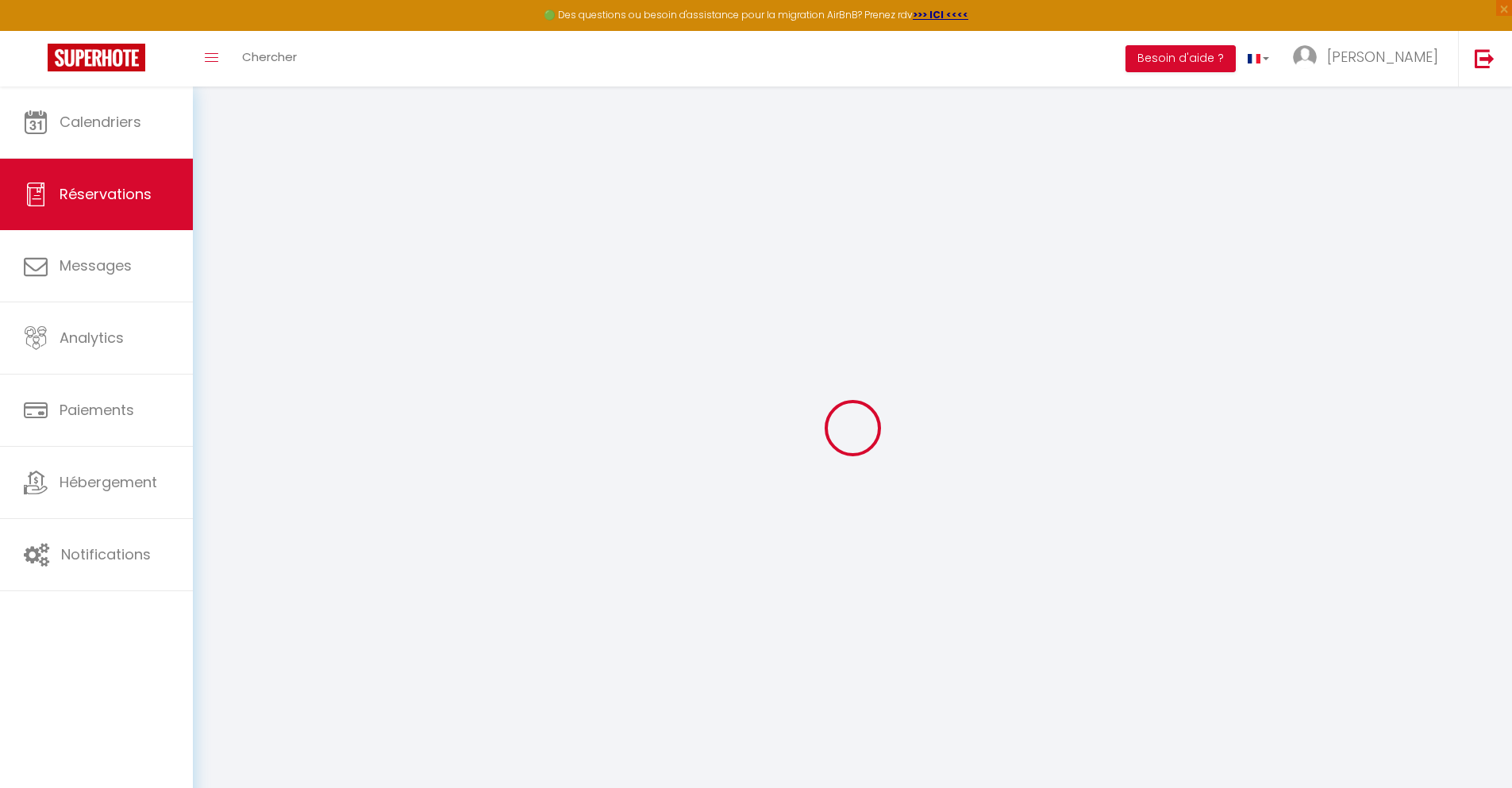
select select
checkbox input "false"
select select
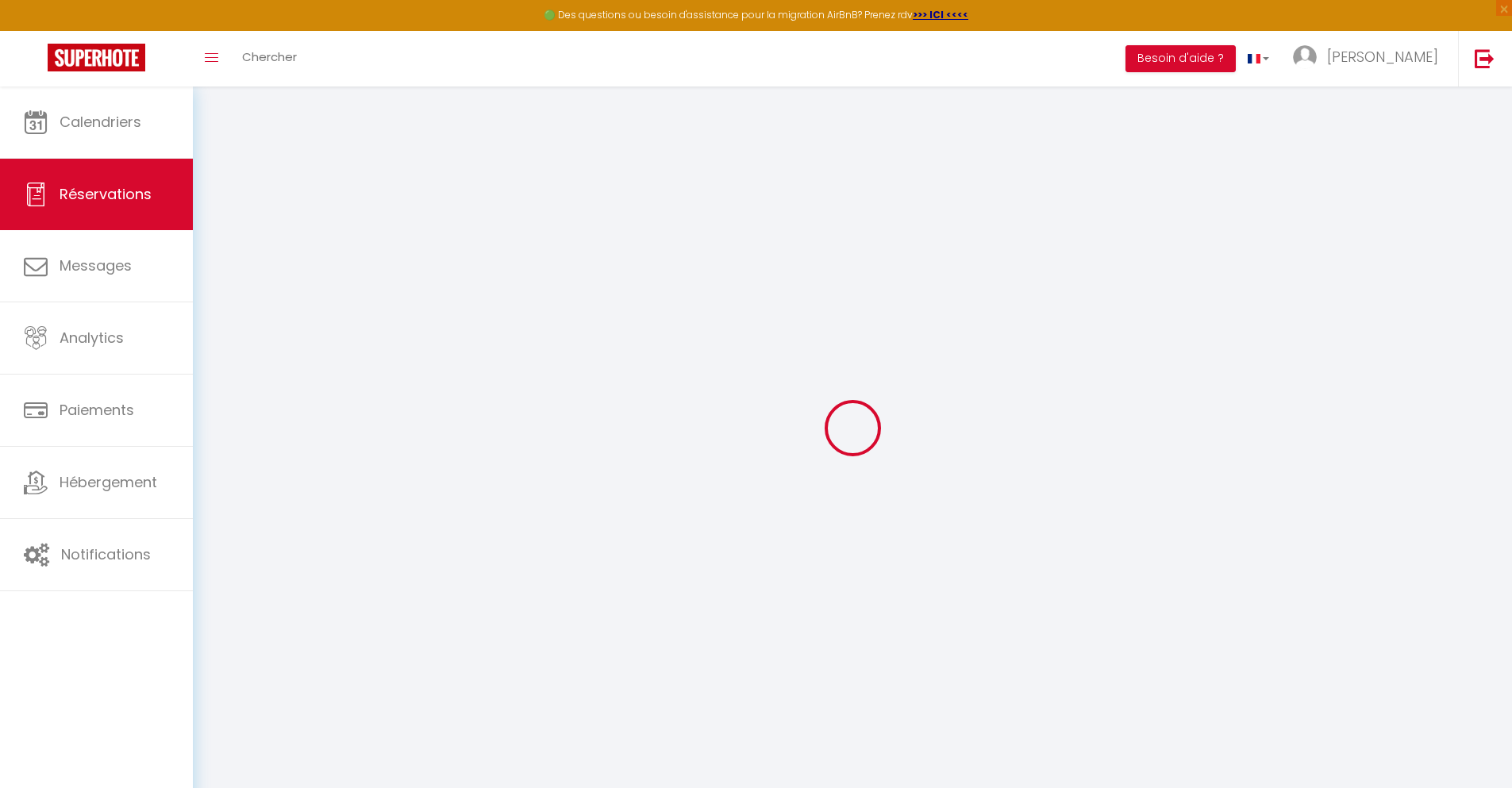
select select
checkbox input "false"
select select
type input "32"
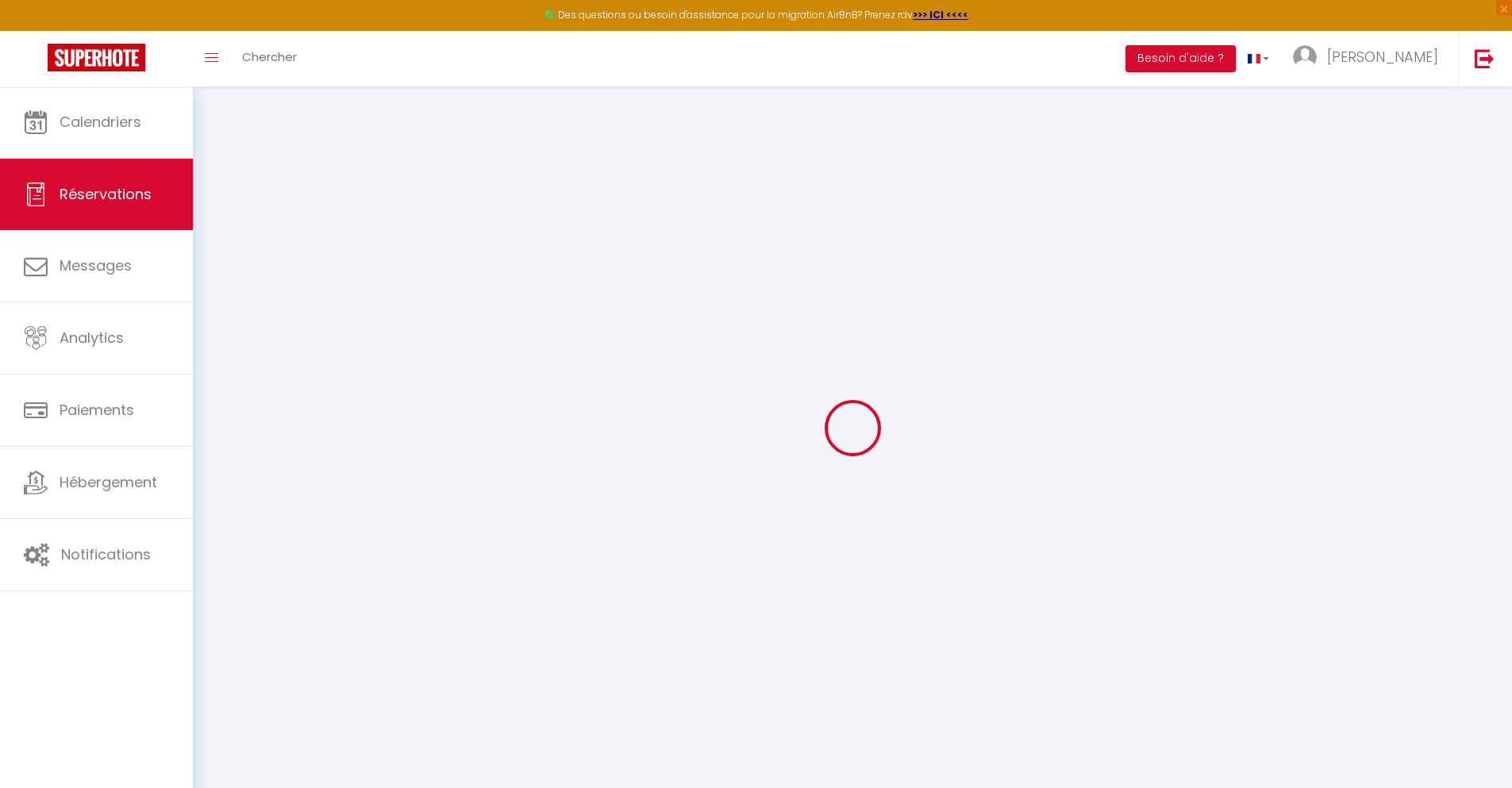
type input "8.42"
select select
checkbox input "false"
select select
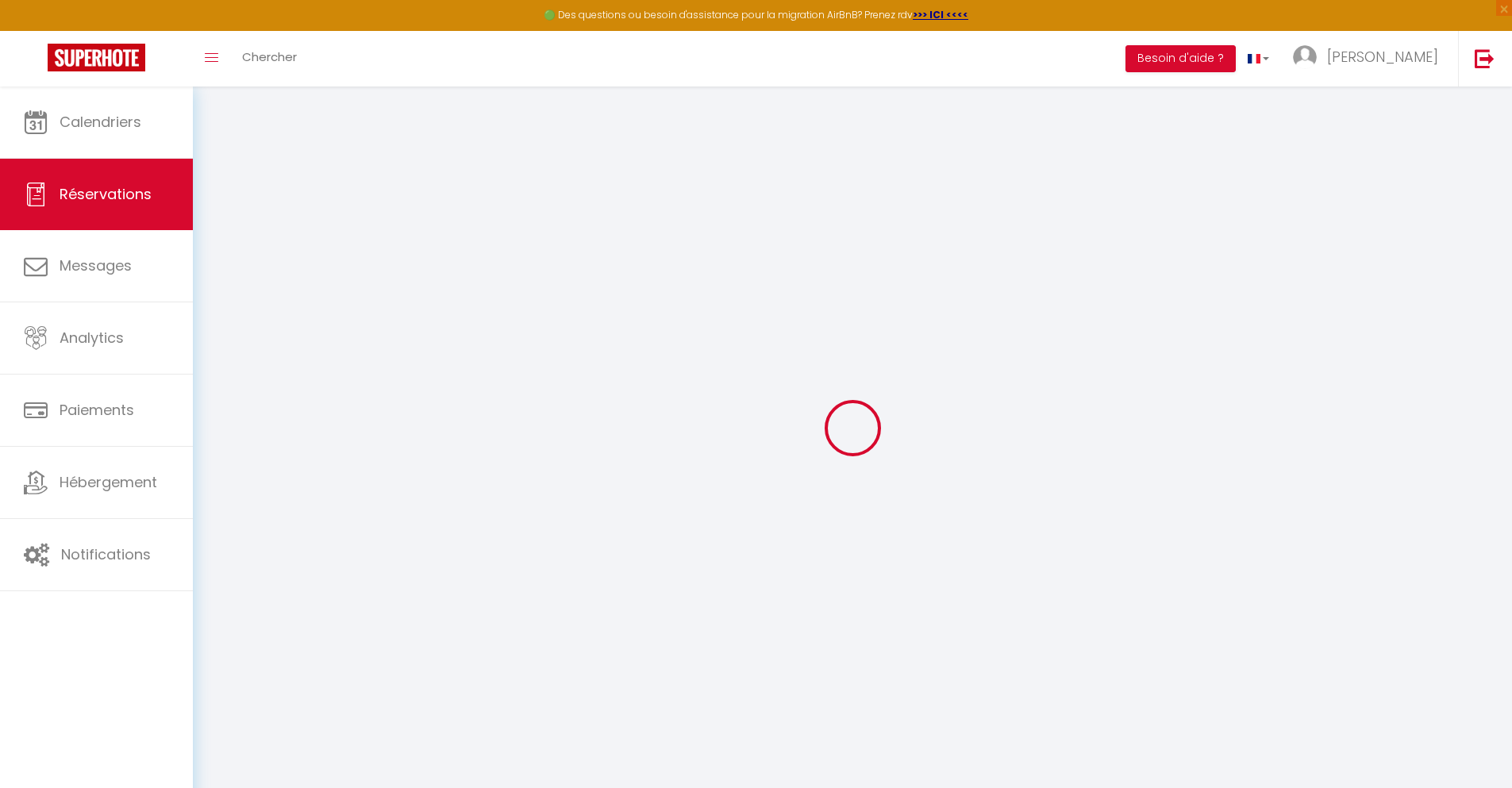
checkbox input "false"
select select
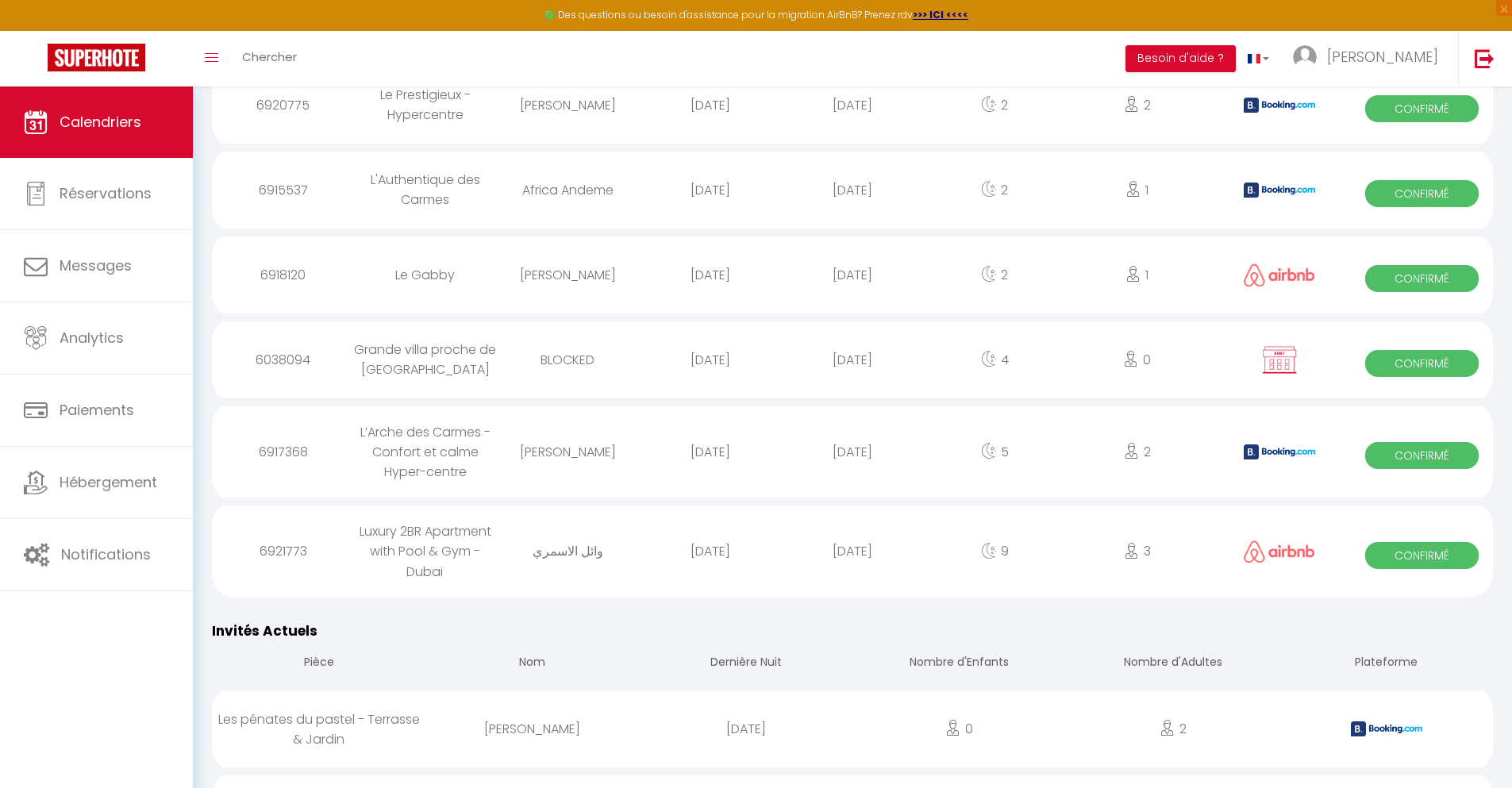
scroll to position [1421, 0]
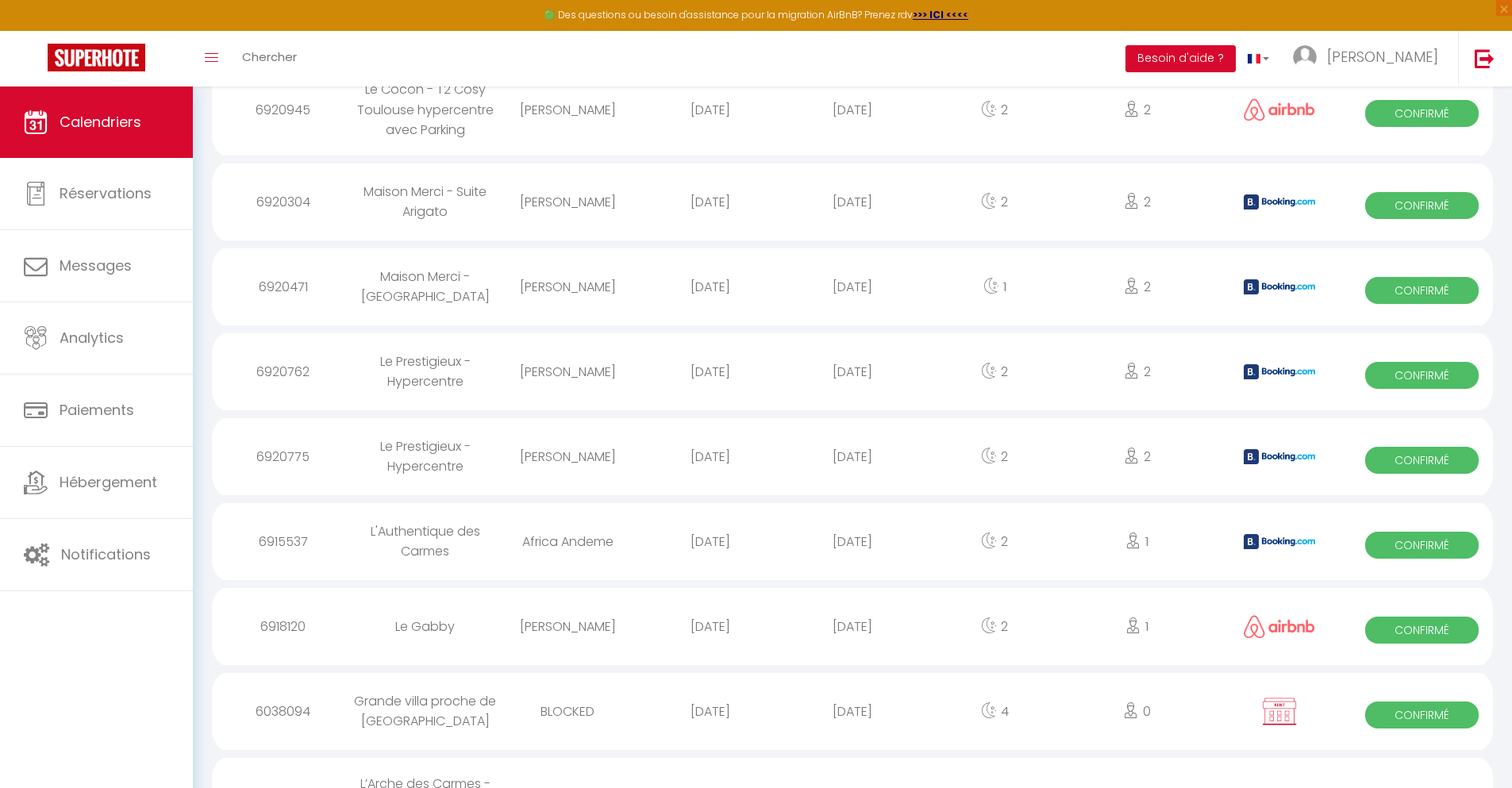
click at [853, 737] on div "[DATE]" at bounding box center [852, 711] width 142 height 52
select select "0"
select select "1"
select select
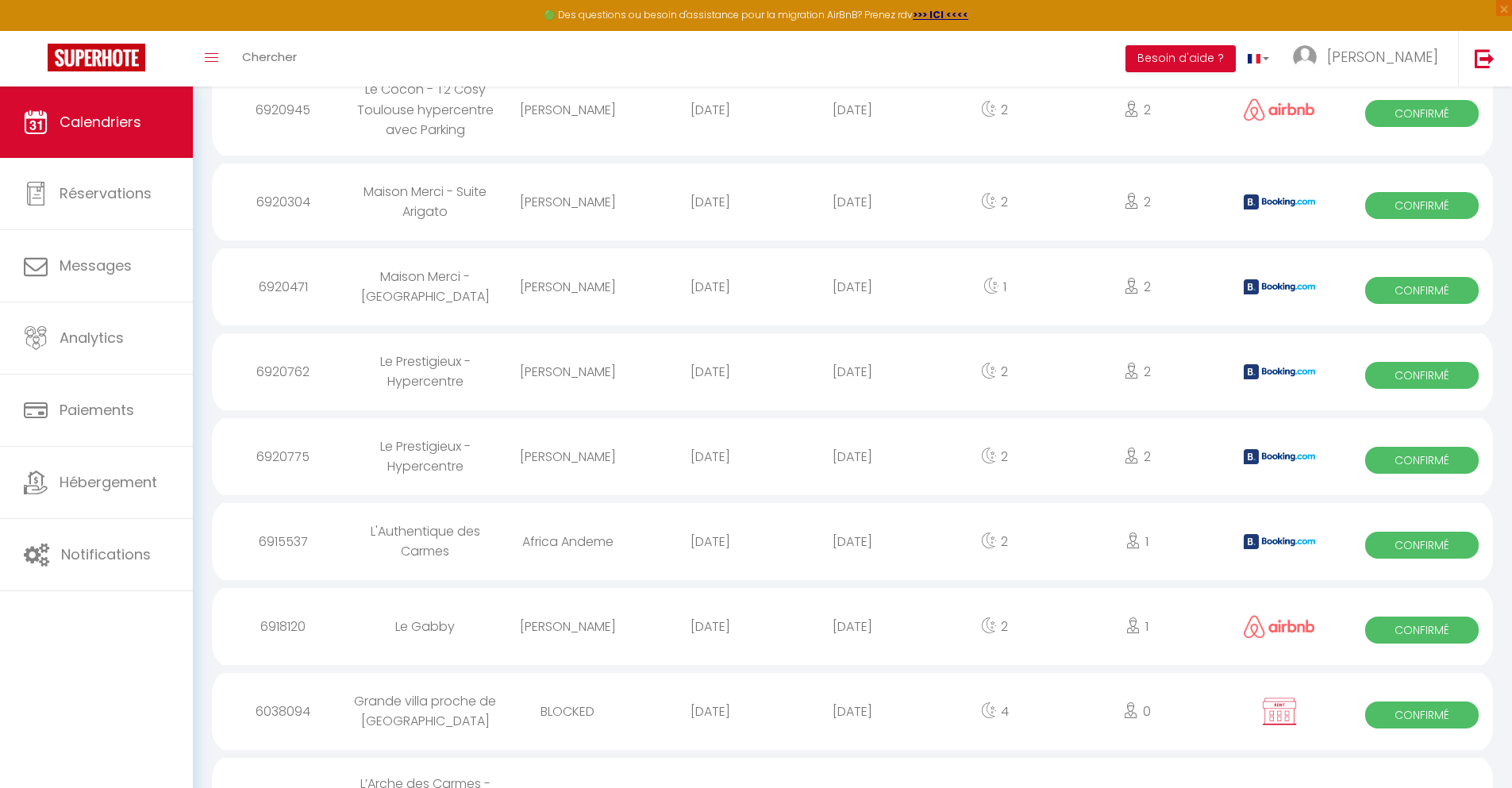
select select
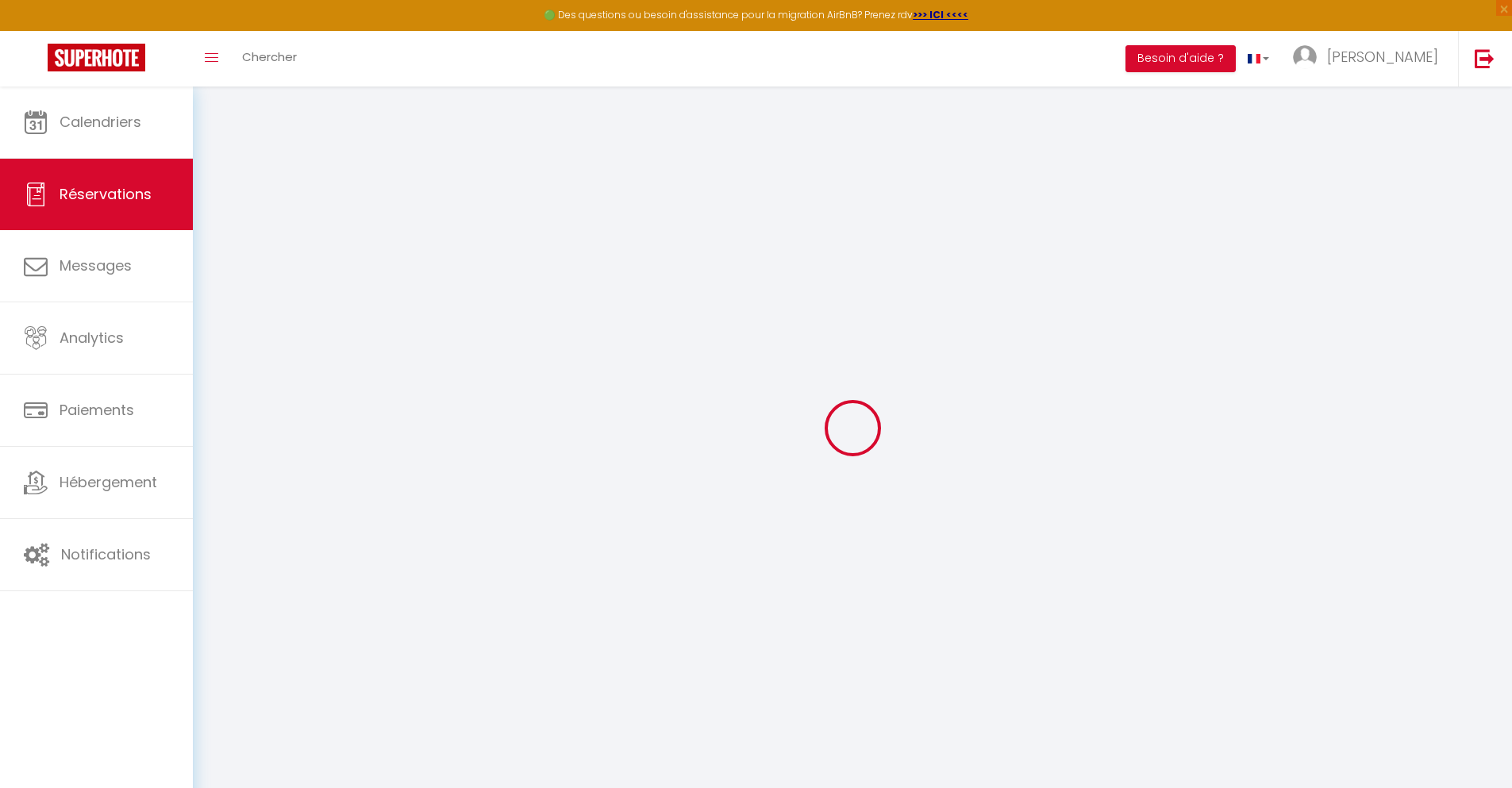
select select
checkbox input "false"
select select
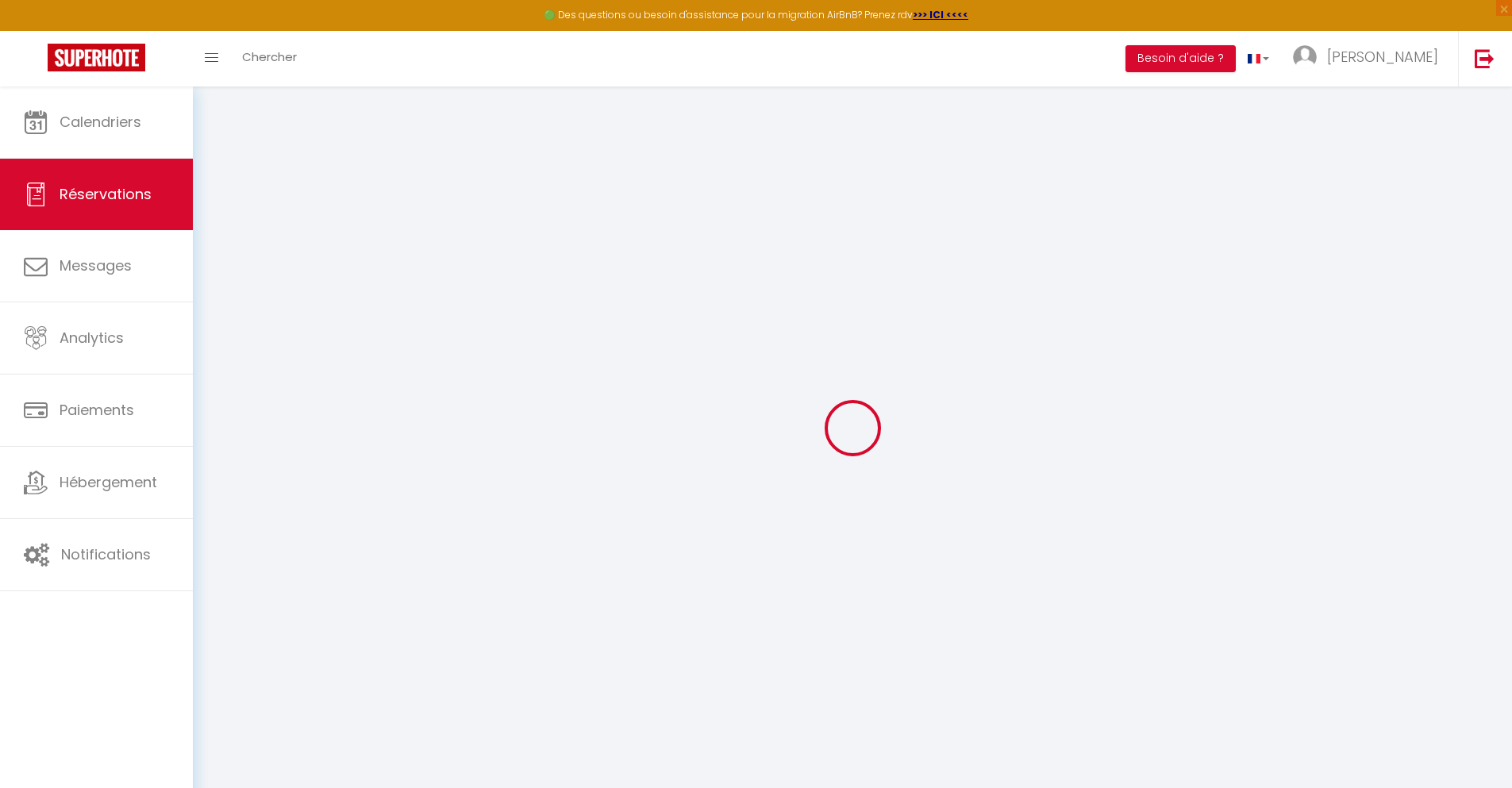
select select
checkbox input "false"
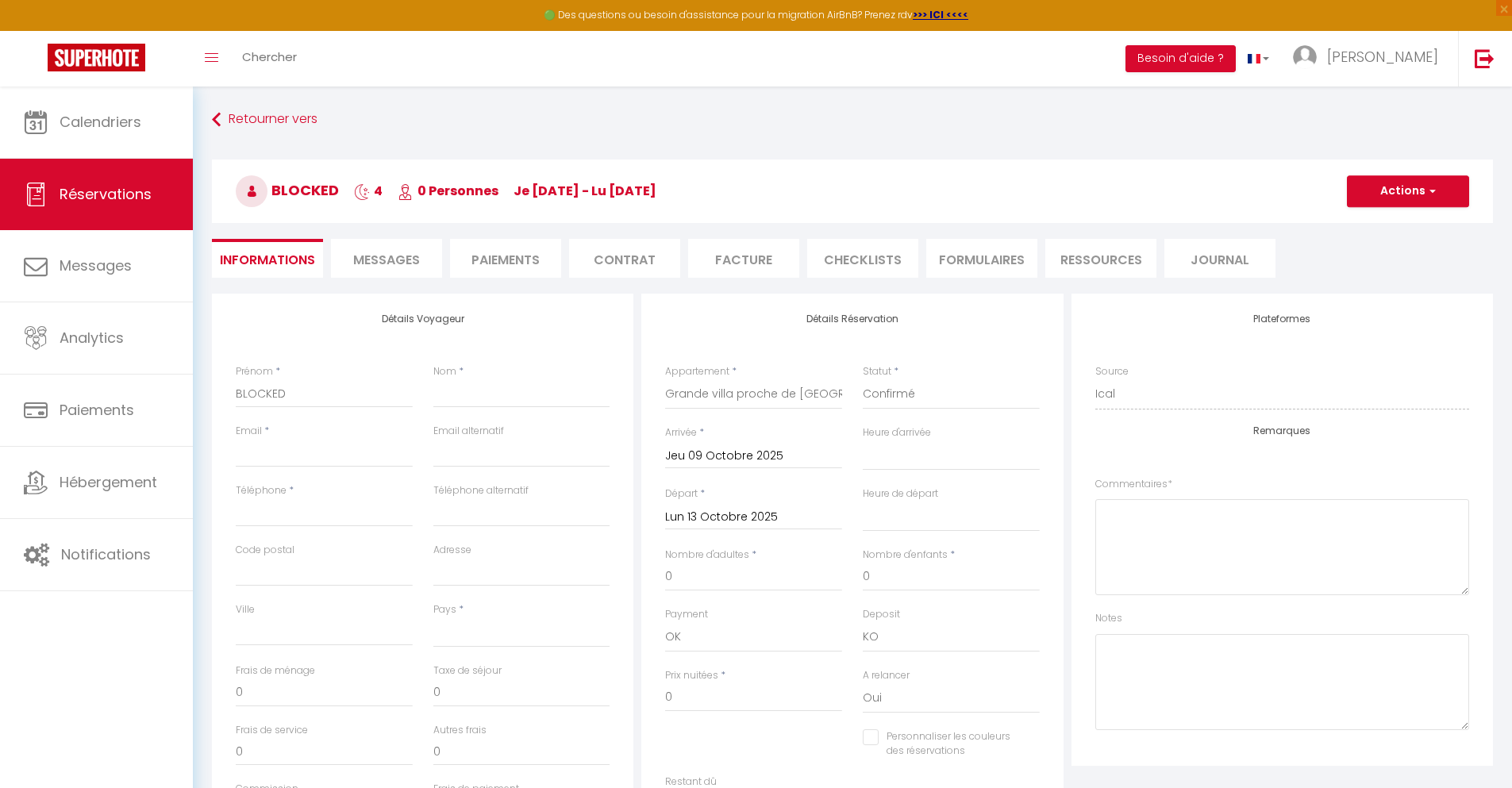
select select
checkbox input "false"
select select
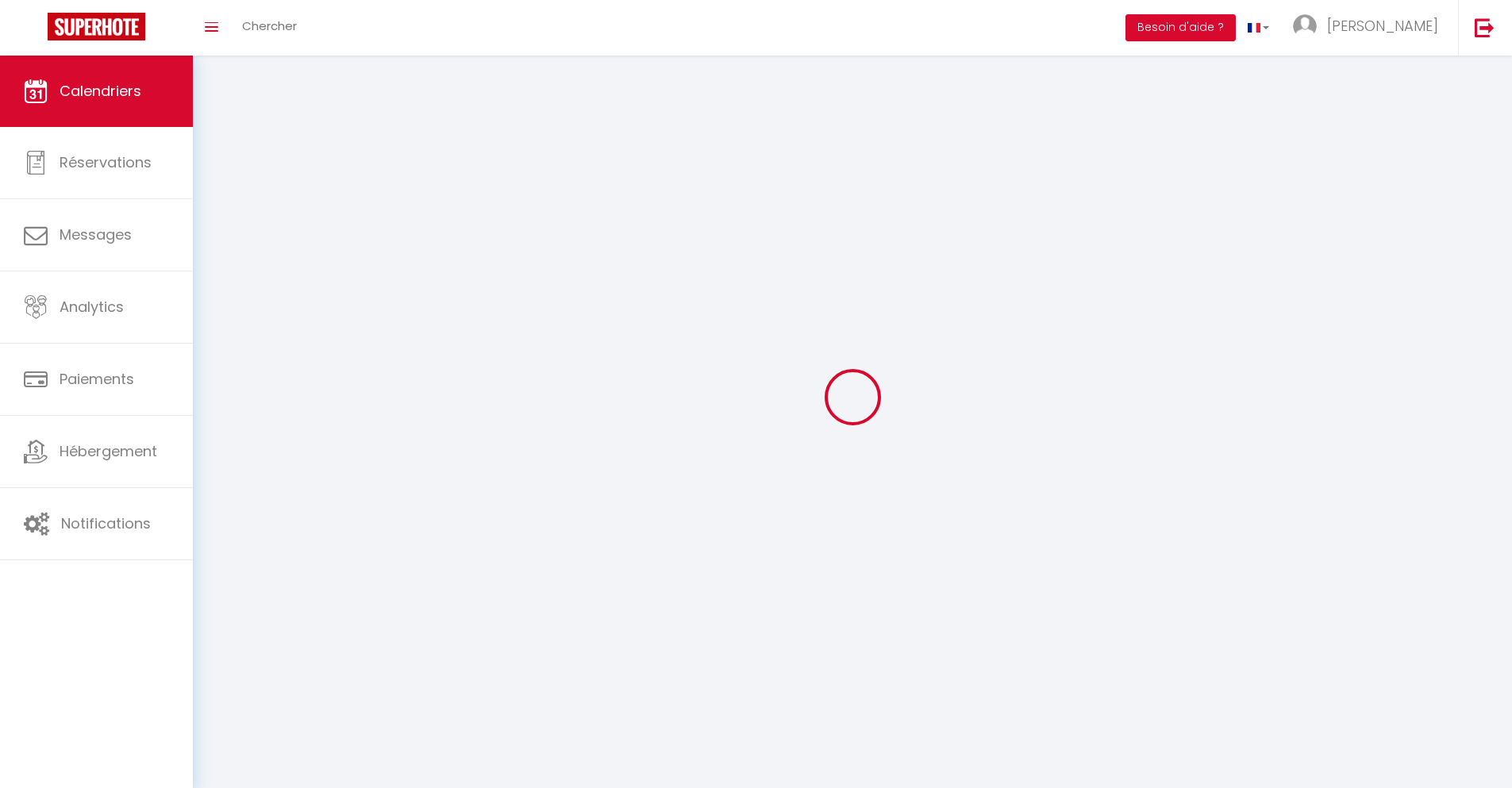
scroll to position [86, 0]
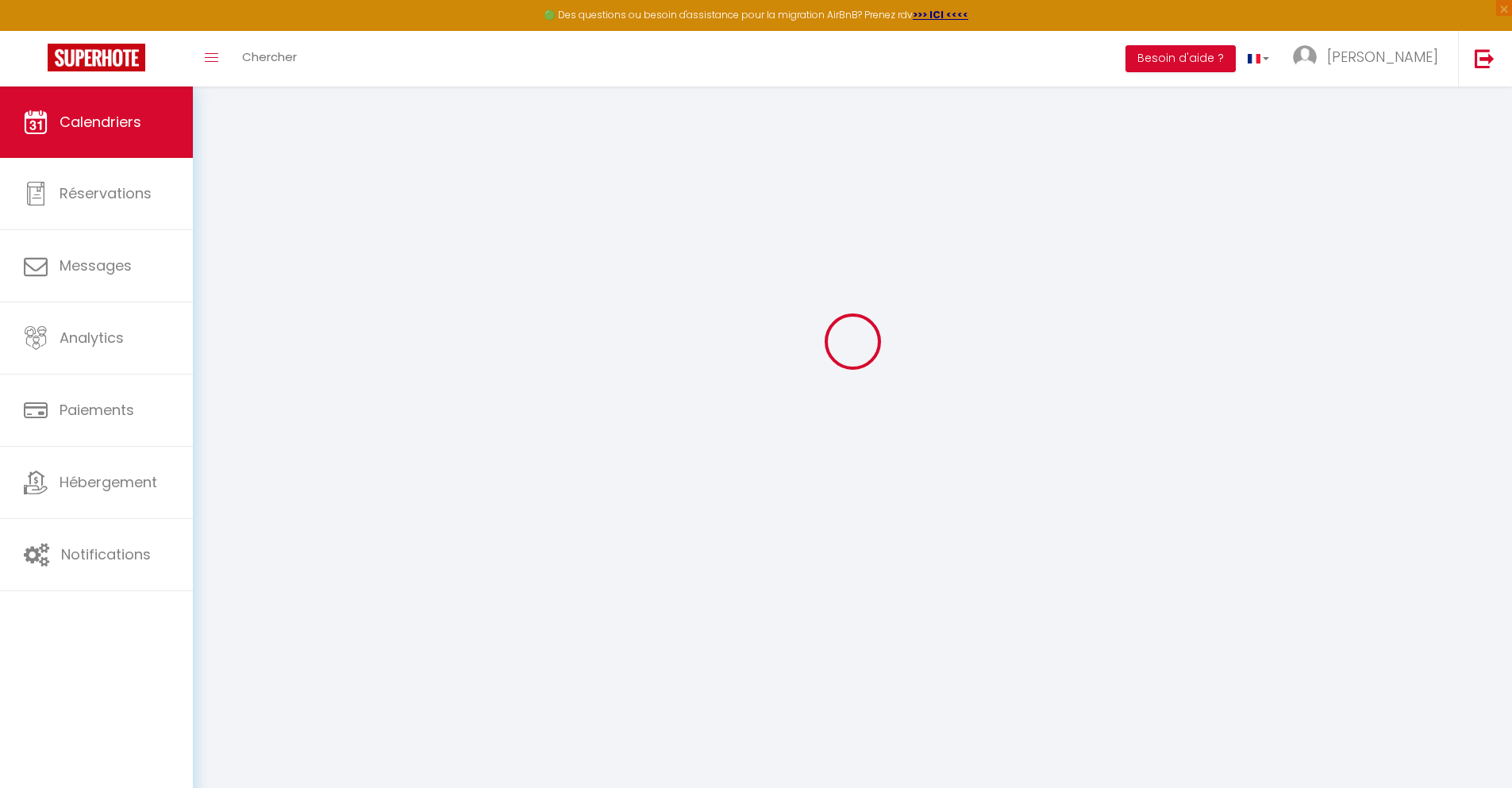
select select
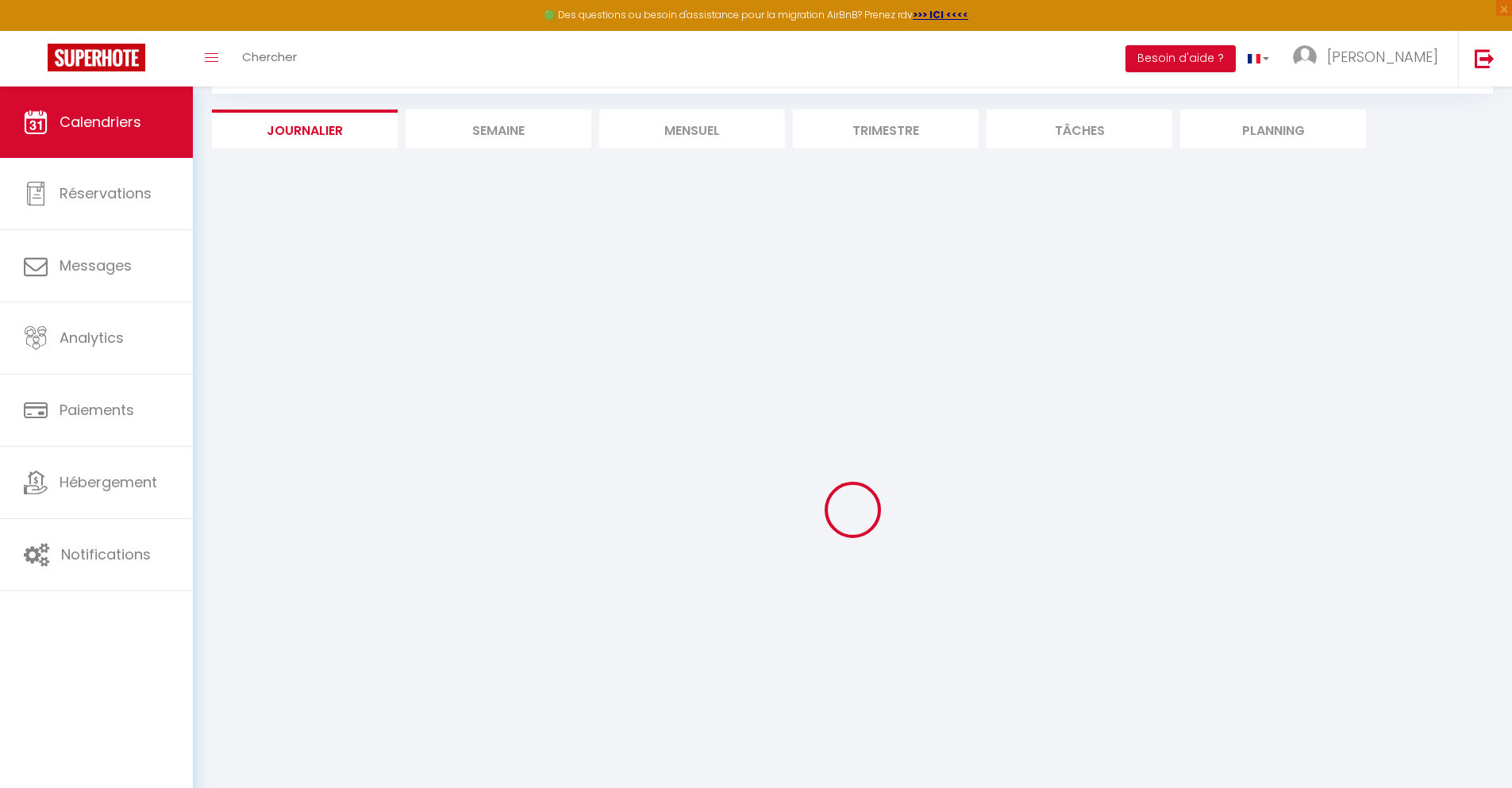
select select
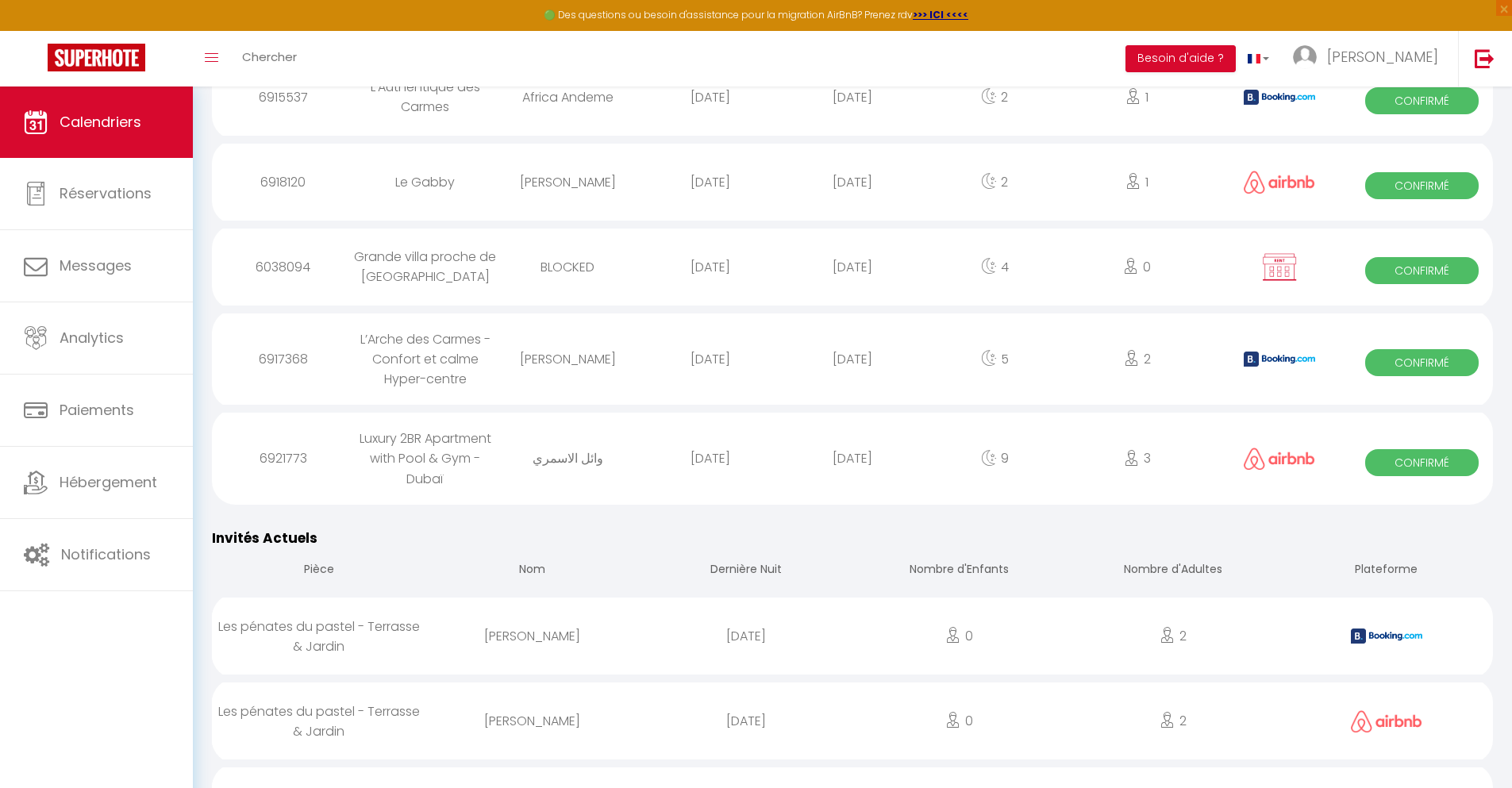
scroll to position [1520, 0]
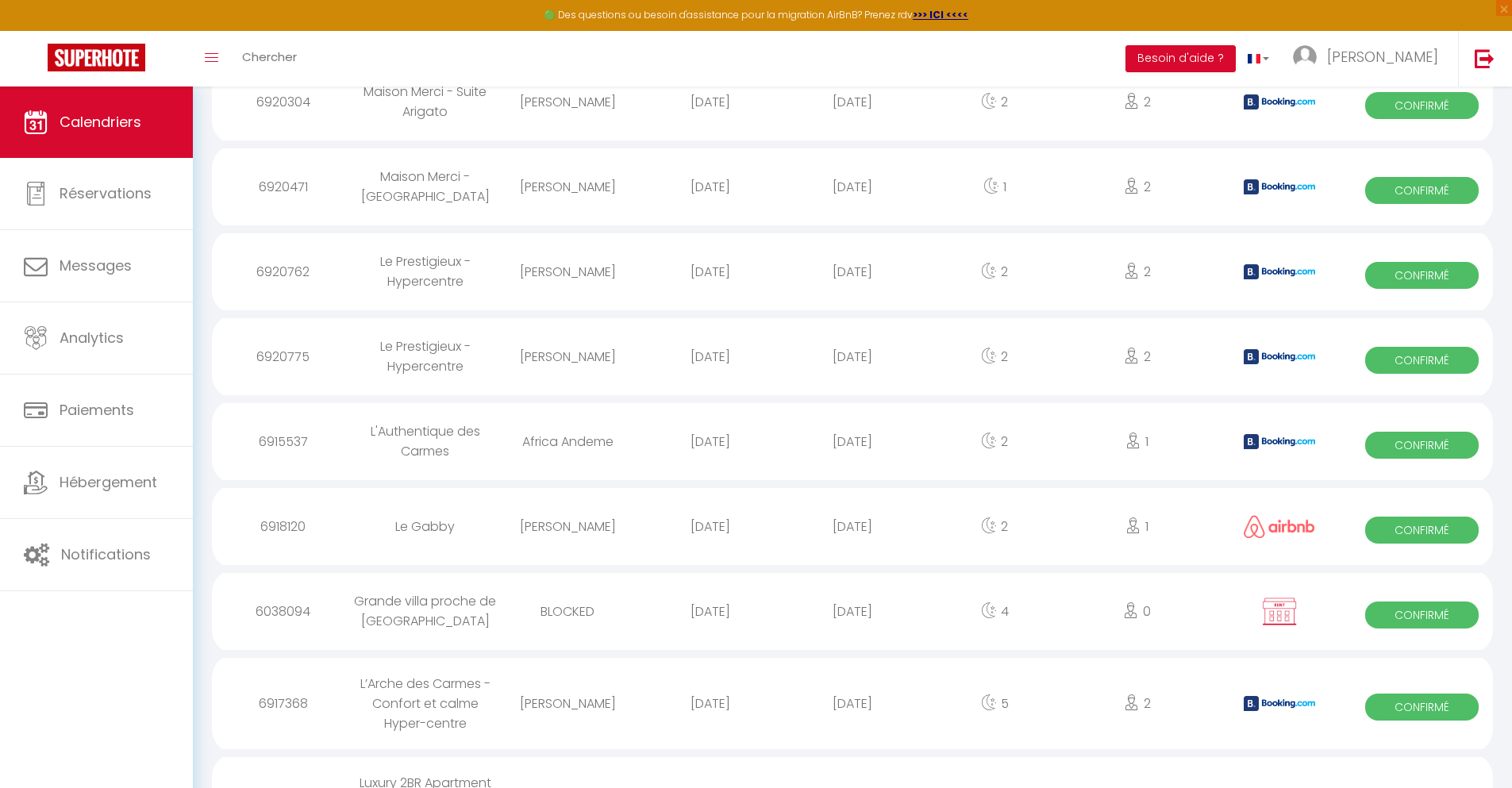
click at [853, 730] on div "[DATE]" at bounding box center [852, 704] width 142 height 52
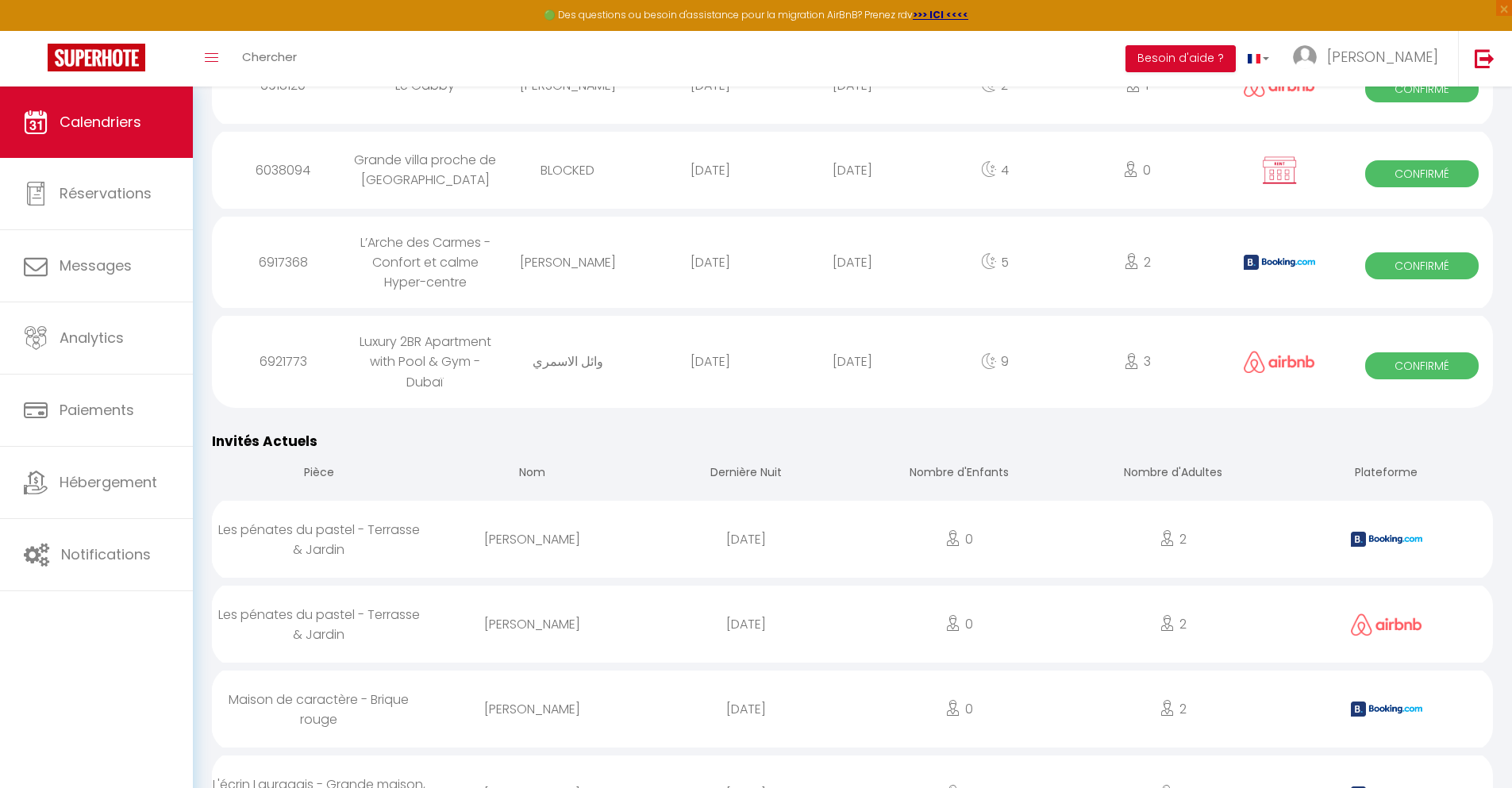
scroll to position [1616, 0]
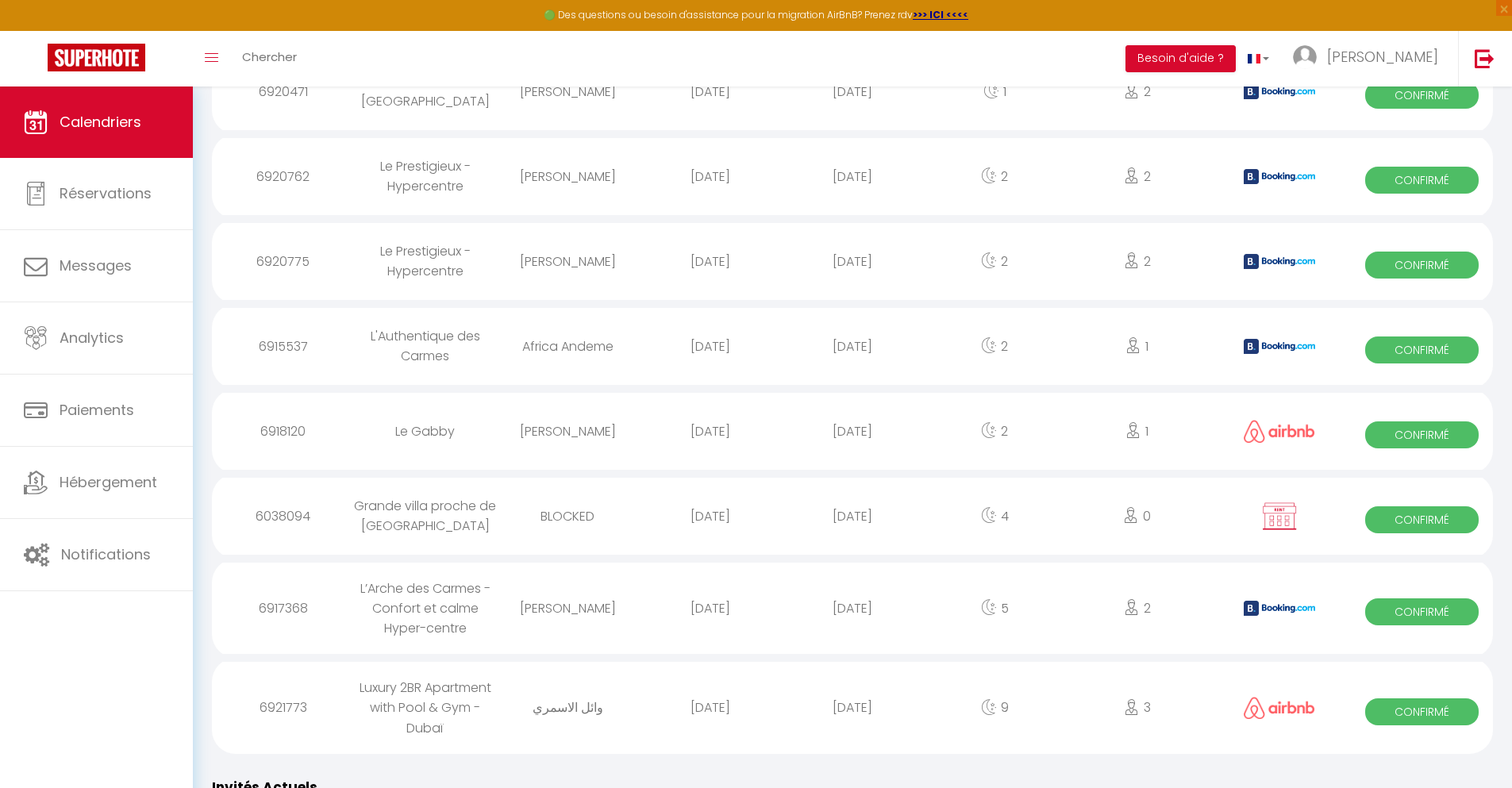
click at [853, 734] on div "[DATE]" at bounding box center [852, 707] width 142 height 52
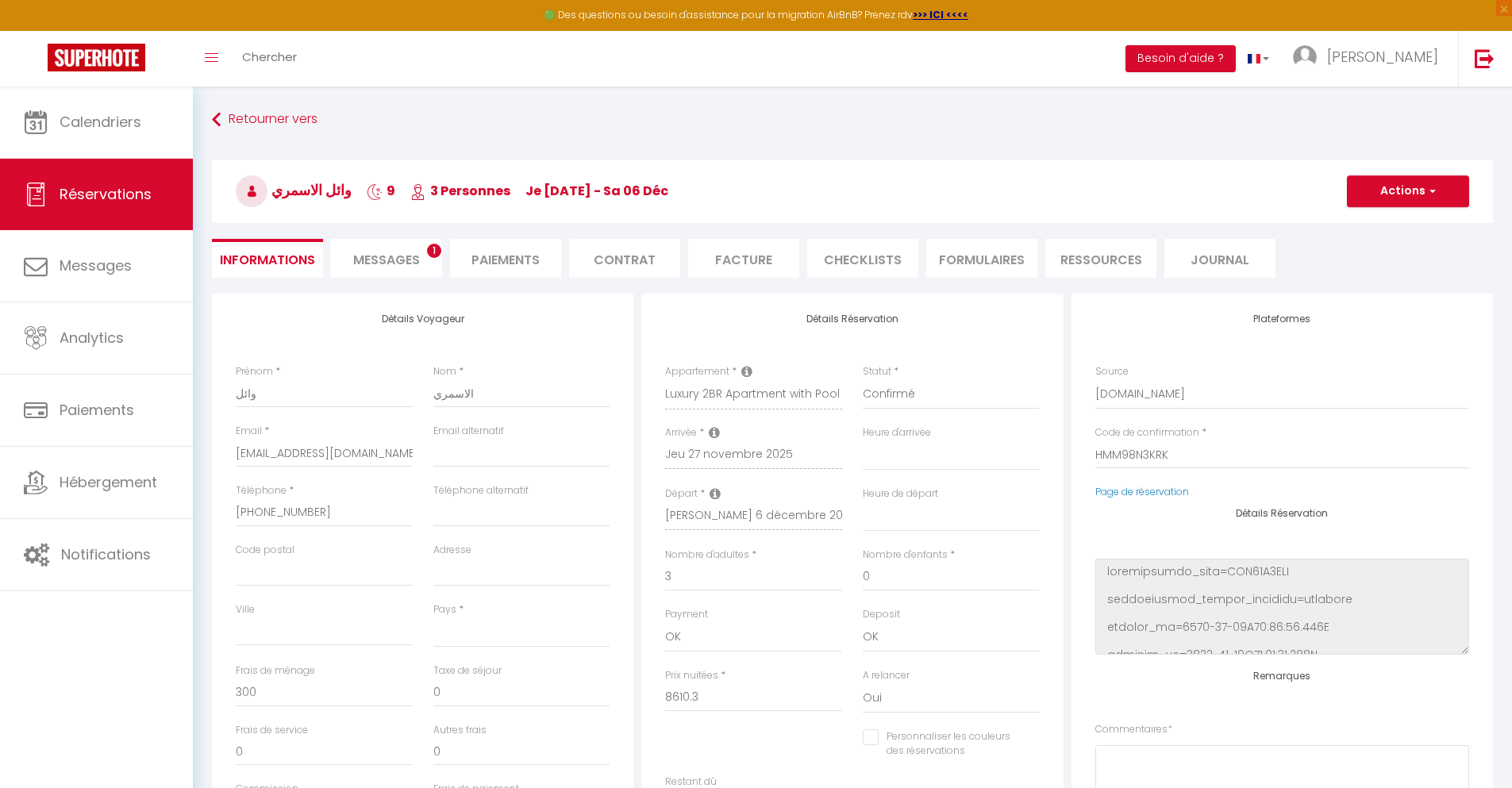
scroll to position [86, 0]
